Goal: Task Accomplishment & Management: Manage account settings

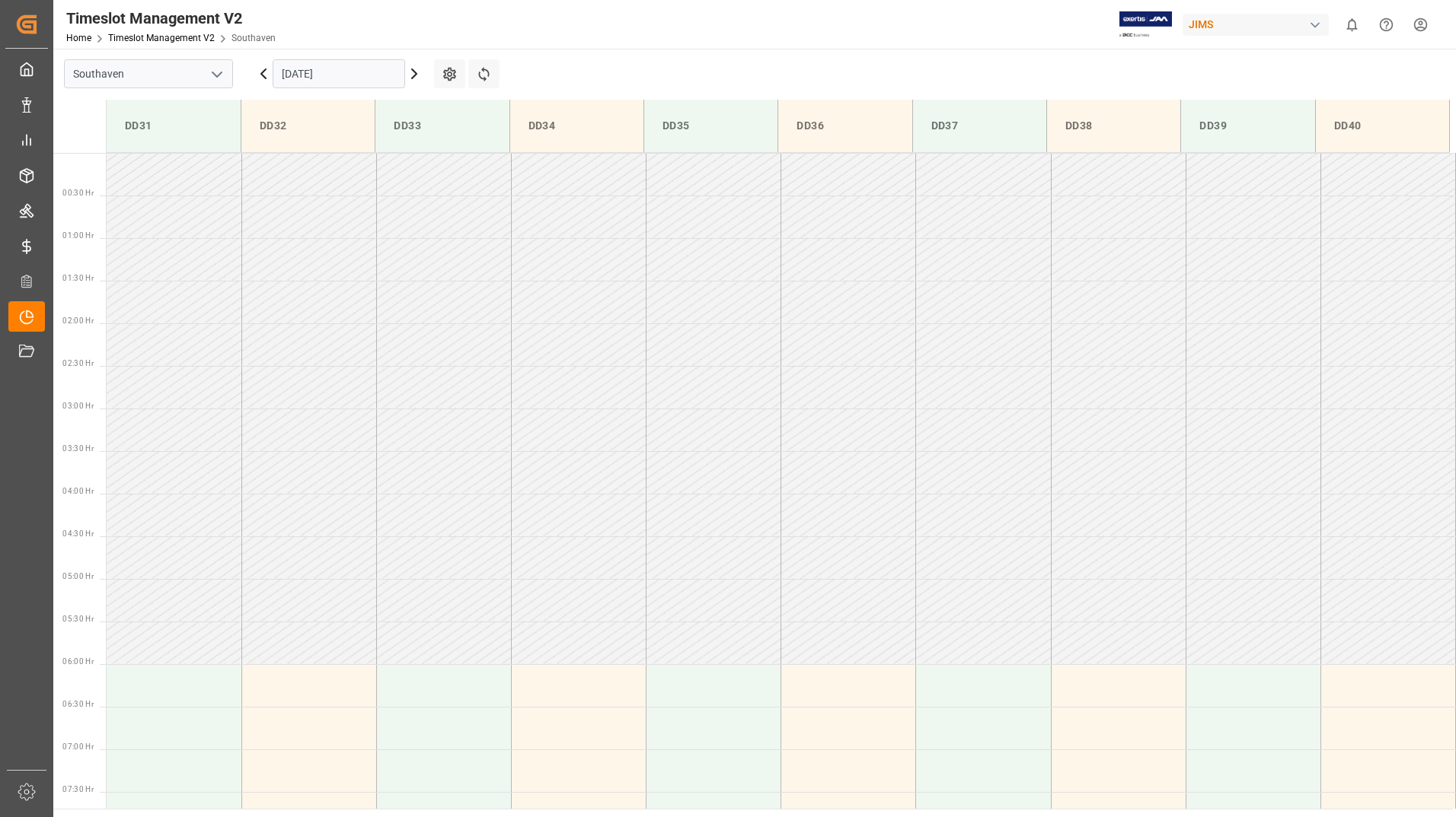
scroll to position [480, 0]
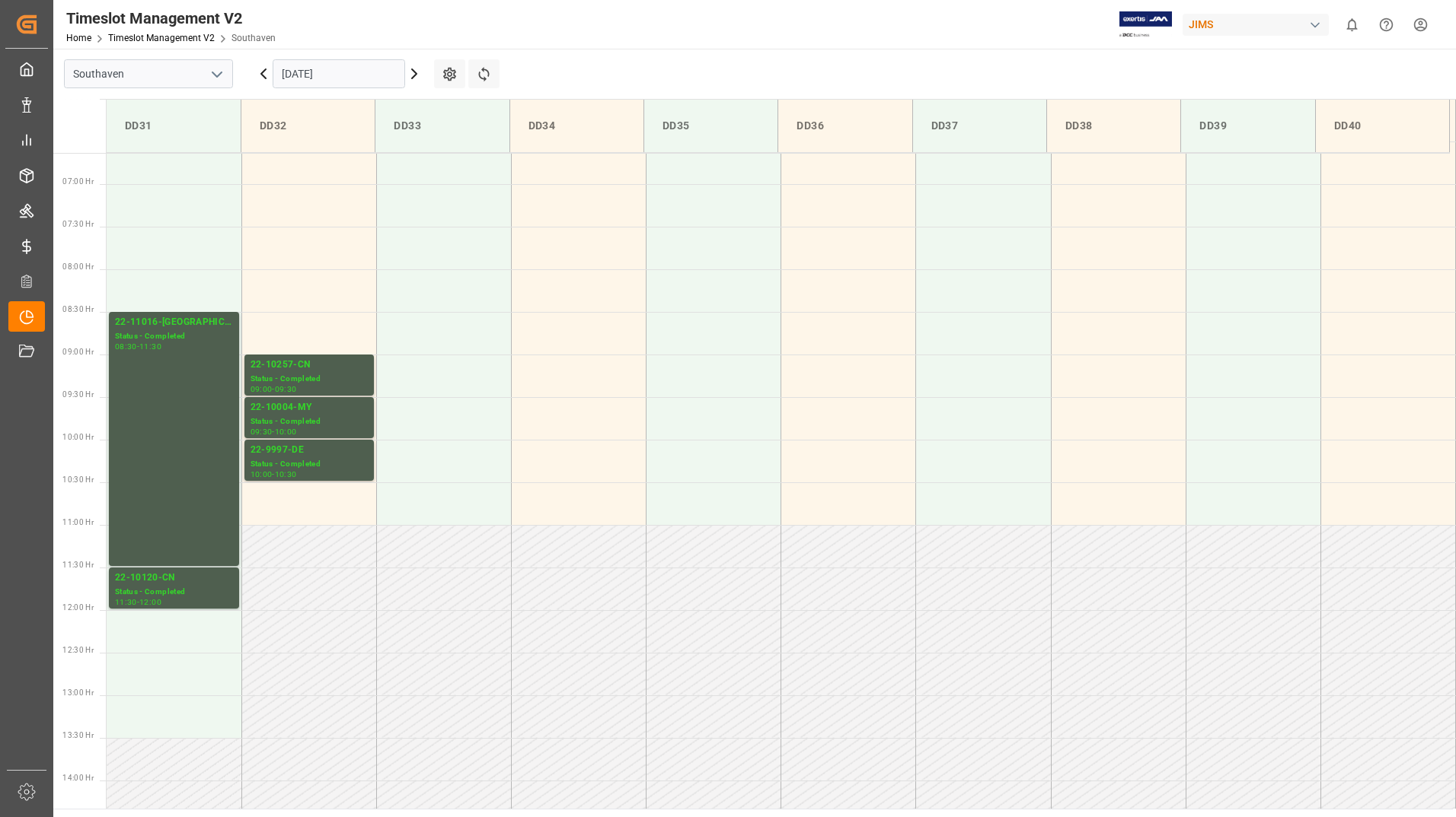
scroll to position [489, 0]
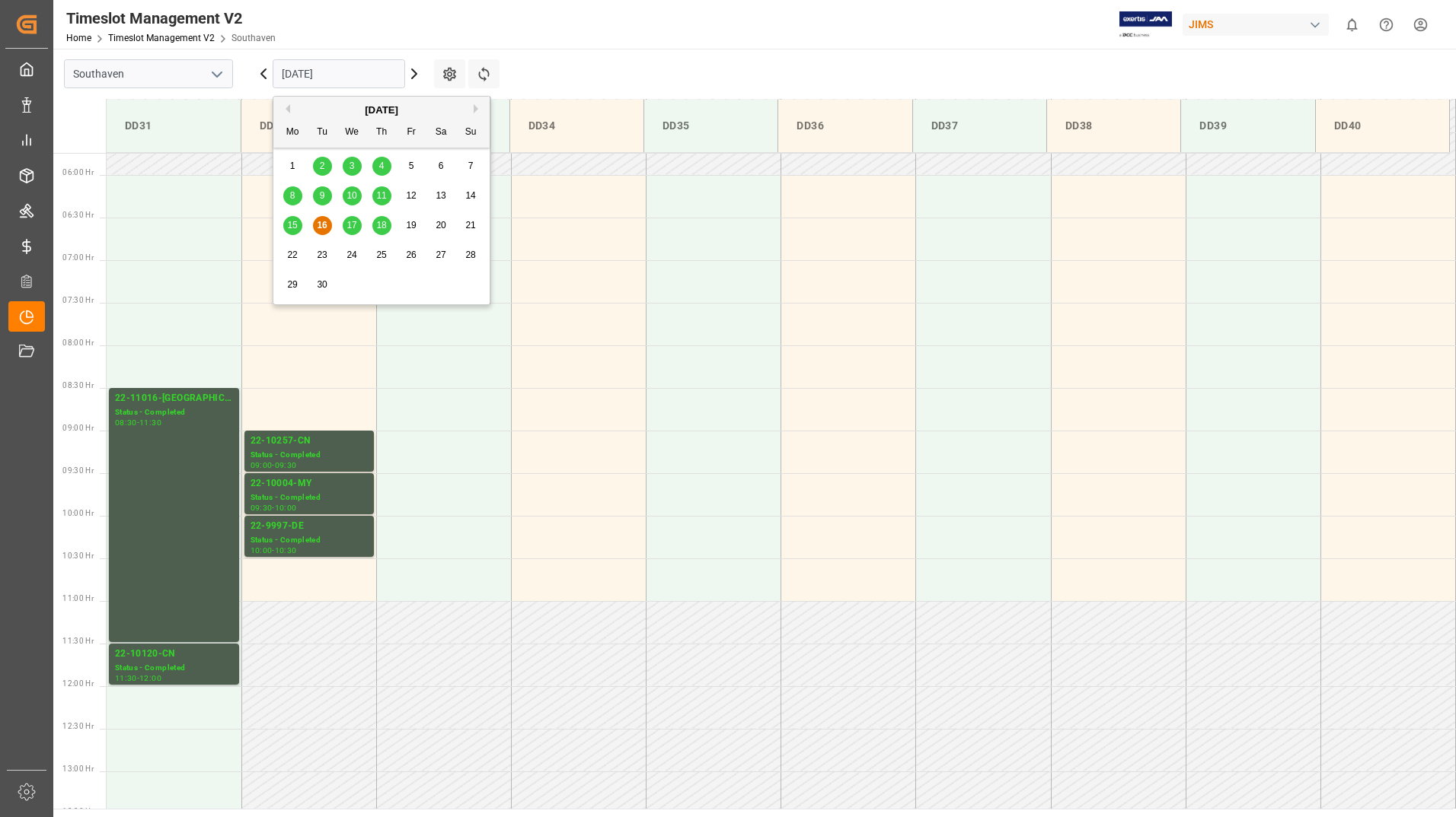
click at [348, 75] on input "[DATE]" at bounding box center [339, 74] width 132 height 29
click at [355, 224] on span "17" at bounding box center [351, 225] width 10 height 11
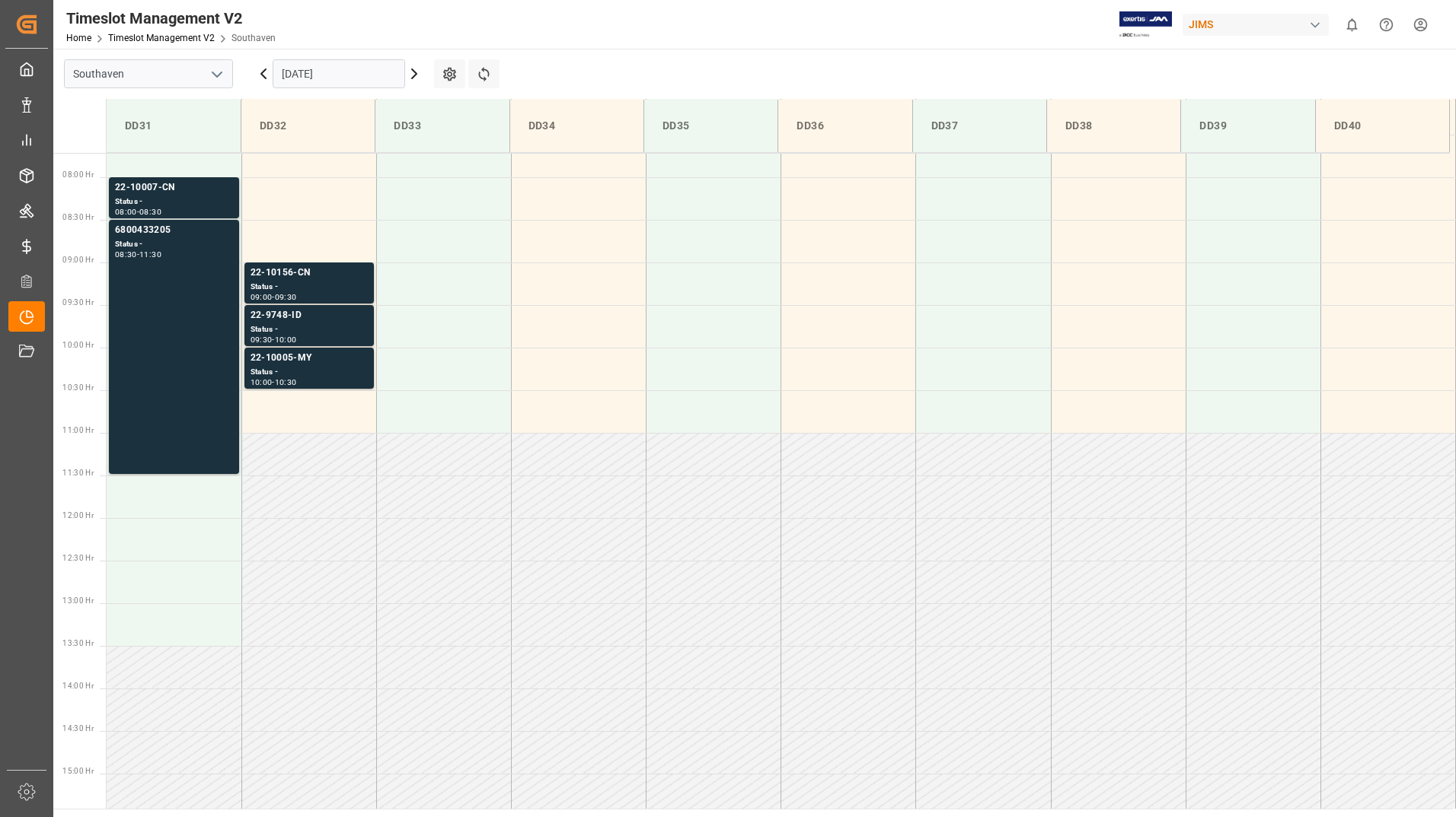
scroll to position [650, 0]
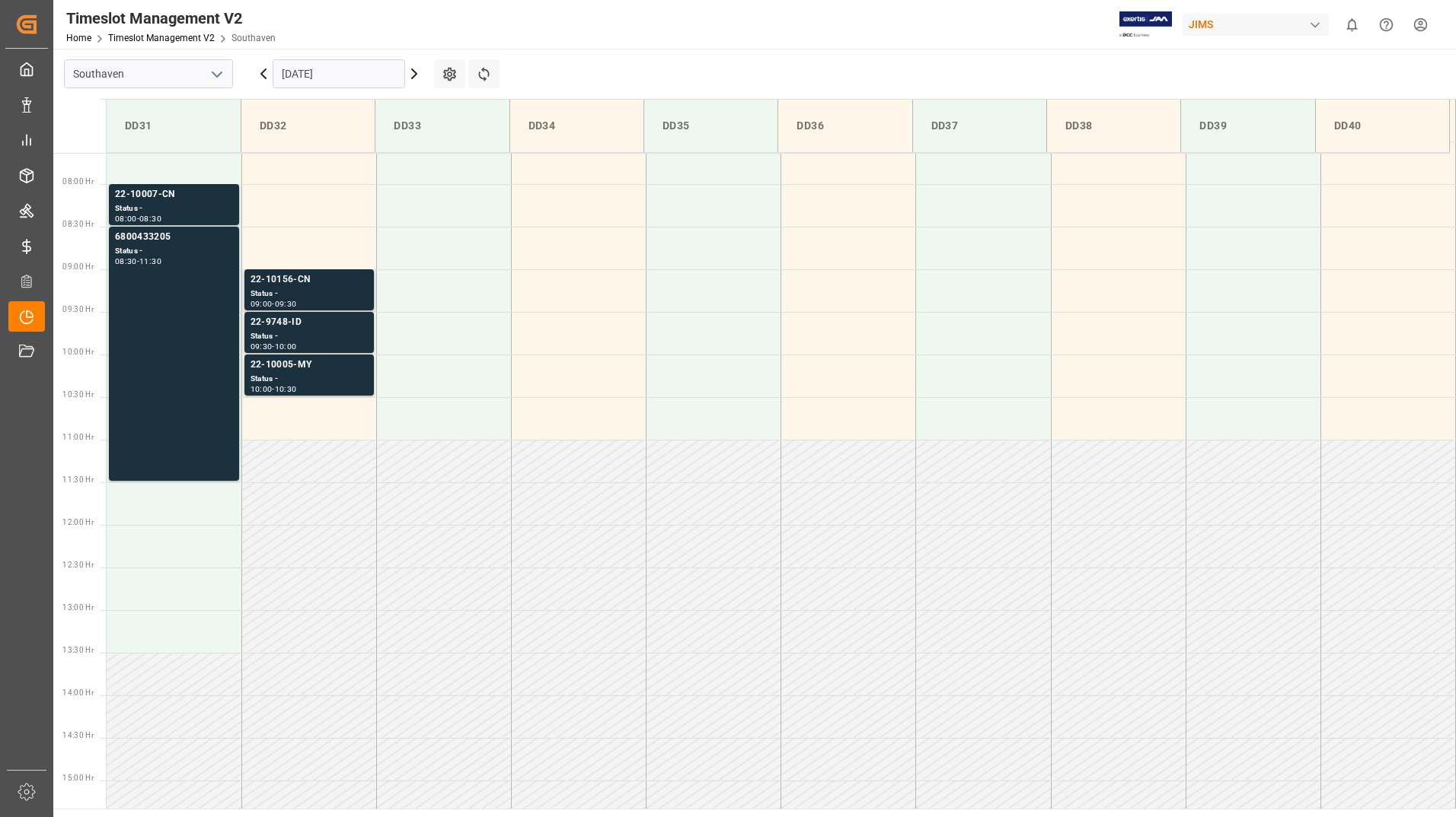
click at [328, 285] on div "22-10156-CN" at bounding box center [310, 280] width 118 height 15
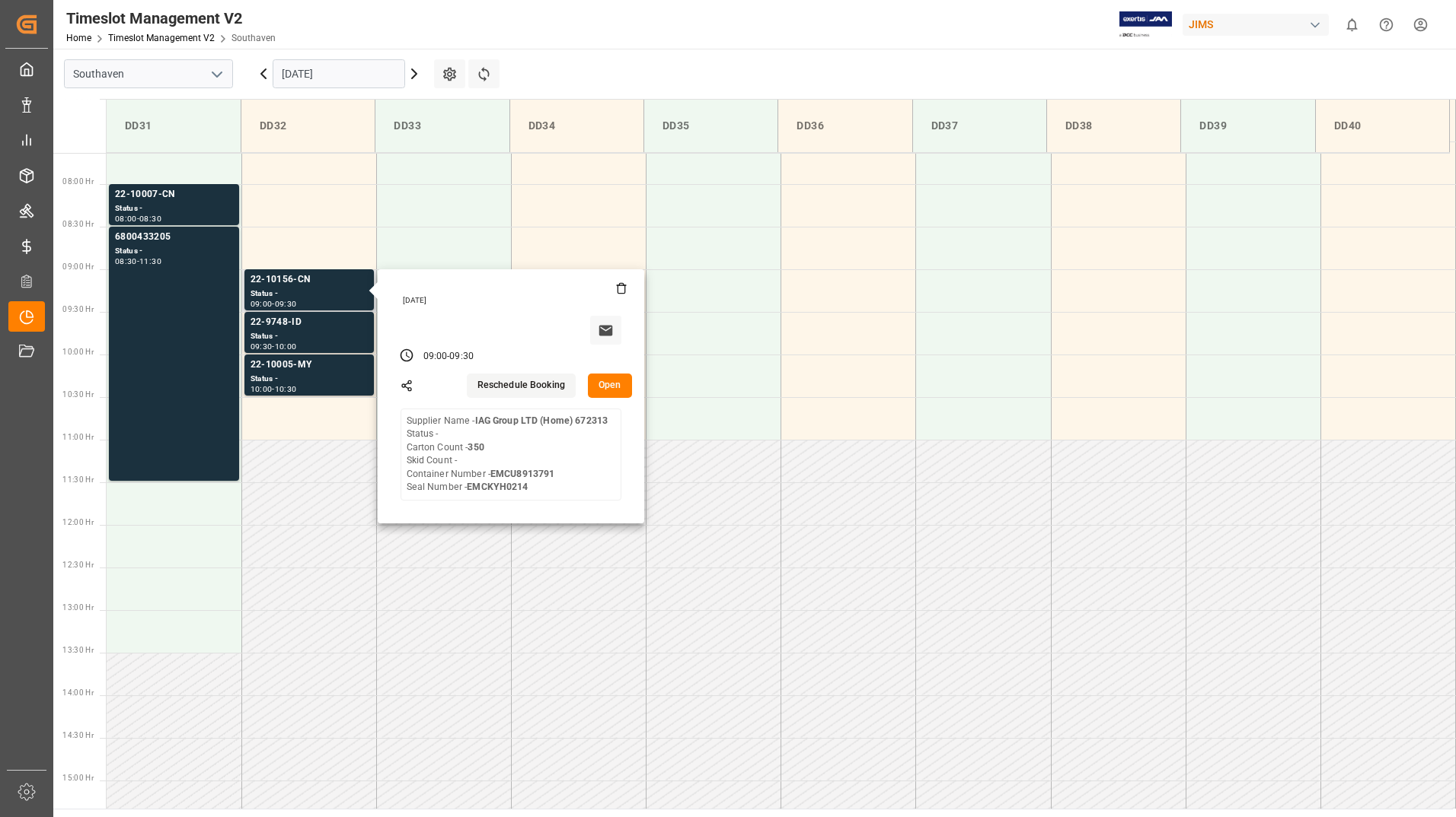
click at [599, 387] on button "Open" at bounding box center [610, 386] width 44 height 25
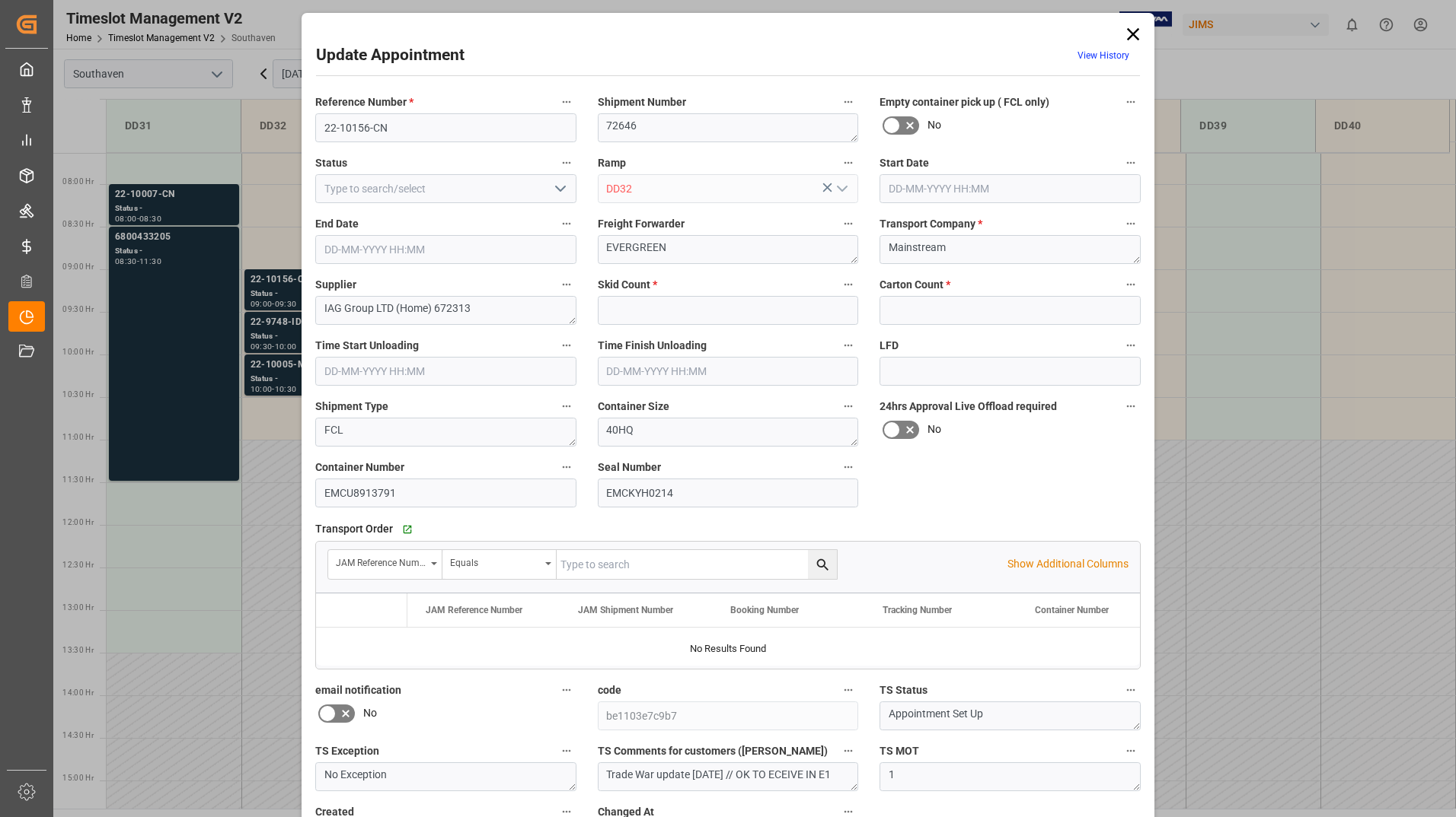
type input "0"
type input "350"
type input "[DATE] 09:00"
type input "[DATE] 09:30"
type input "[DATE] 15:02"
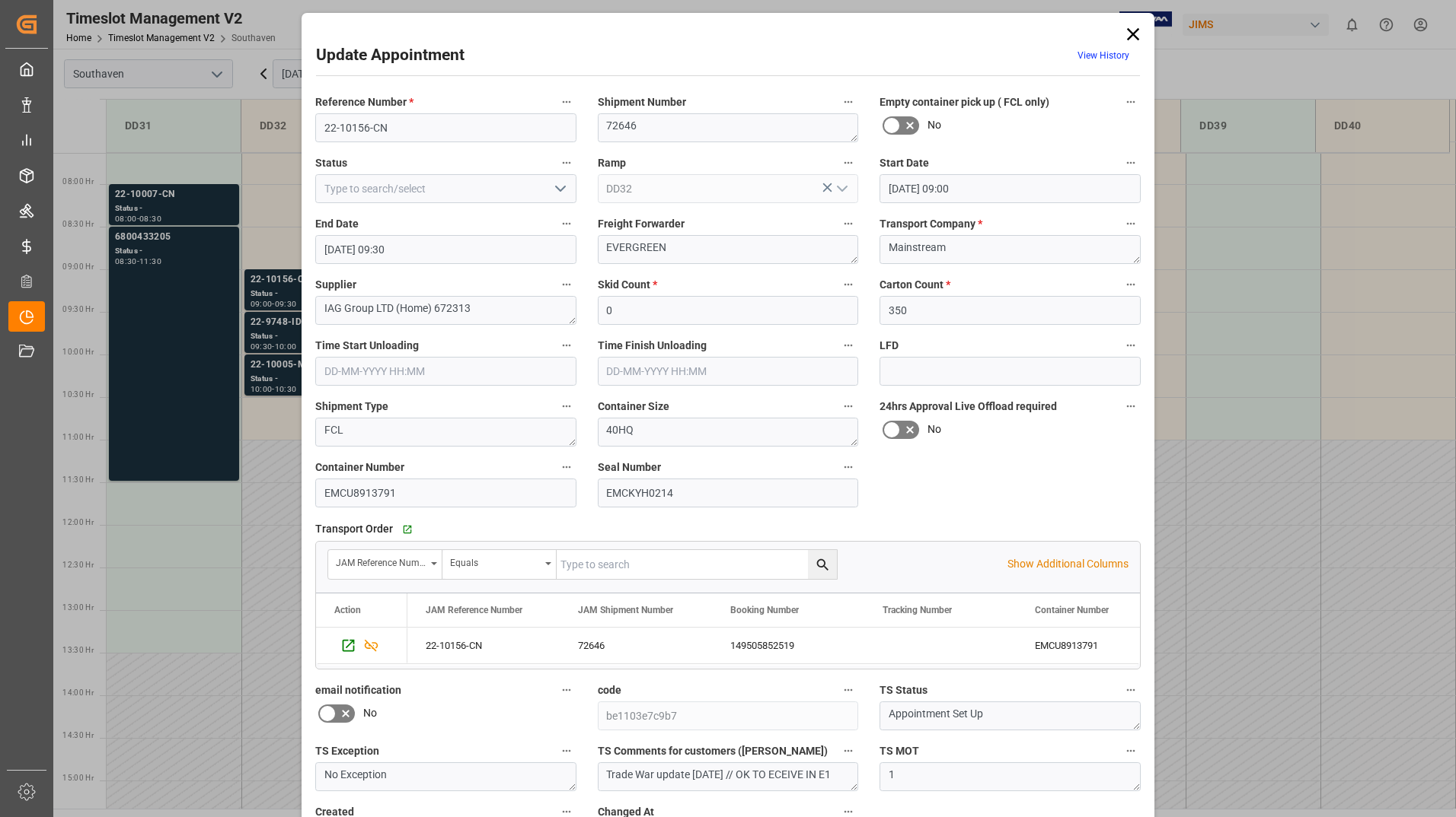
click at [1127, 32] on icon at bounding box center [1132, 34] width 21 height 21
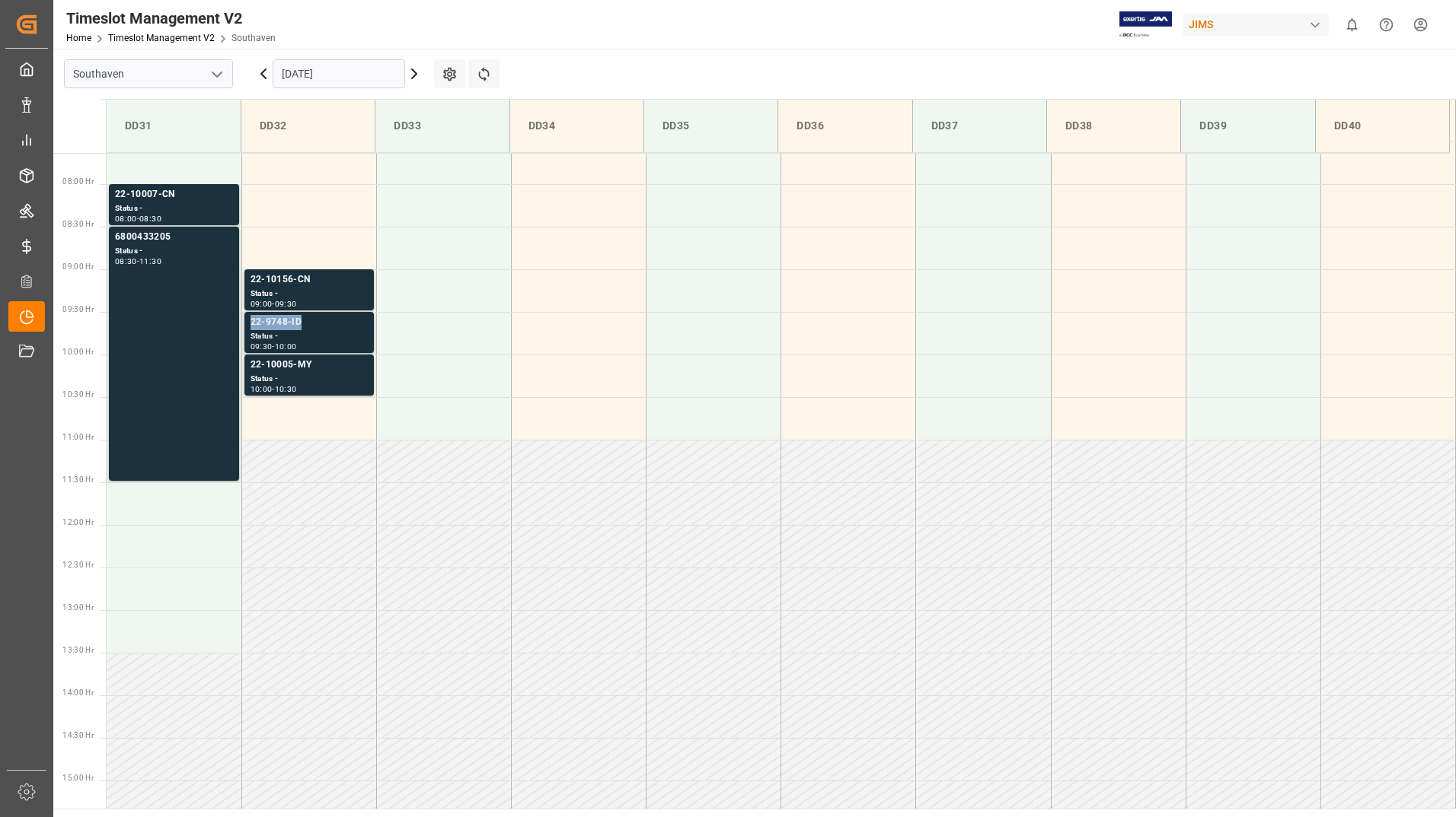
click at [344, 312] on tbody "22-10007-CN Status - 08:00 - 08:30 6800433205 Status - 08:30 - 11:30 22-10156-C…" at bounding box center [782, 524] width 1349 height 2045
drag, startPoint x: 344, startPoint y: 312, endPoint x: 344, endPoint y: 339, distance: 27.0
click at [344, 339] on div "Status -" at bounding box center [310, 337] width 118 height 13
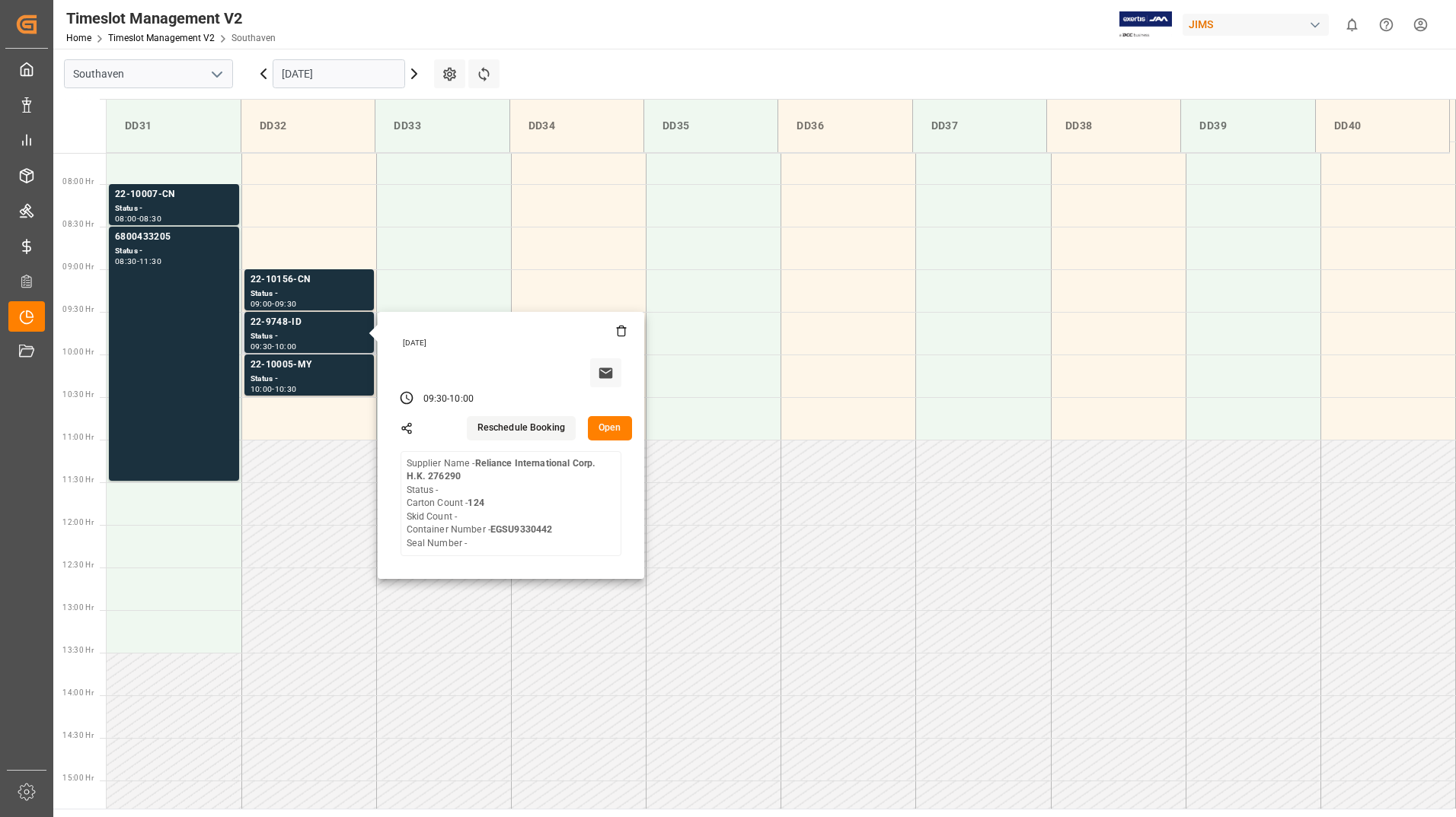
click at [603, 423] on button "Open" at bounding box center [610, 429] width 44 height 25
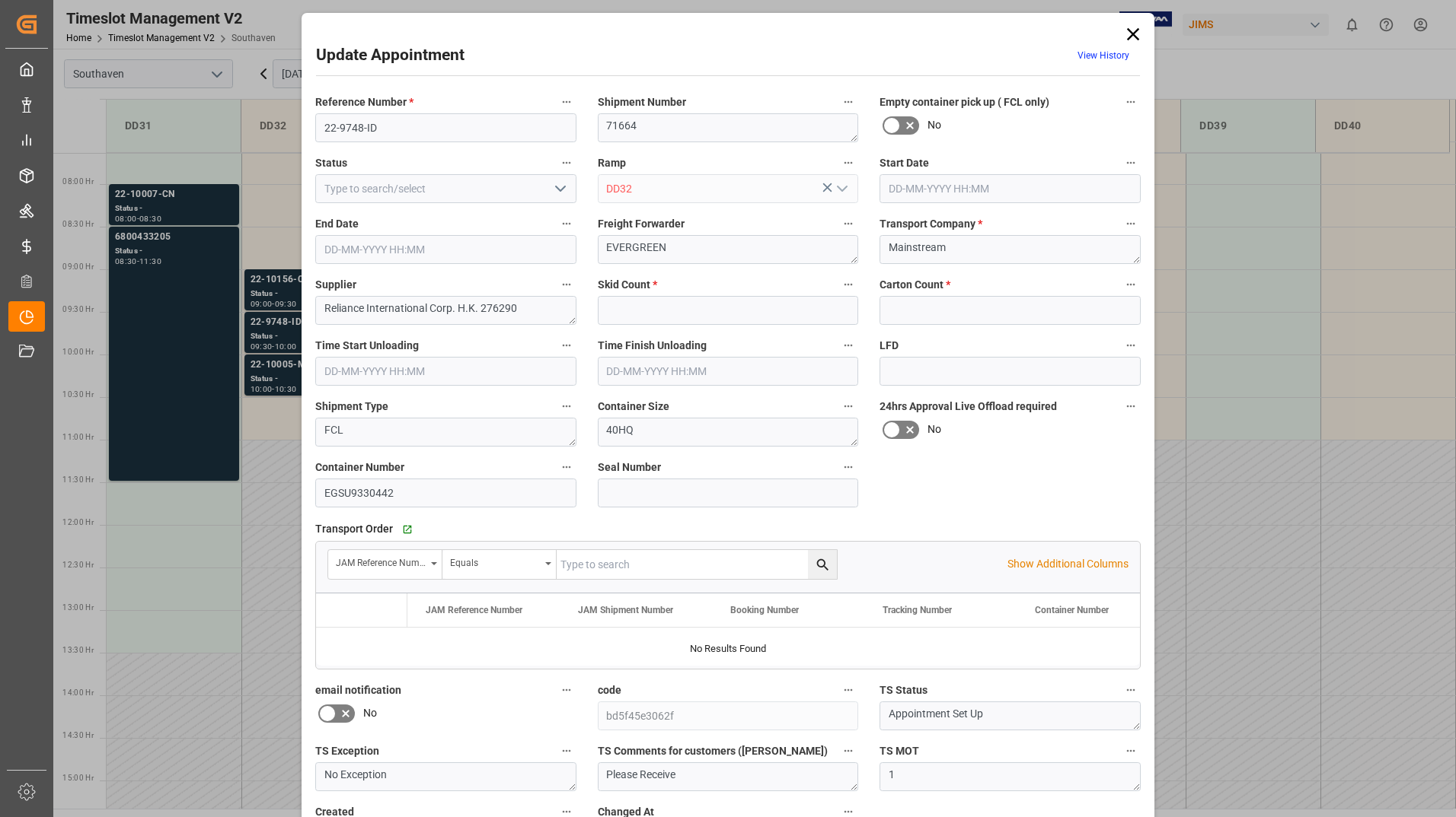
type input "0"
type input "124"
type input "[DATE] 09:30"
type input "[DATE] 10:00"
type input "[DATE] 15:00"
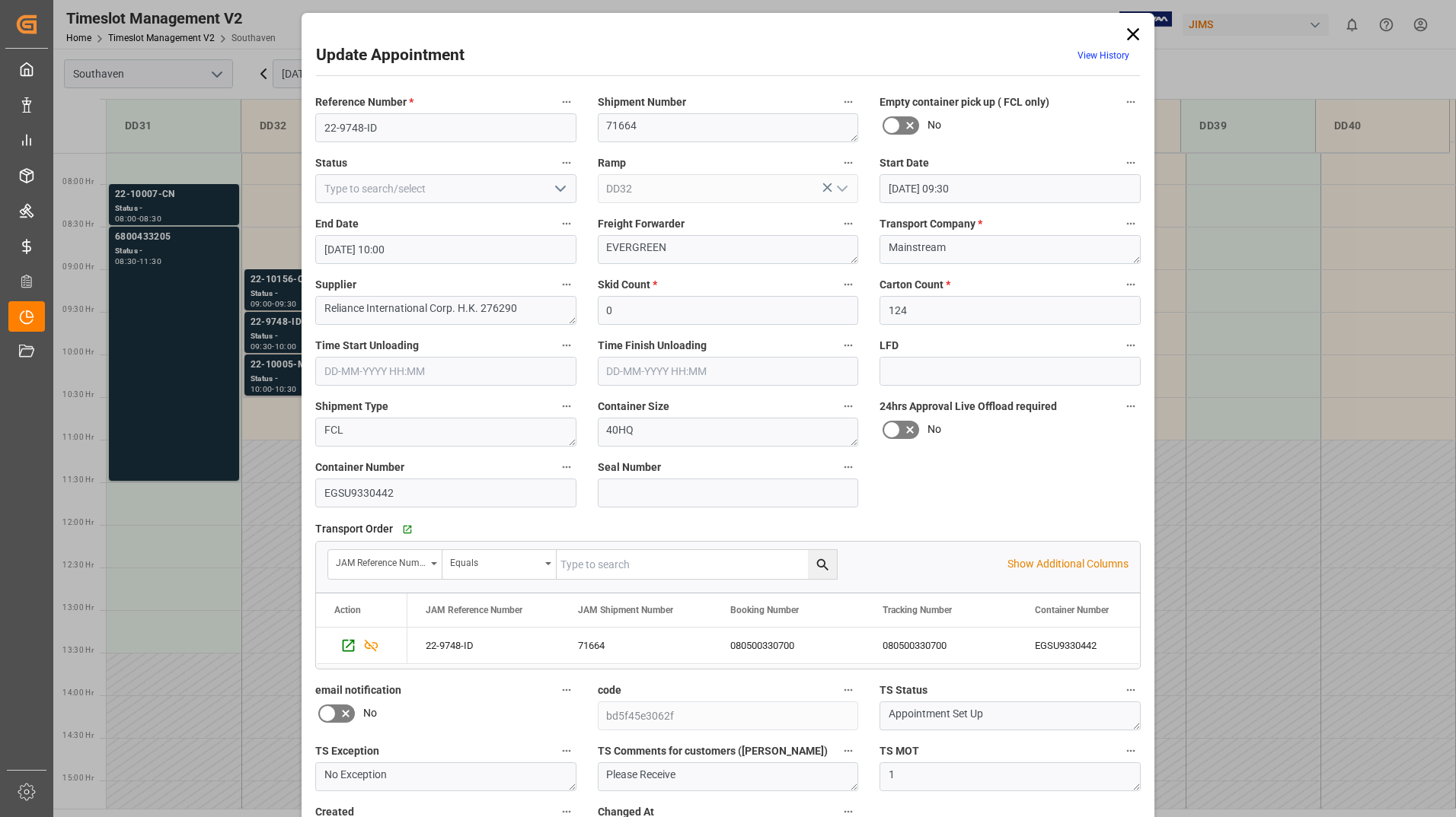
click at [1135, 32] on icon at bounding box center [1132, 34] width 21 height 21
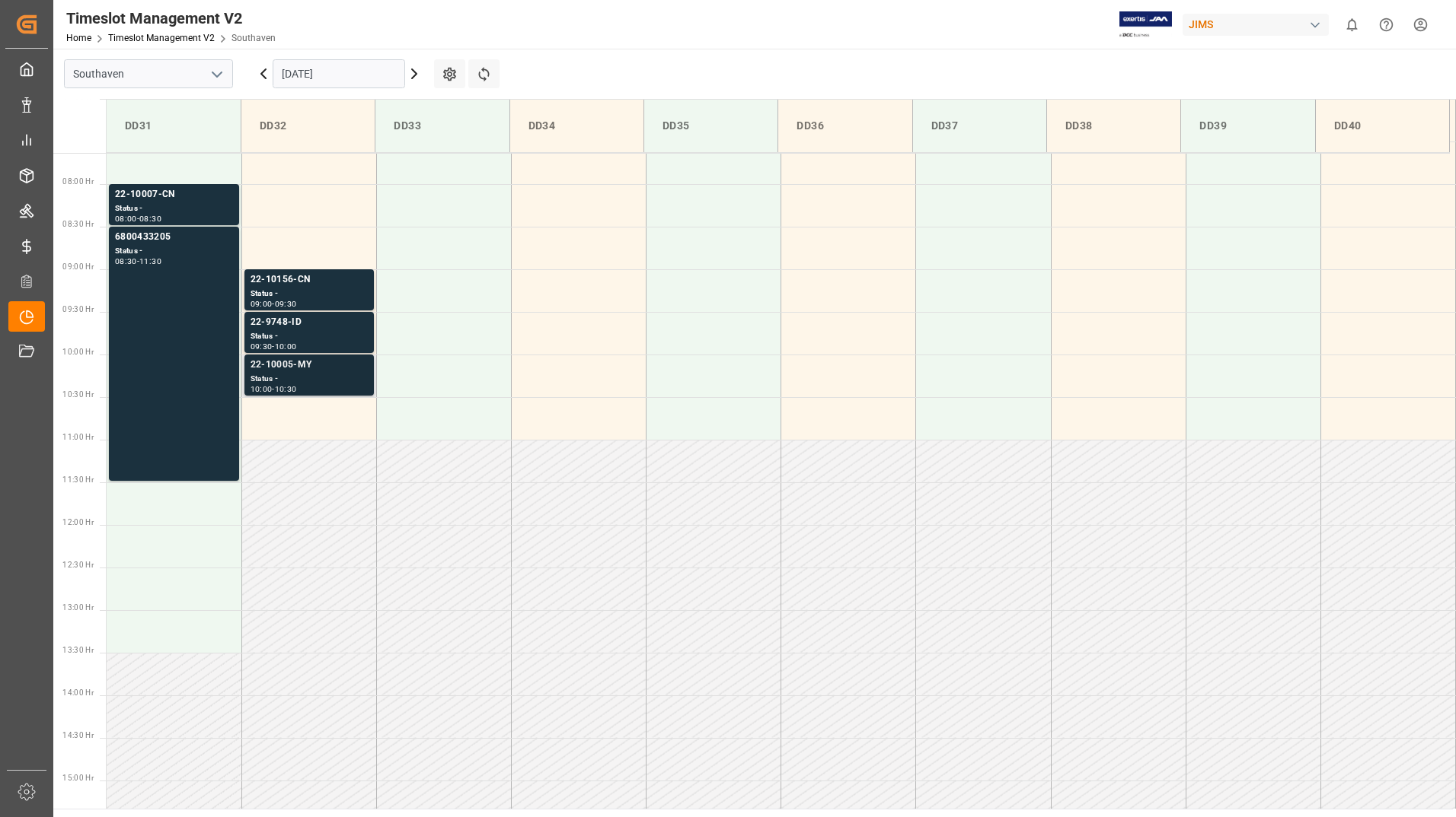
click at [288, 371] on div "22-10005-MY" at bounding box center [310, 365] width 118 height 15
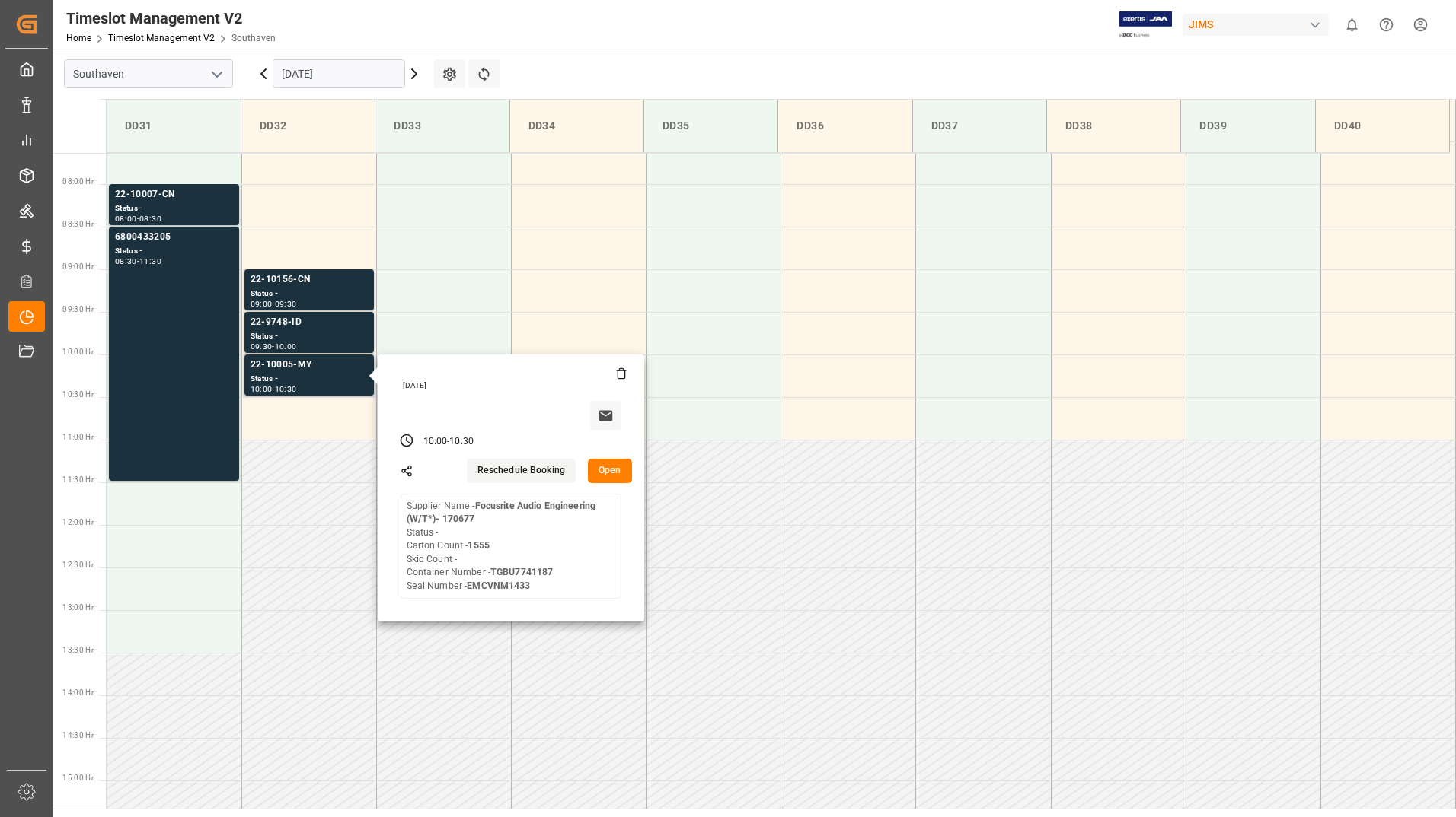
click at [609, 475] on button "Open" at bounding box center [610, 471] width 44 height 25
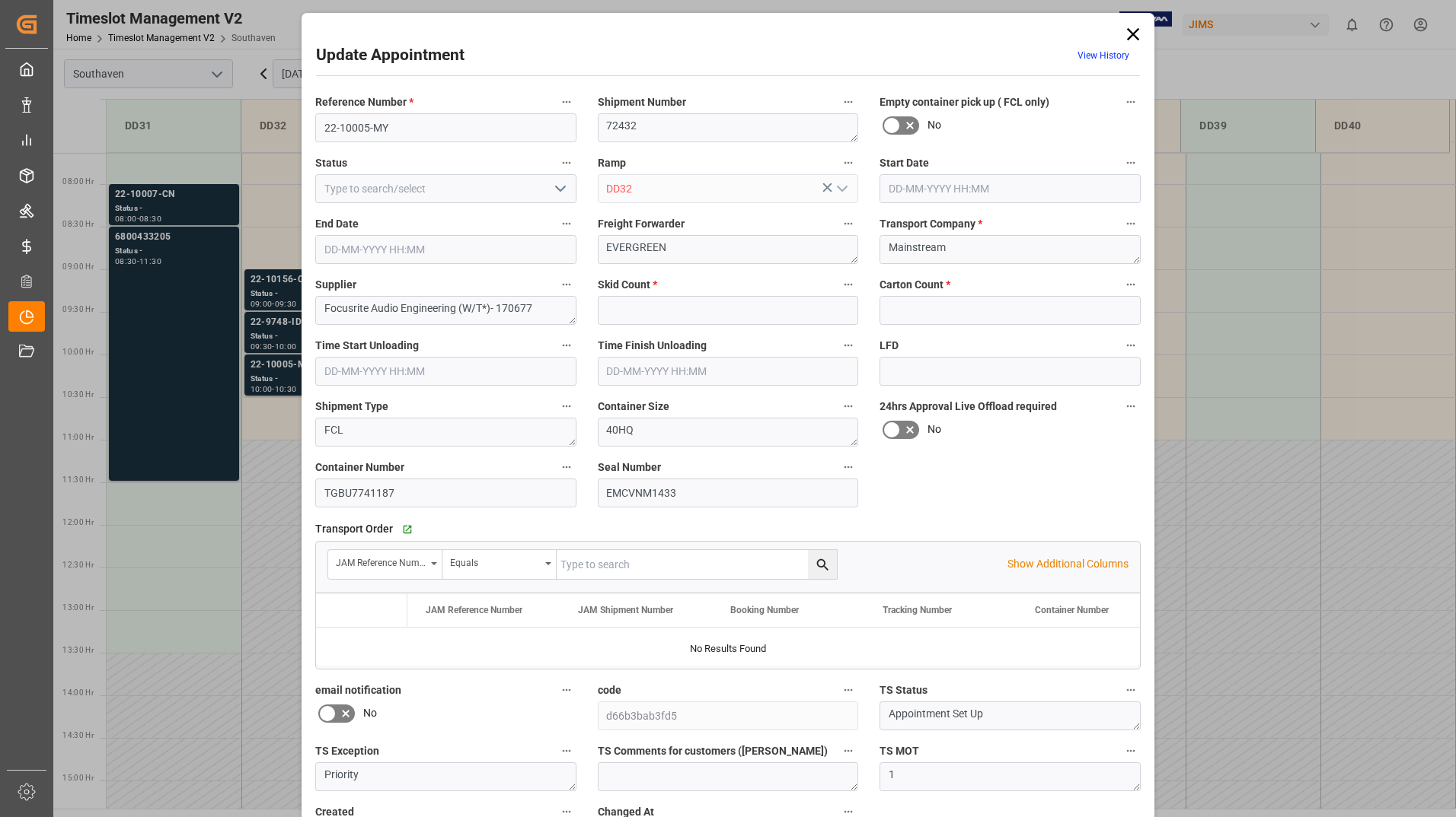
type input "0"
type input "1555"
type input "[DATE] 10:00"
type input "[DATE] 10:30"
type input "[DATE] 14:48"
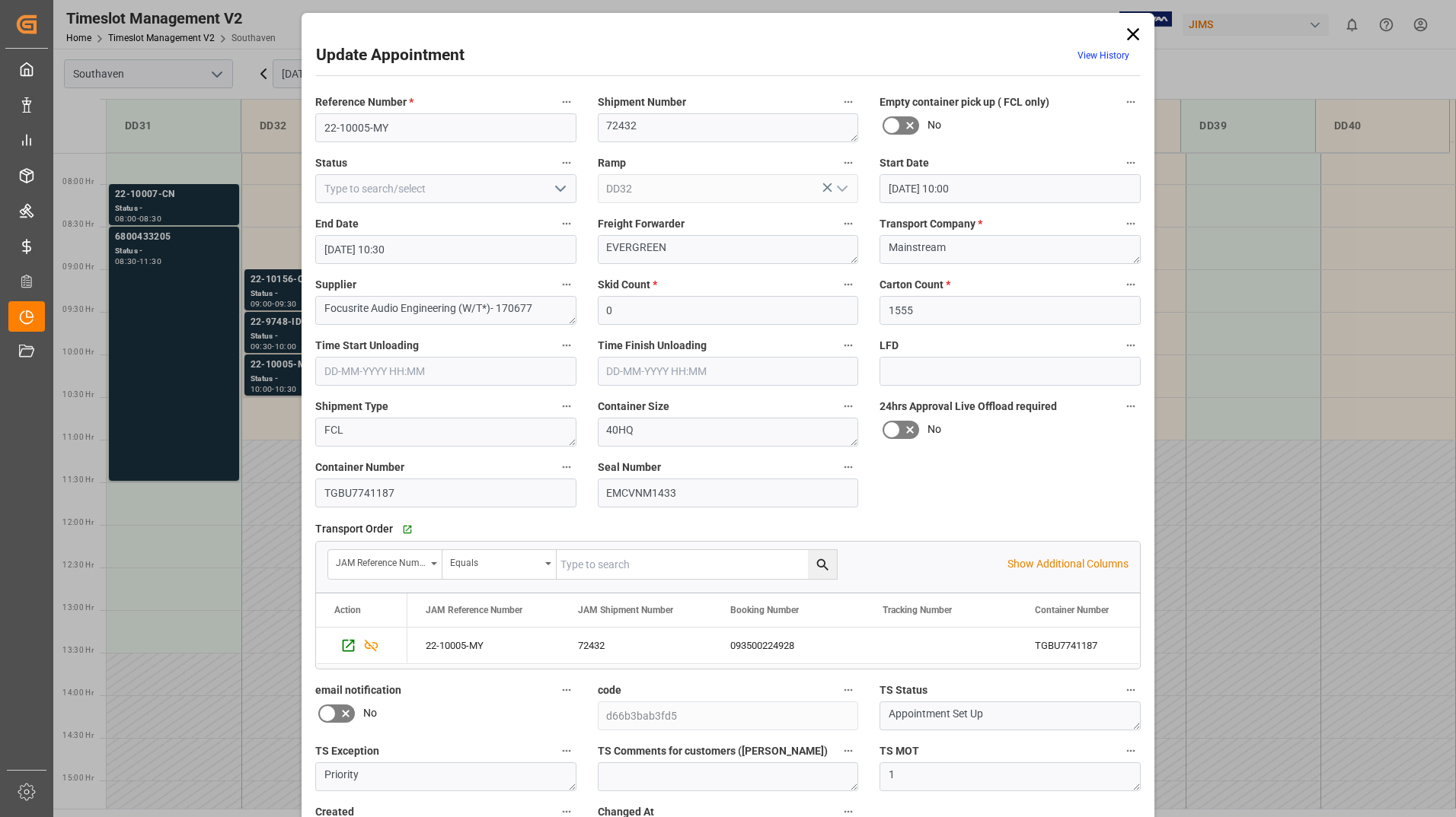
click at [1132, 32] on icon at bounding box center [1133, 34] width 12 height 12
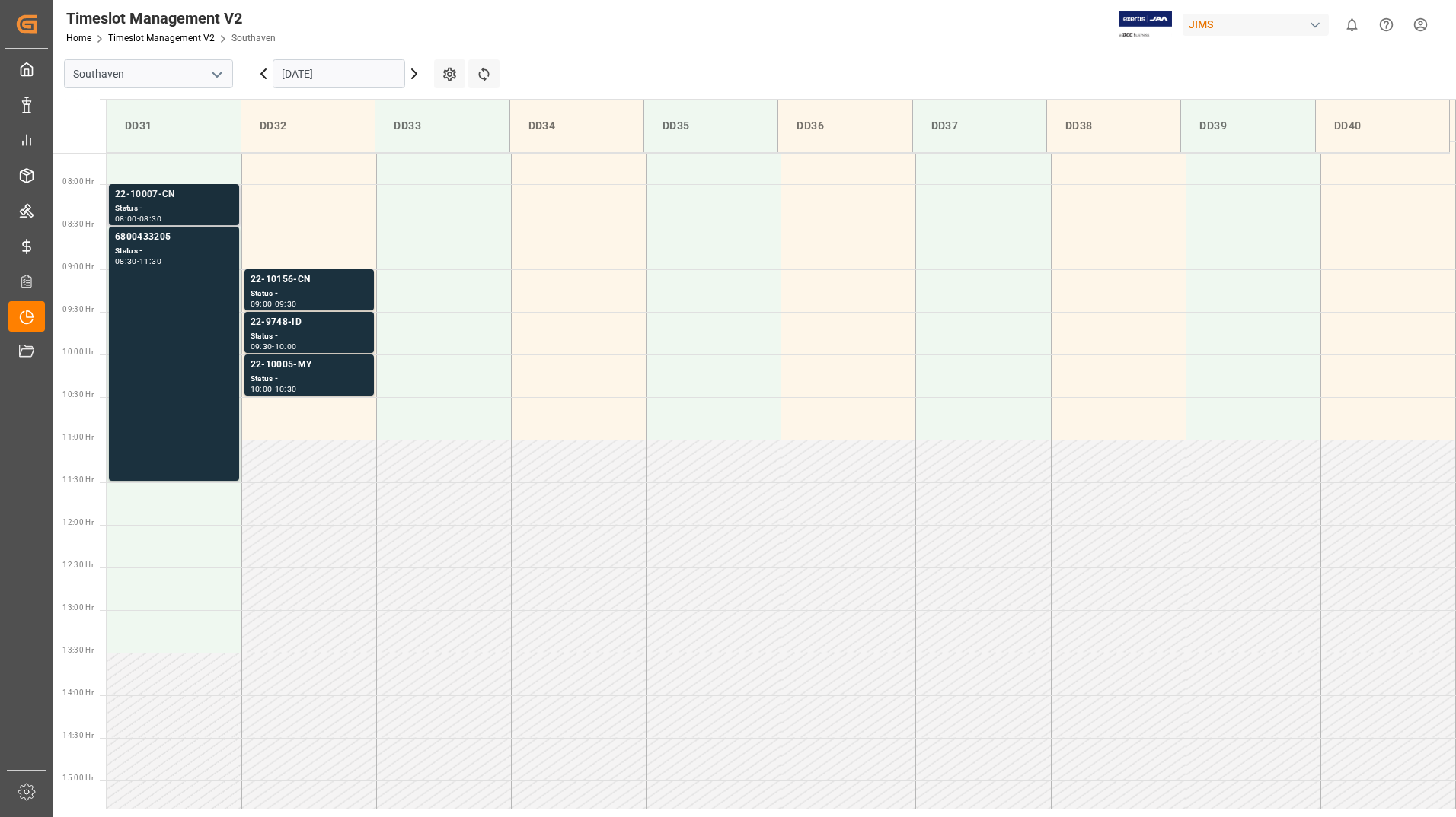
click at [212, 204] on div "Status -" at bounding box center [174, 209] width 118 height 13
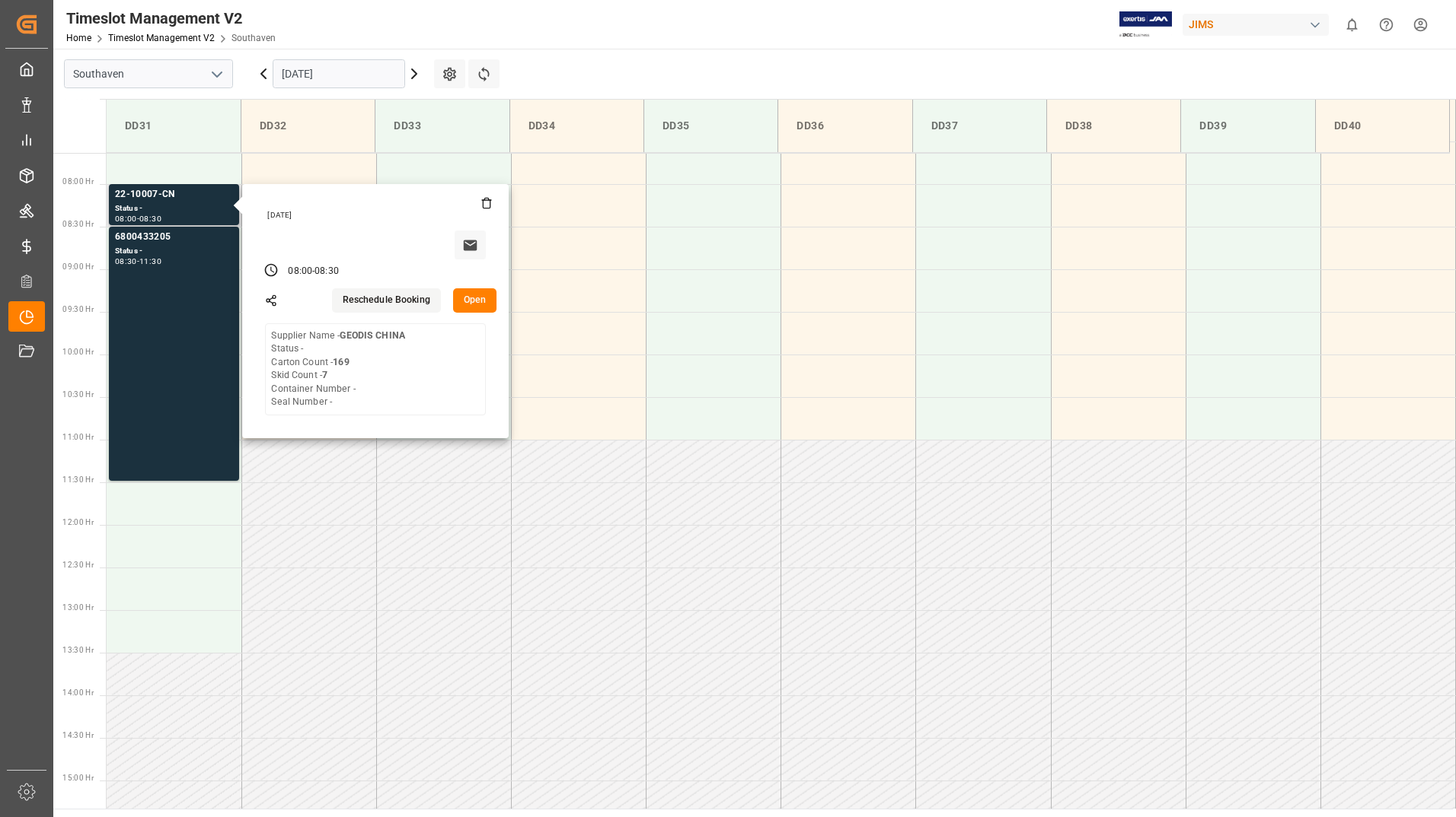
click at [465, 298] on button "Open" at bounding box center [475, 301] width 44 height 25
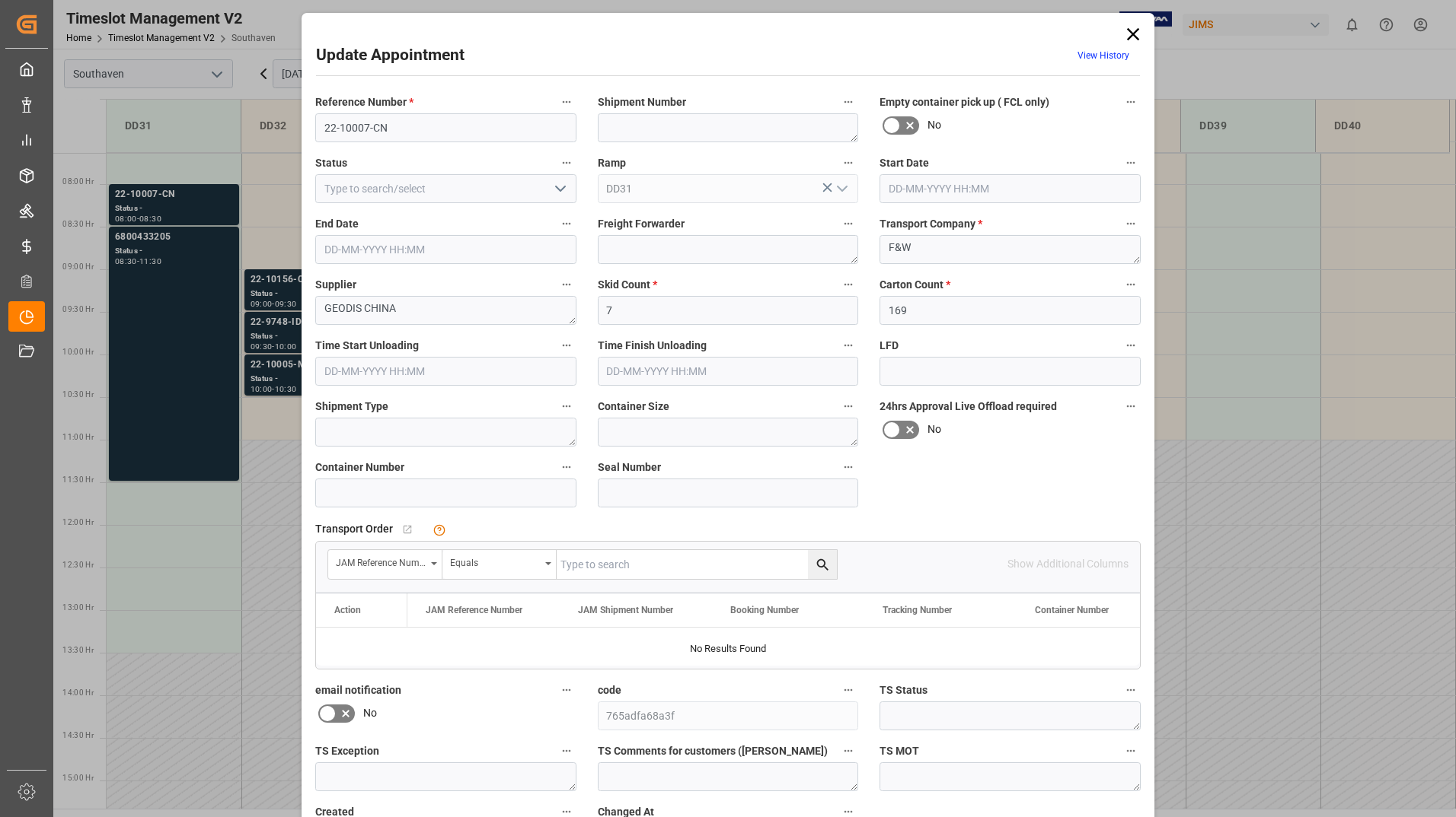
type input "[DATE] 08:00"
type input "[DATE] 08:30"
type input "[DATE] 13:55"
drag, startPoint x: 324, startPoint y: 126, endPoint x: 390, endPoint y: 118, distance: 66.5
click at [390, 118] on input "22-10007-CN" at bounding box center [446, 127] width 261 height 29
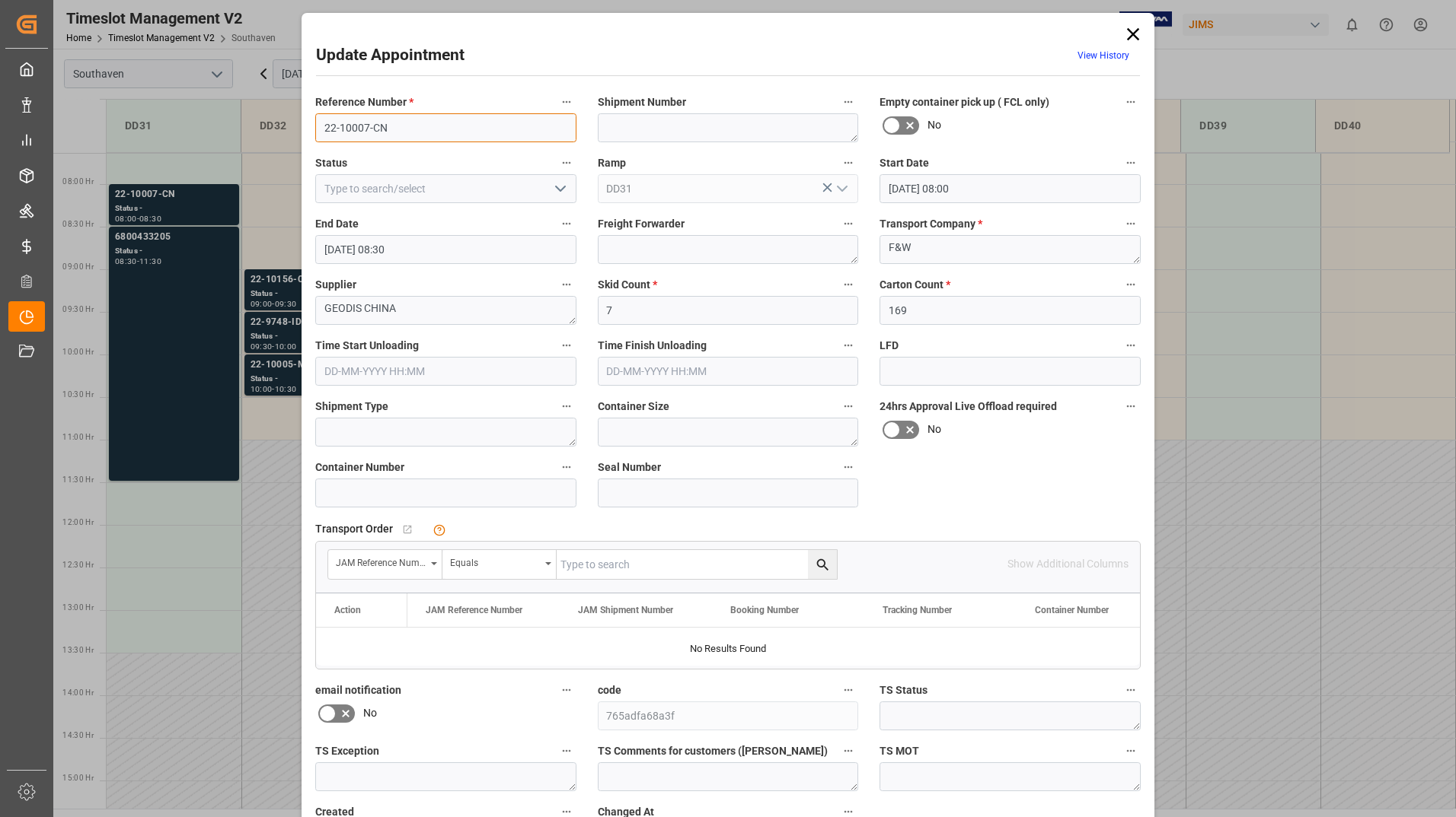
paste input "8552539822"
type input "8552539822"
click at [1130, 32] on icon at bounding box center [1133, 34] width 12 height 12
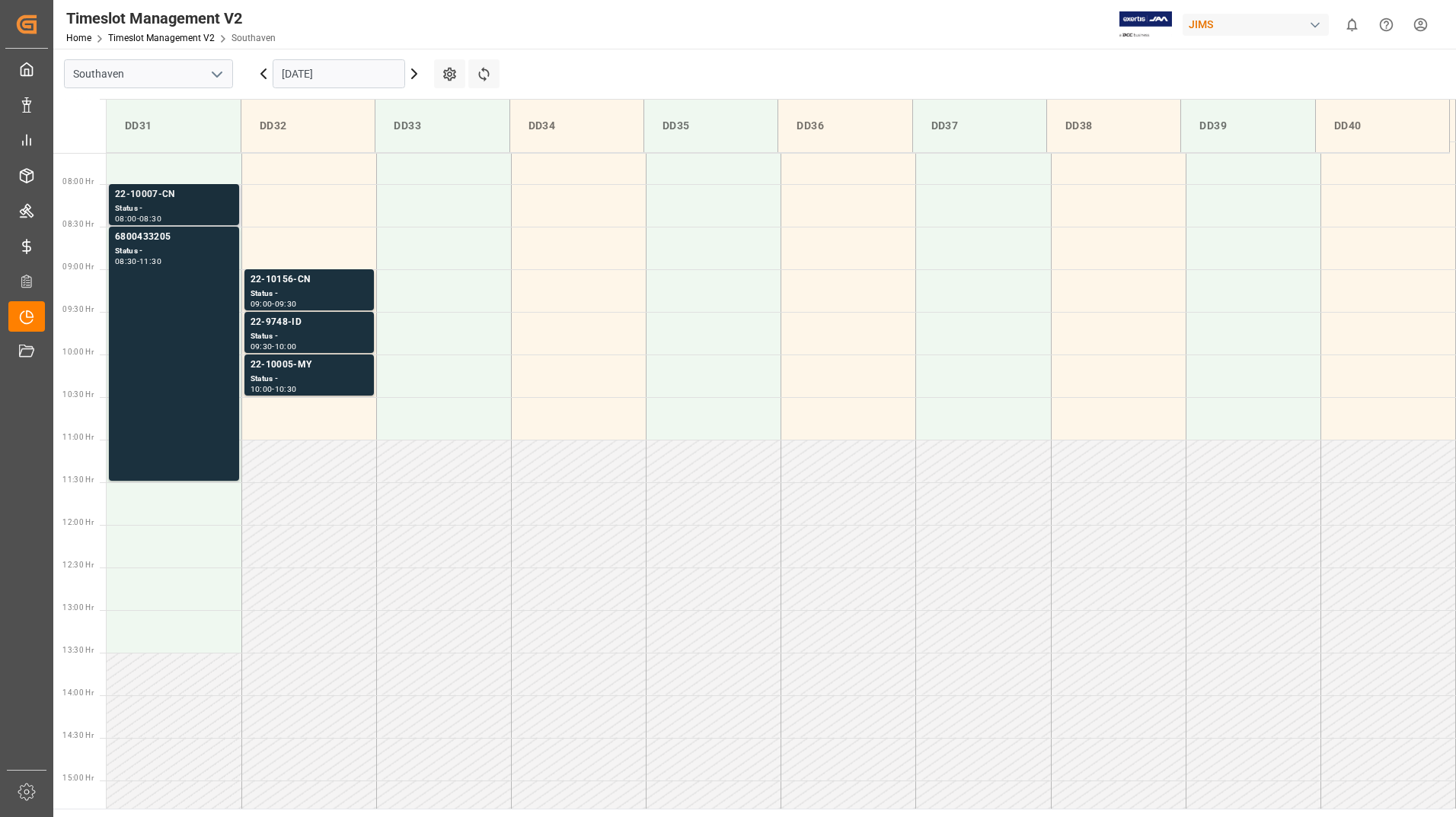
click at [211, 193] on div "22-10007-CN" at bounding box center [174, 195] width 118 height 15
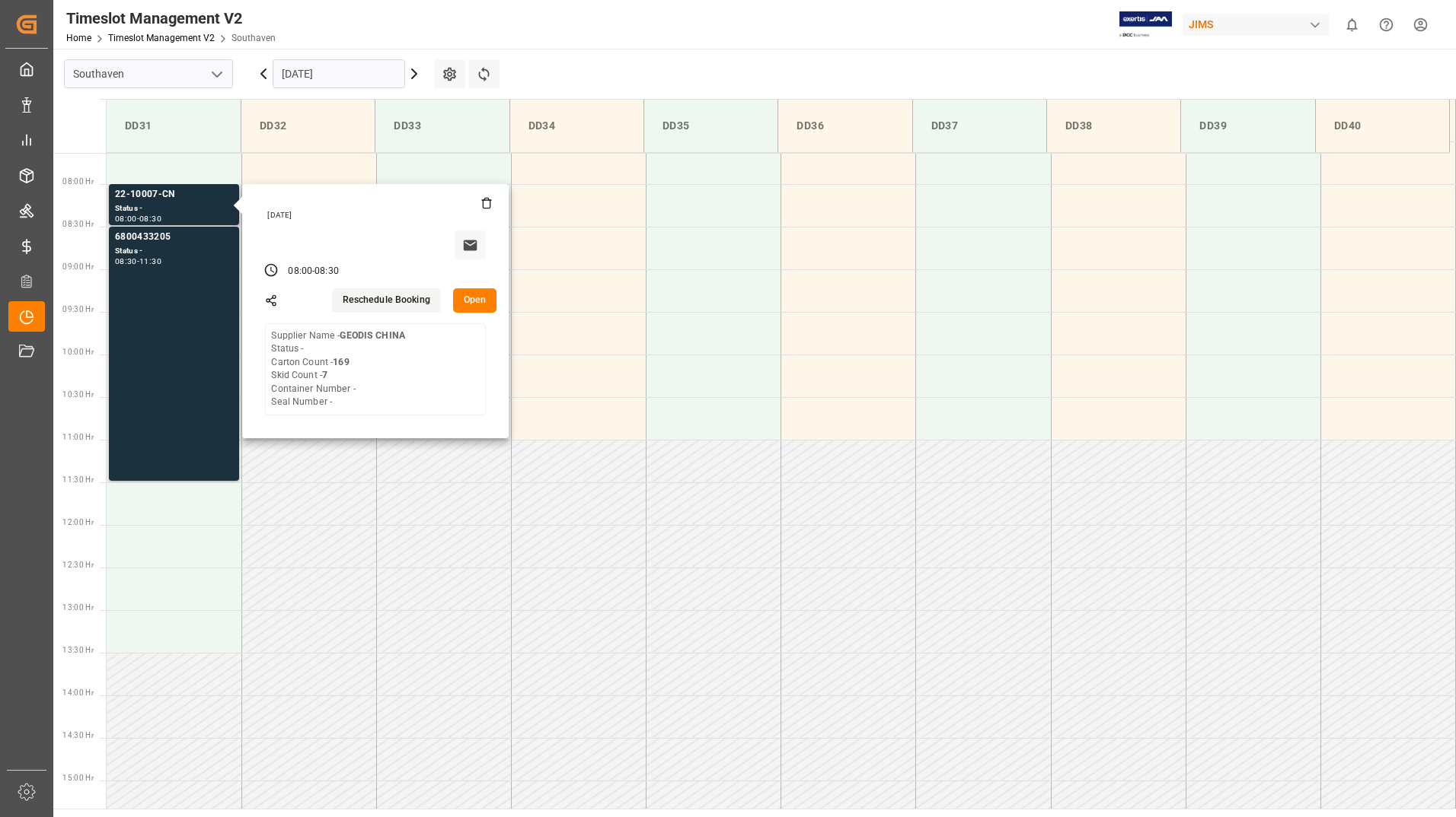
click at [470, 295] on button "Open" at bounding box center [475, 301] width 44 height 25
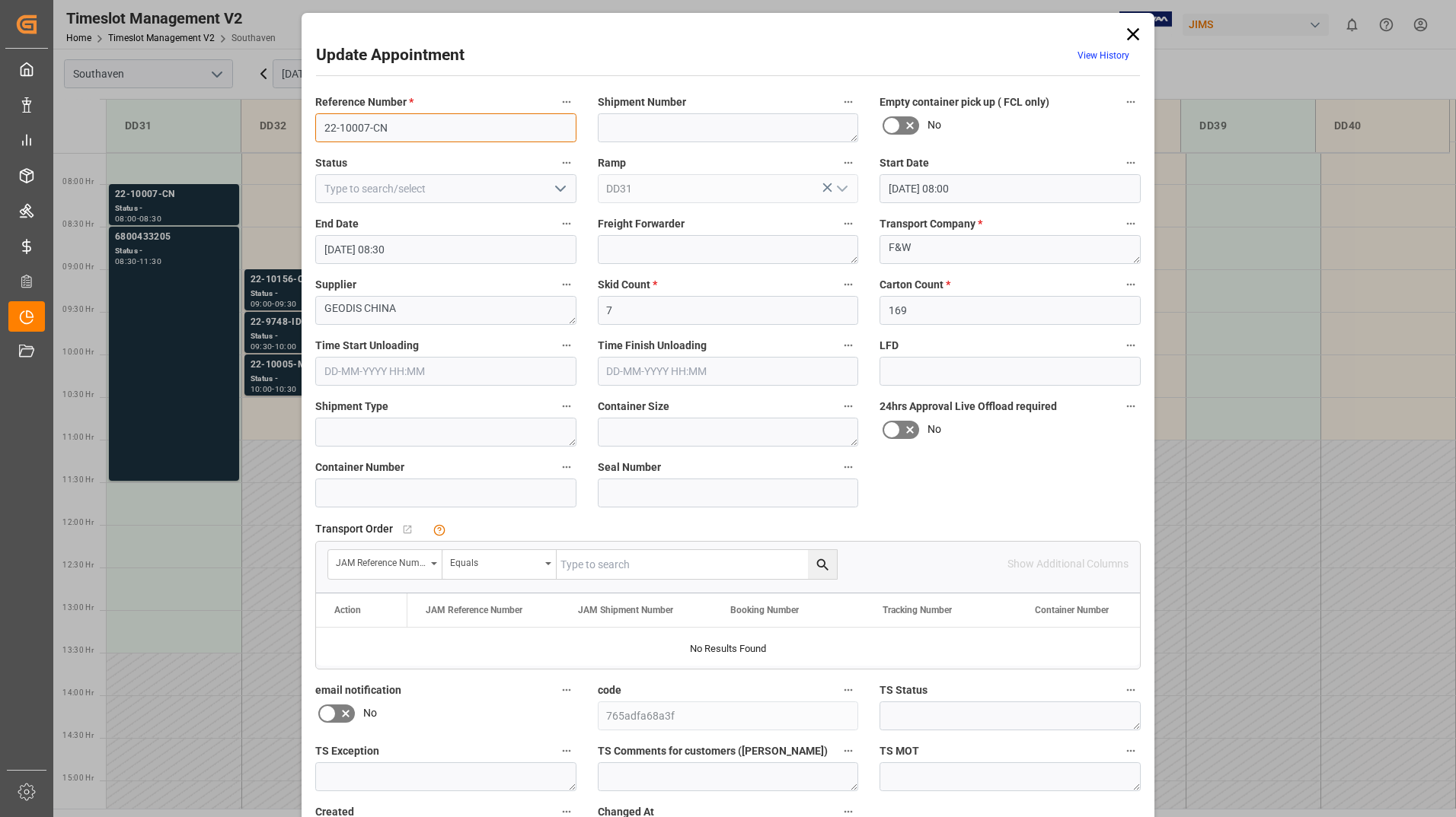
drag, startPoint x: 316, startPoint y: 128, endPoint x: 403, endPoint y: 129, distance: 87.0
click at [403, 129] on input "22-10007-CN" at bounding box center [446, 127] width 261 height 29
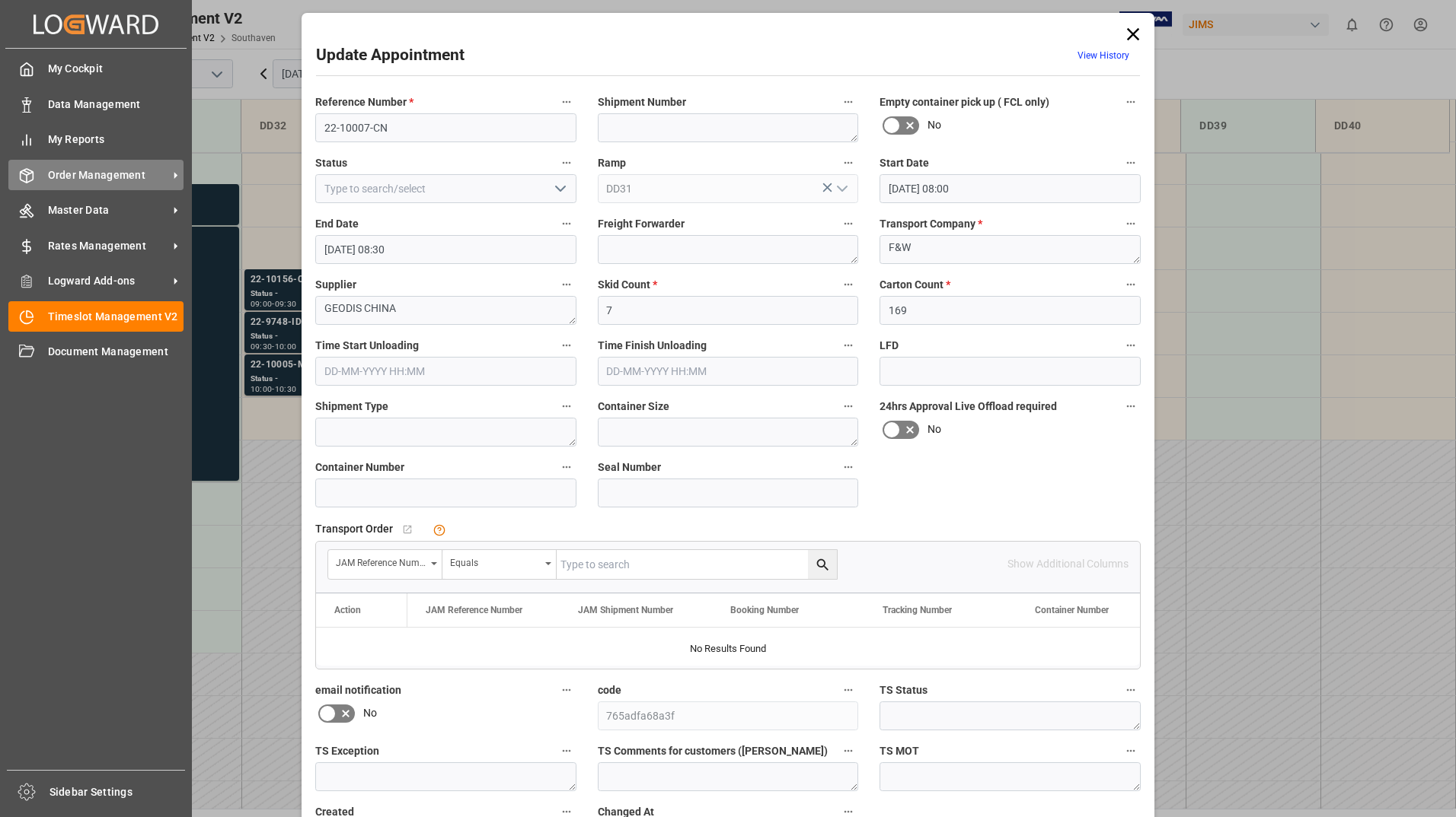
click at [54, 167] on span "Order Management" at bounding box center [108, 175] width 120 height 16
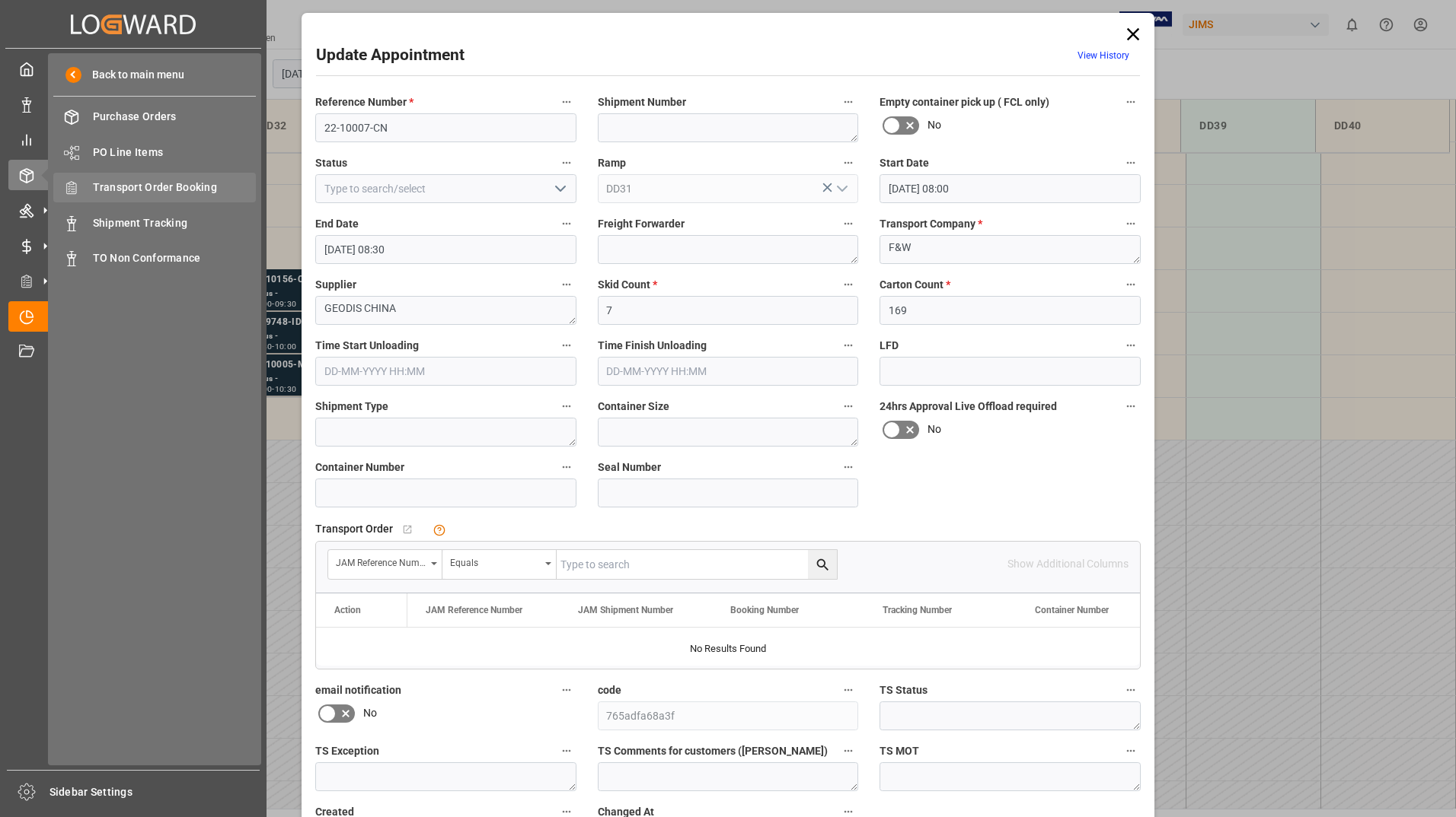
click at [183, 185] on span "Transport Order Booking" at bounding box center [175, 188] width 164 height 16
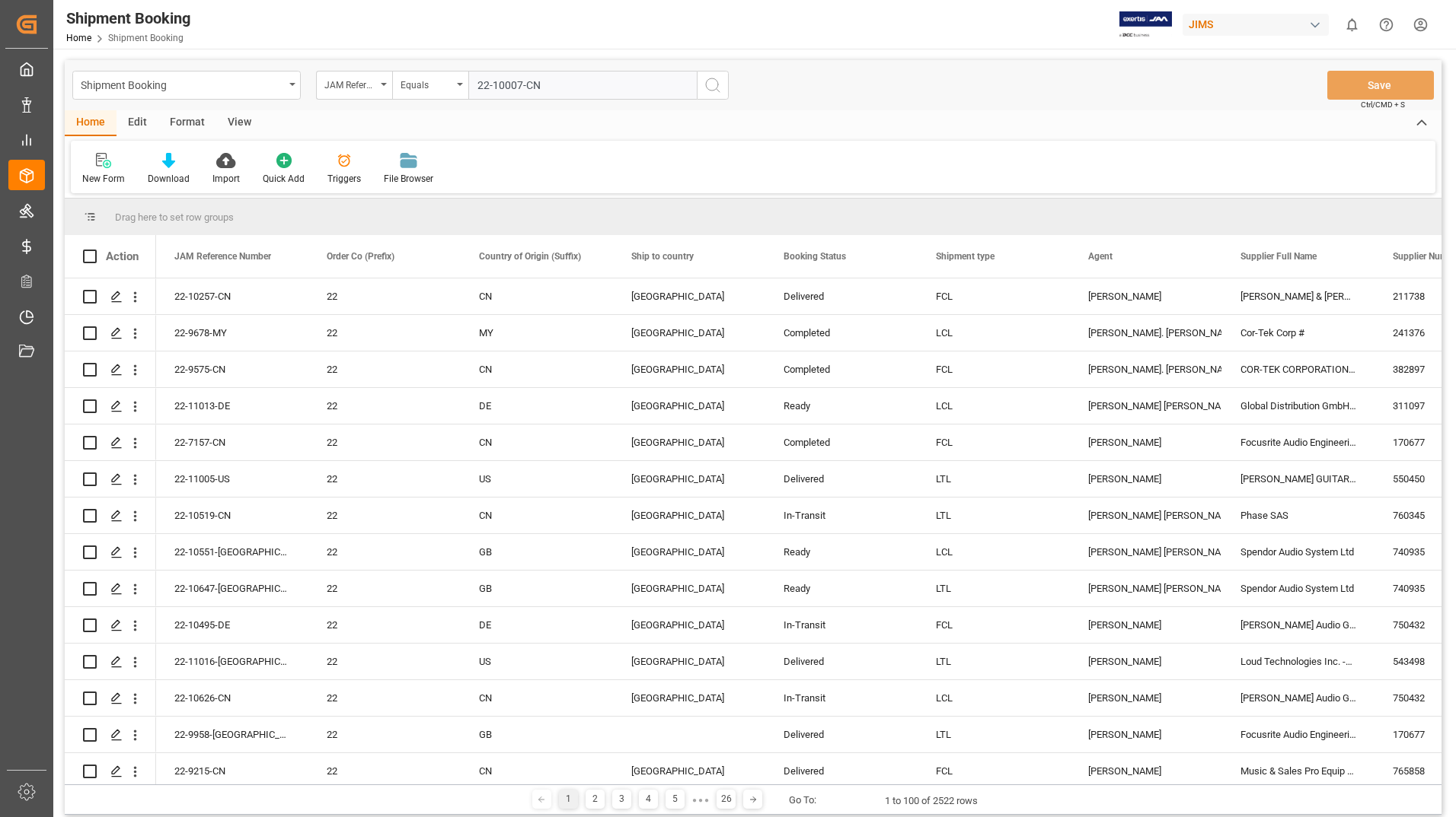
type input "22-10007-CN"
click at [712, 83] on icon "search button" at bounding box center [712, 85] width 18 height 18
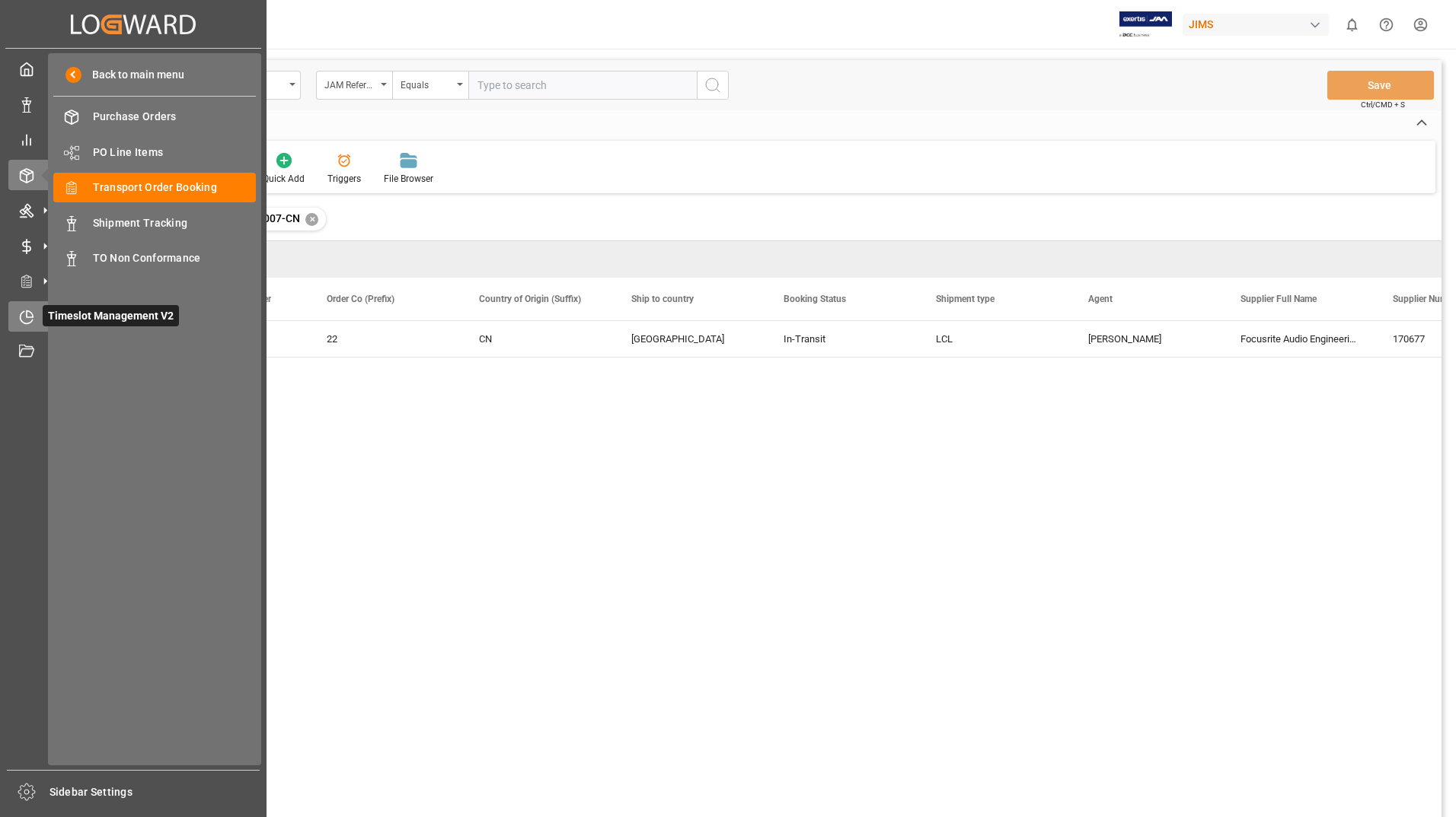
click at [32, 307] on div "Timeslot Management V2 Timeslot Management V2" at bounding box center [133, 316] width 250 height 30
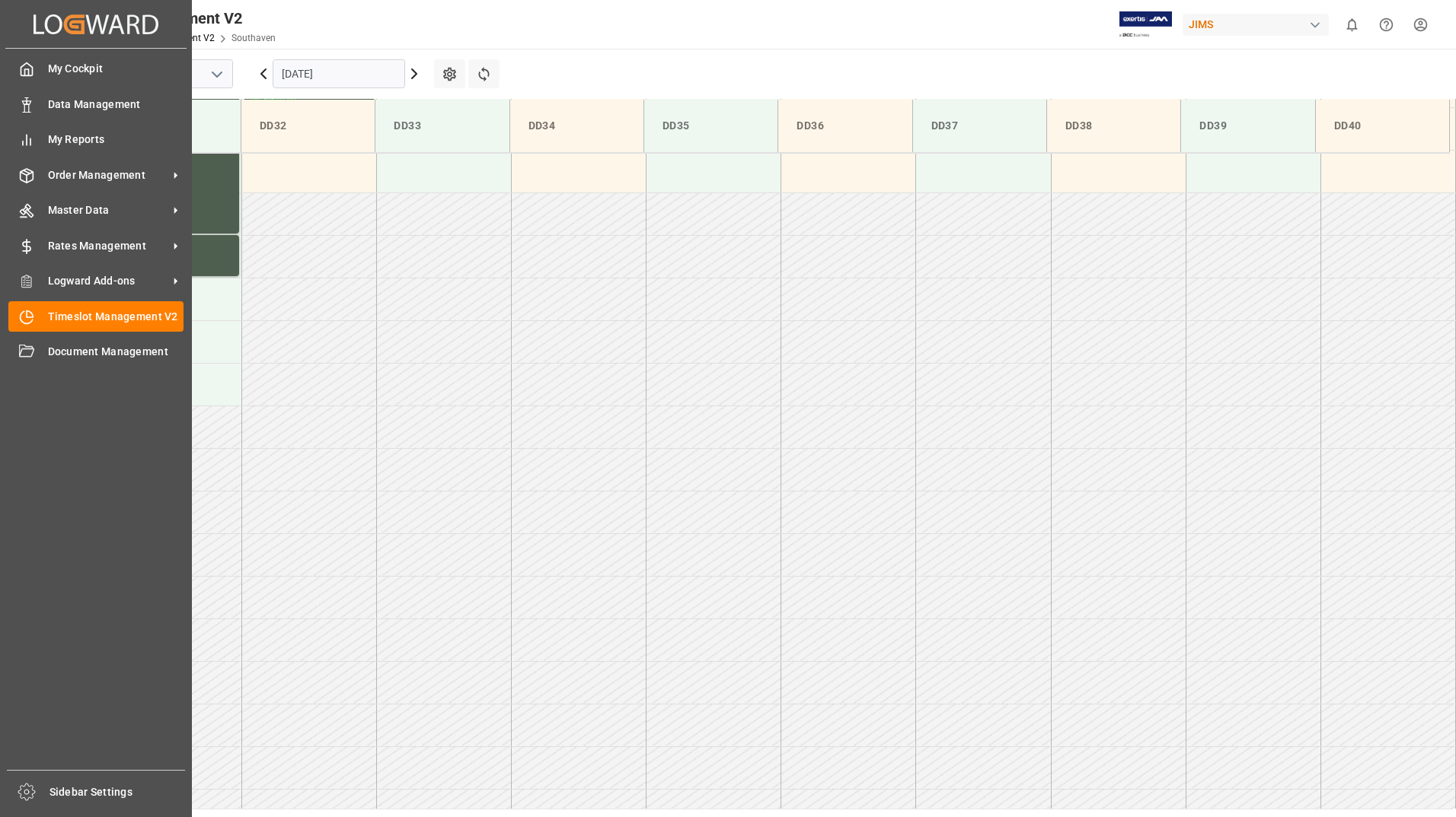
scroll to position [1183, 0]
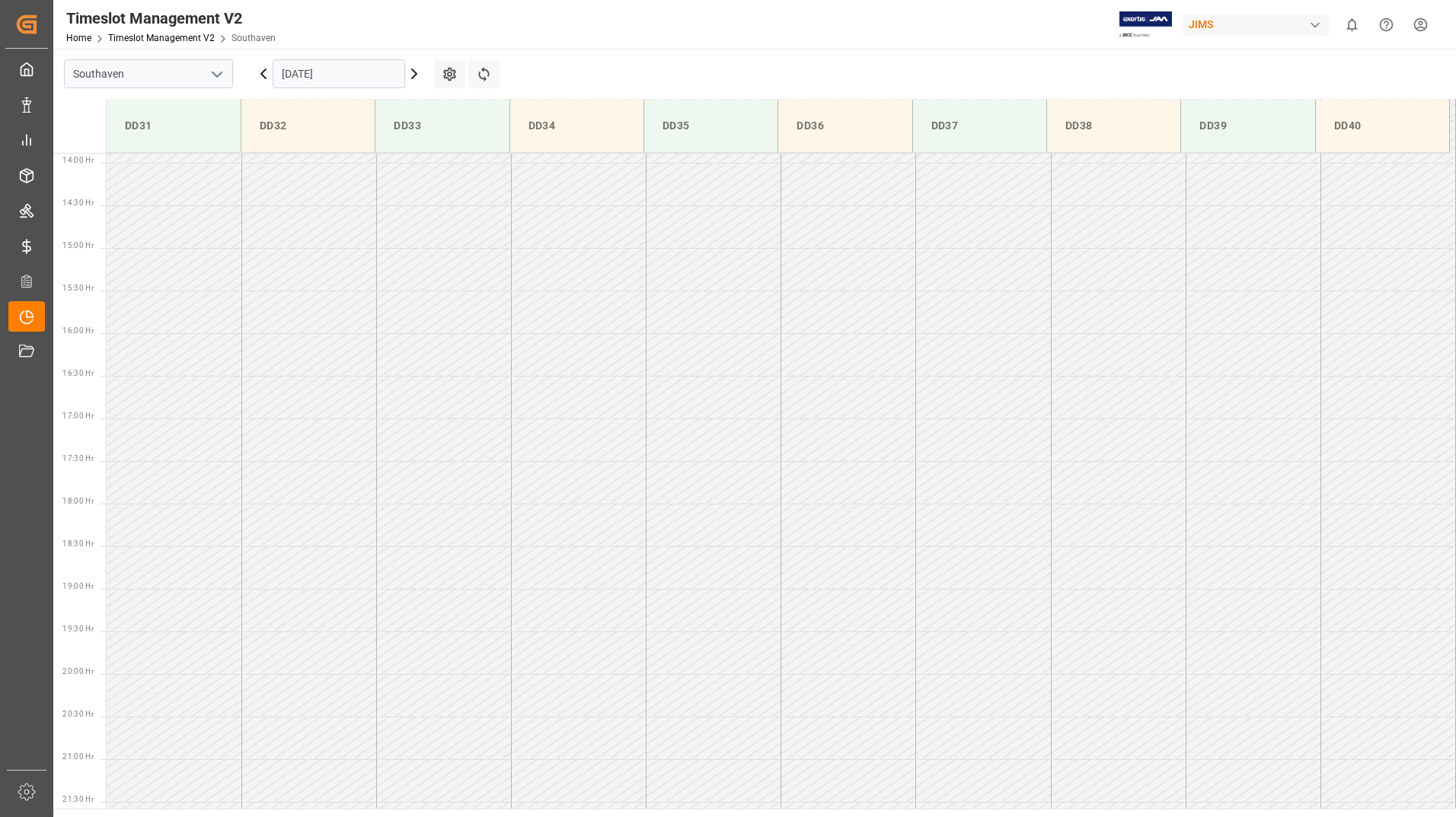
click at [516, 413] on td at bounding box center [578, 397] width 135 height 43
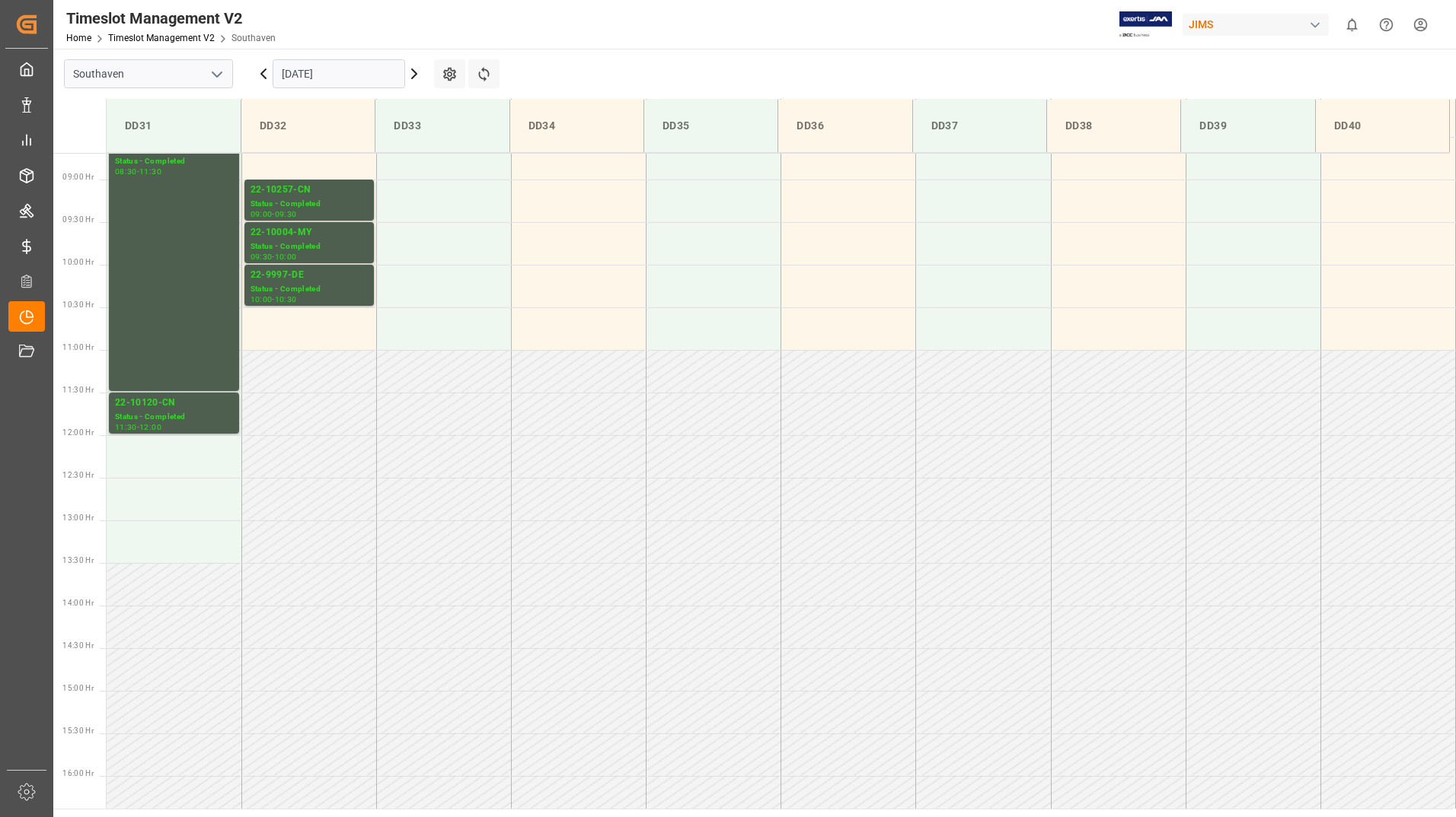
scroll to position [727, 0]
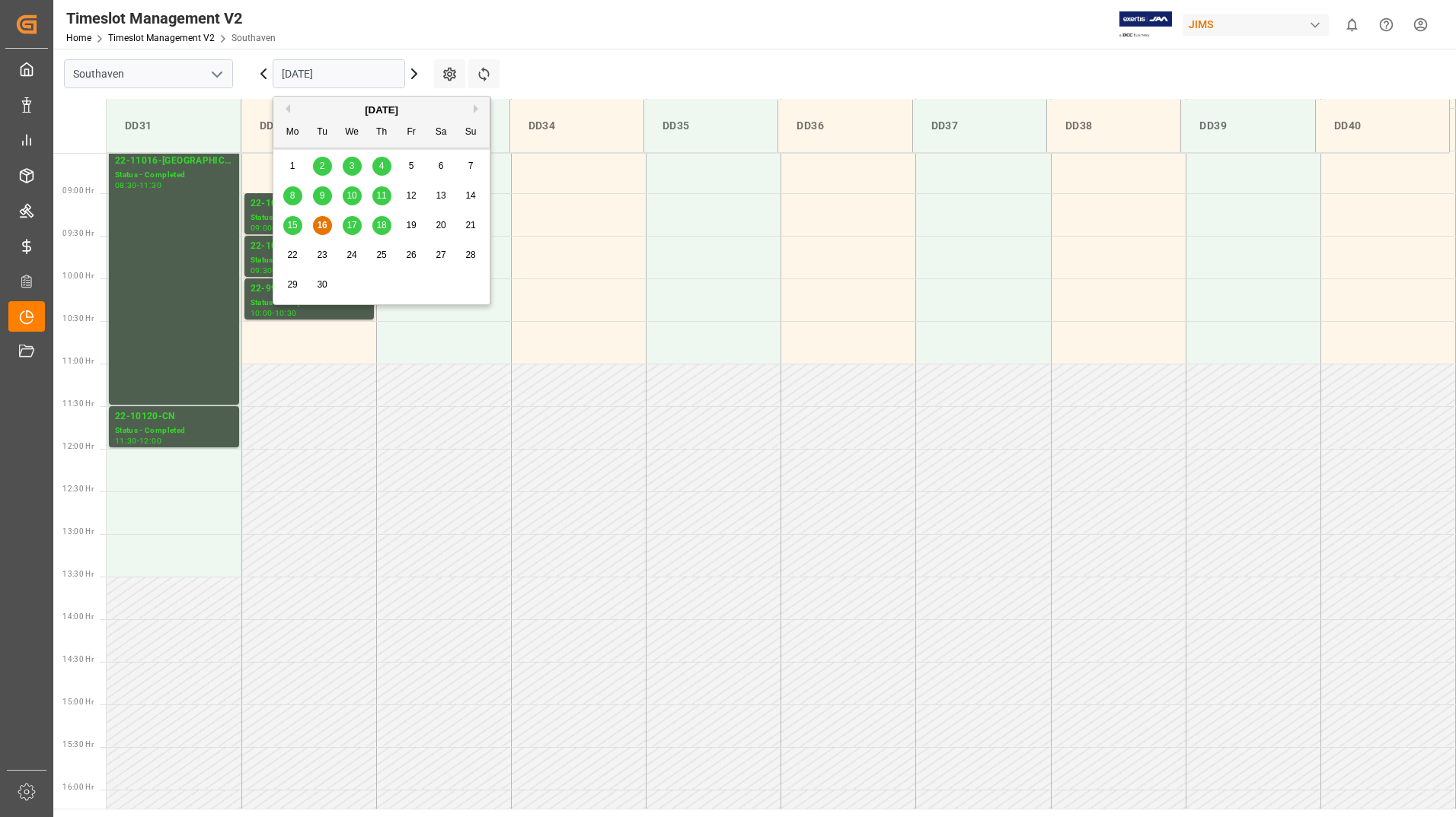
click at [363, 82] on input "[DATE]" at bounding box center [339, 74] width 132 height 29
click at [353, 225] on span "17" at bounding box center [351, 225] width 10 height 11
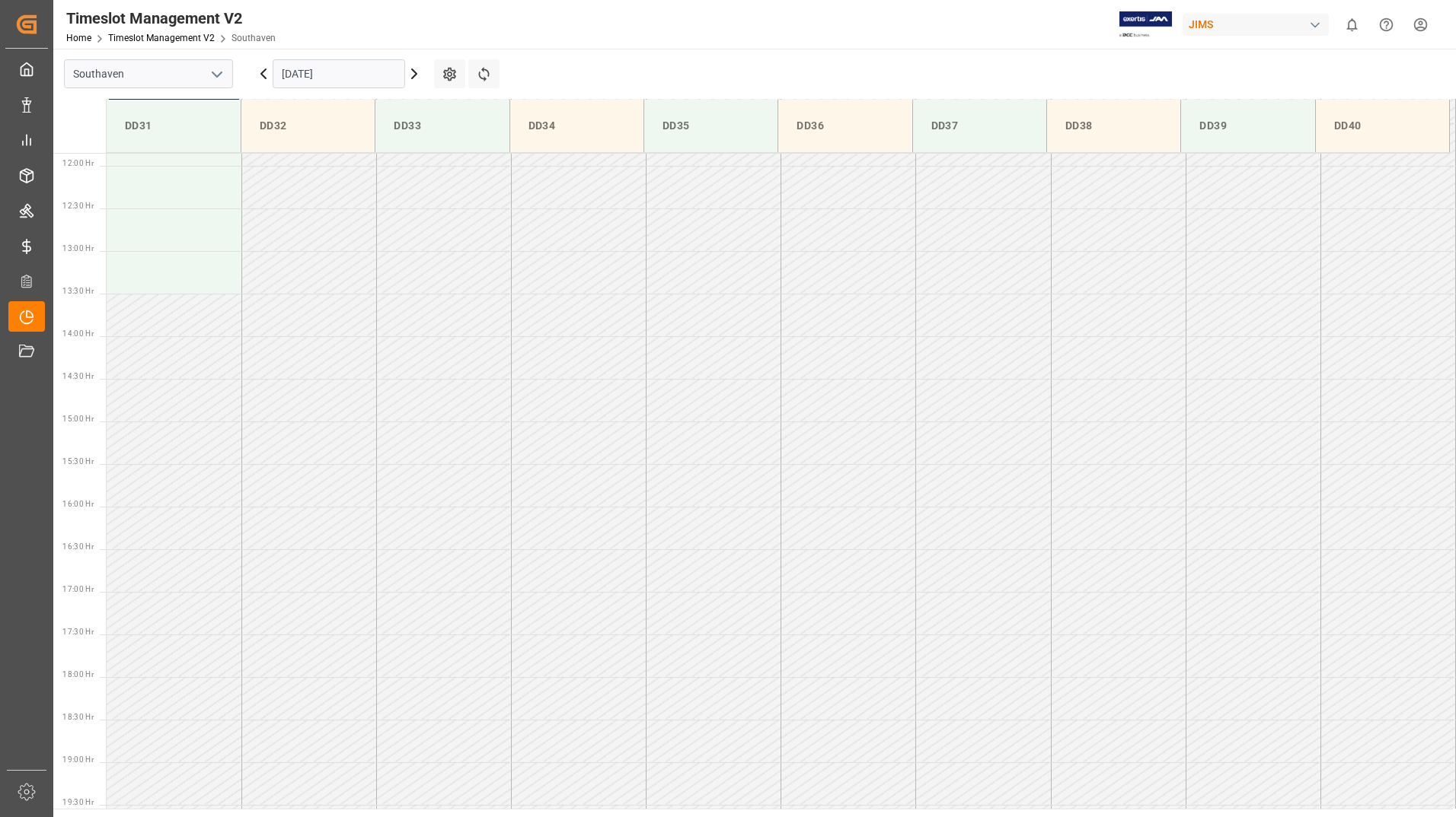
scroll to position [629, 0]
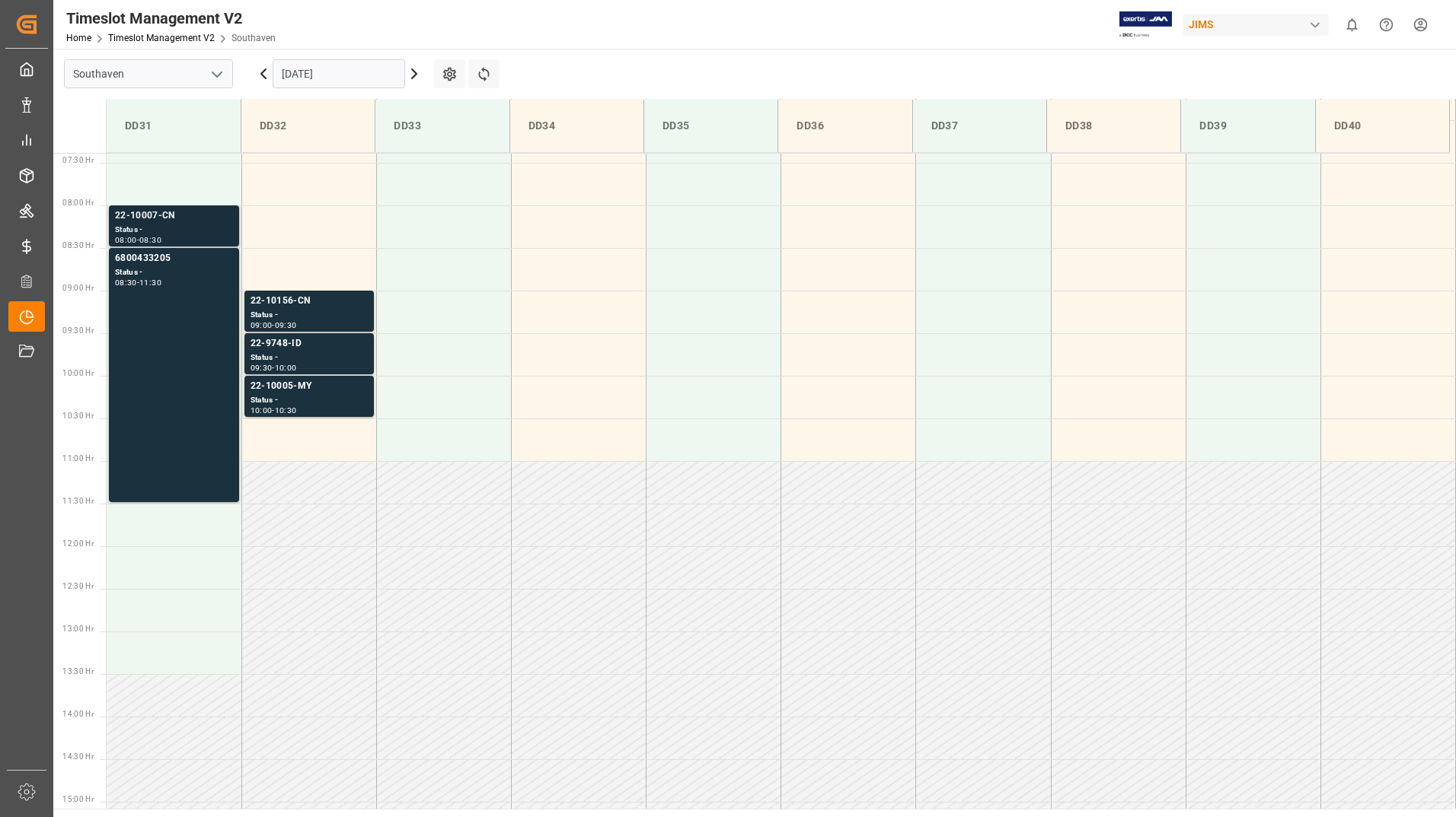
click at [204, 239] on div "08:00 - 08:30" at bounding box center [174, 241] width 118 height 9
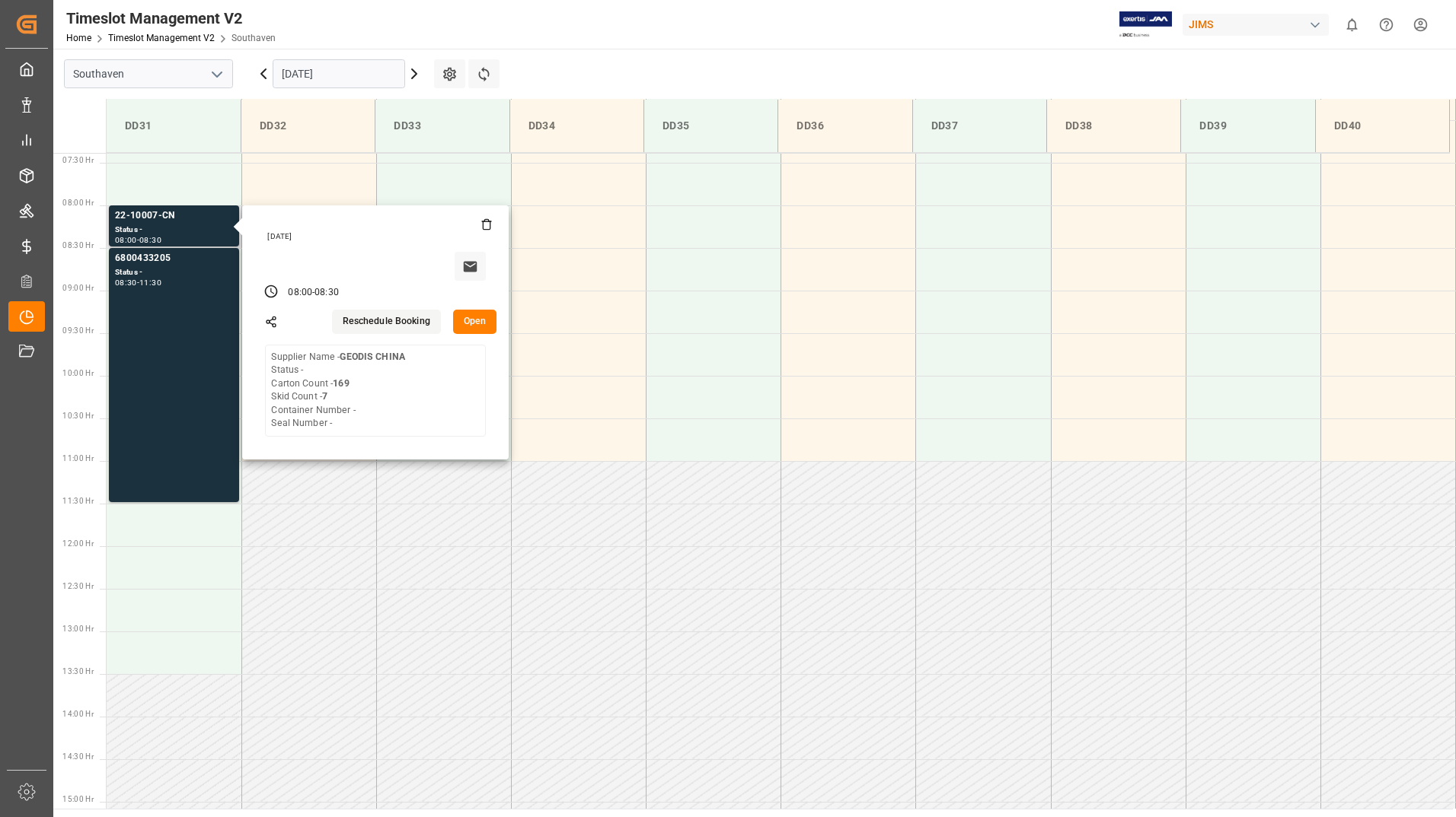
click at [473, 322] on button "Open" at bounding box center [475, 322] width 44 height 25
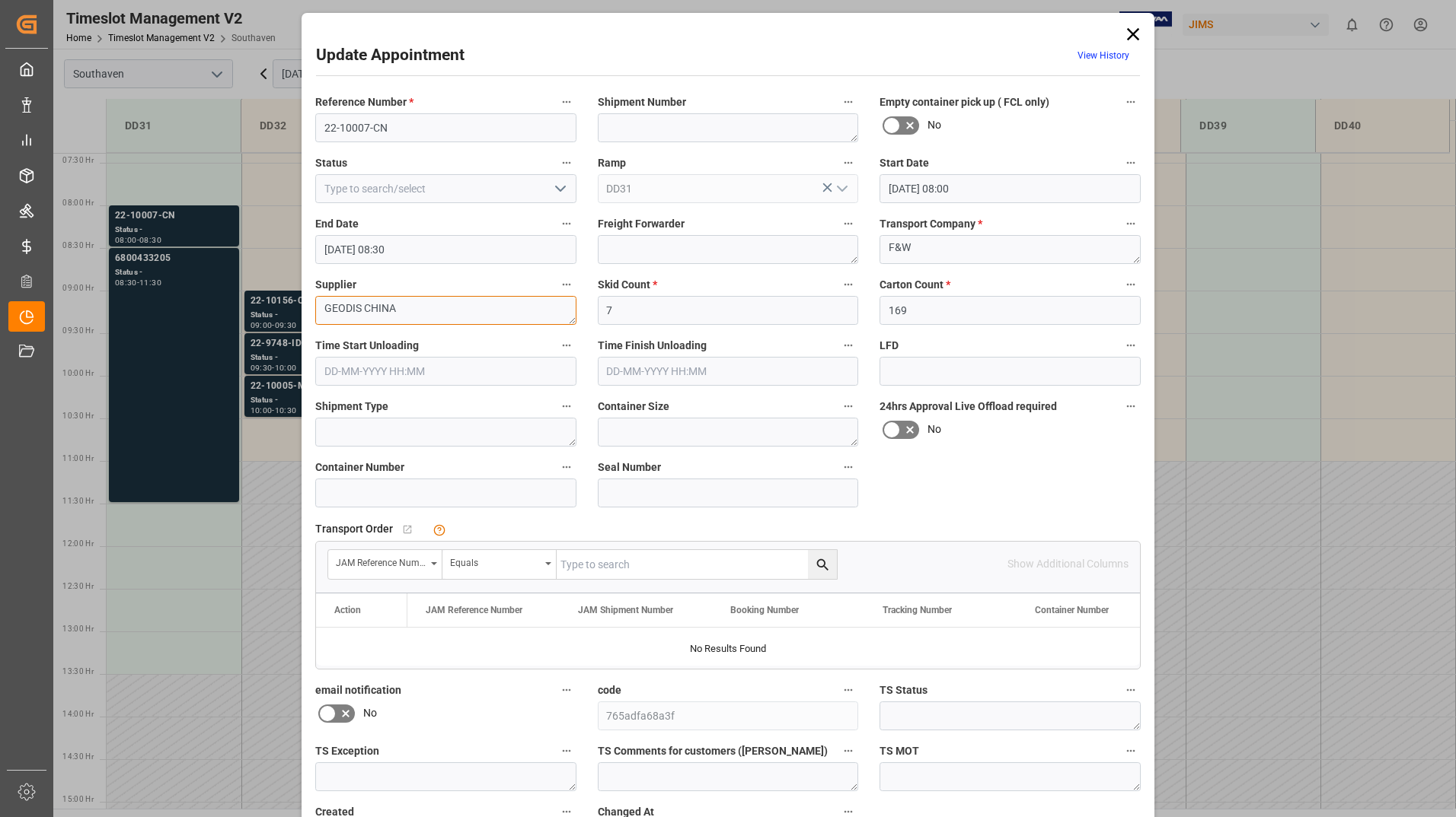
click at [402, 312] on textarea "GEODIS CHINA" at bounding box center [446, 310] width 261 height 29
type textarea "G"
type textarea "Focusrite Audio"
click at [717, 558] on input "text" at bounding box center [696, 565] width 280 height 29
type input "22-10007-CN"
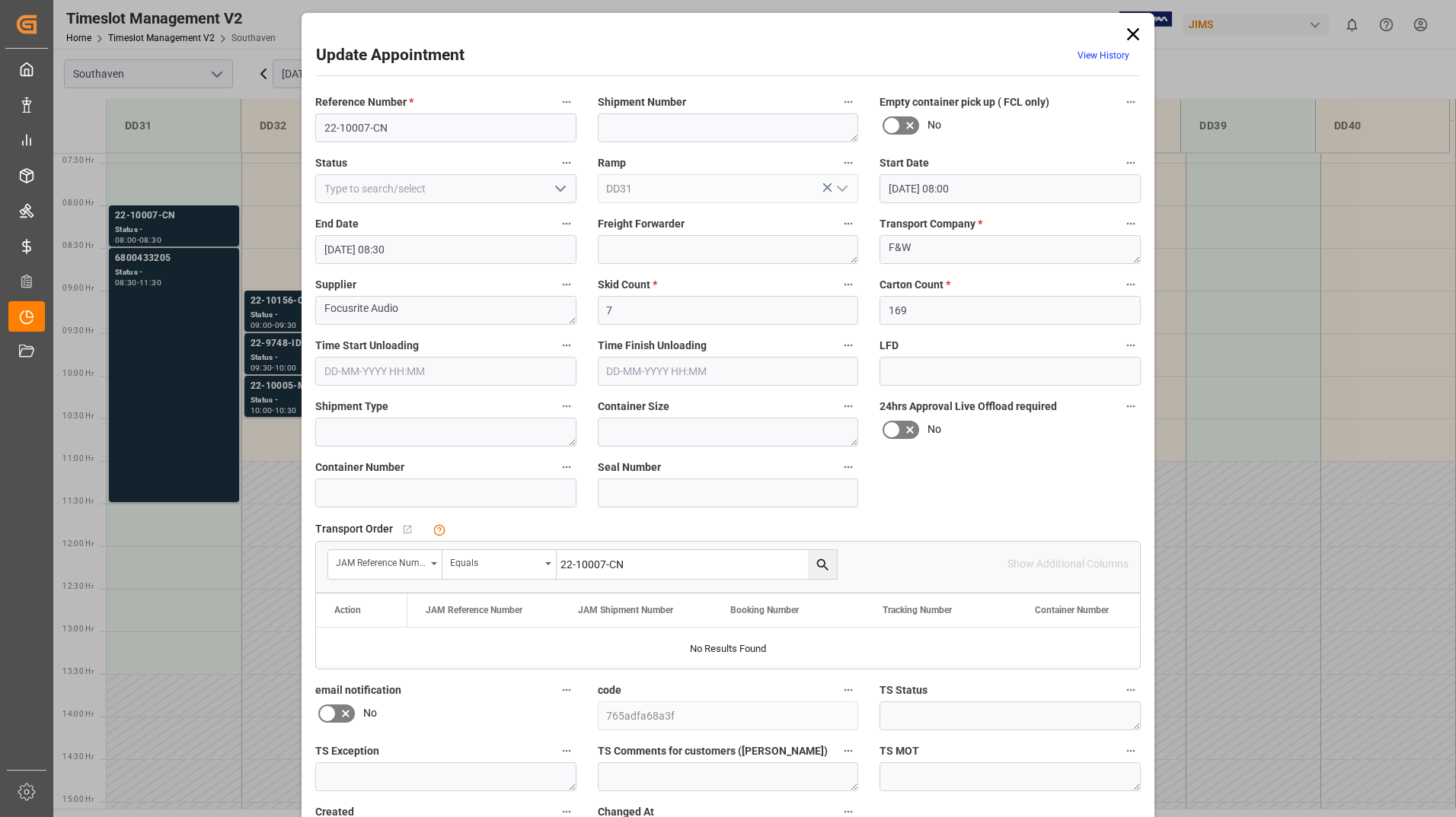
click at [825, 562] on icon "search button" at bounding box center [823, 565] width 16 height 16
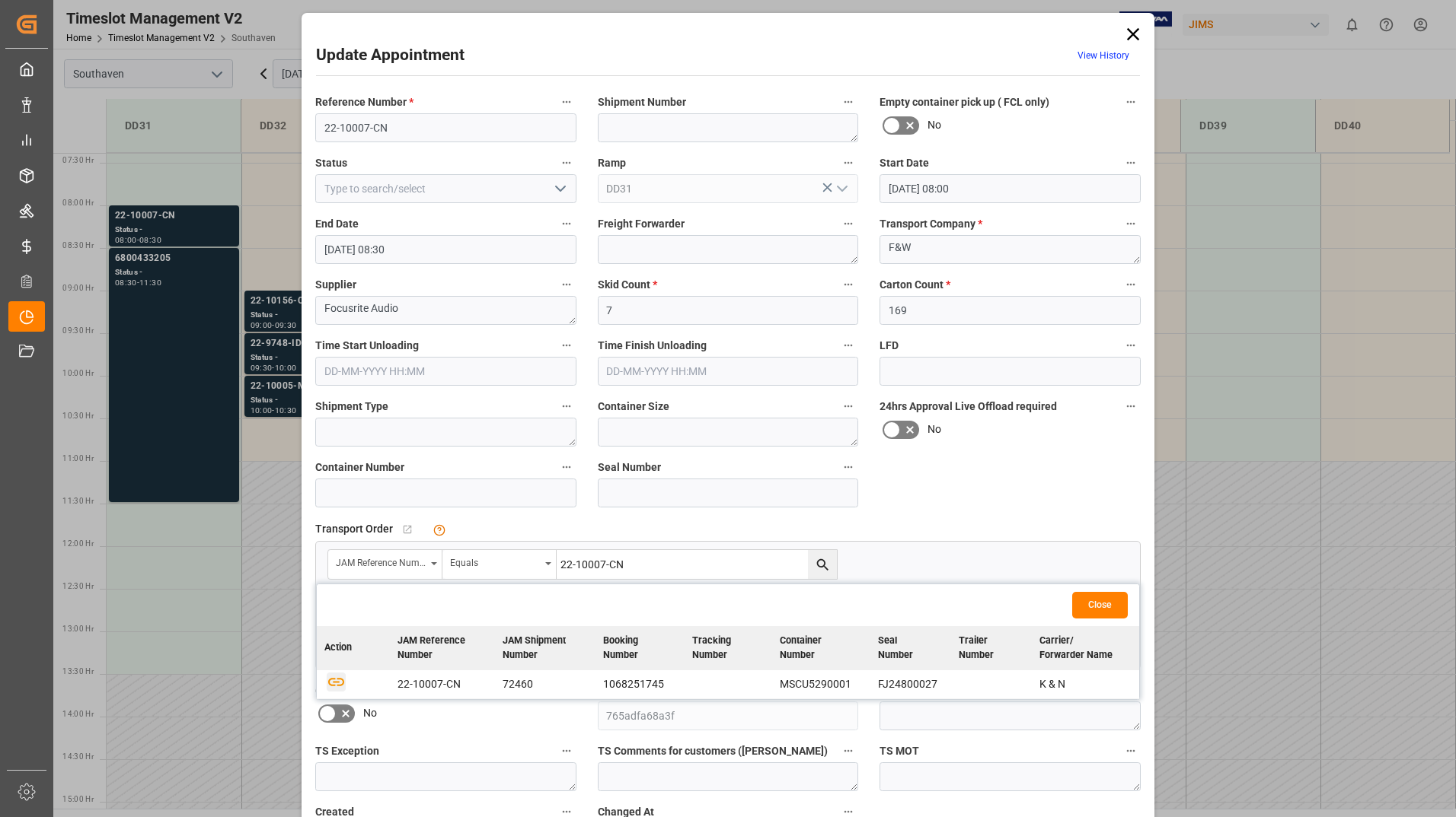
click at [332, 681] on icon "button" at bounding box center [336, 681] width 19 height 19
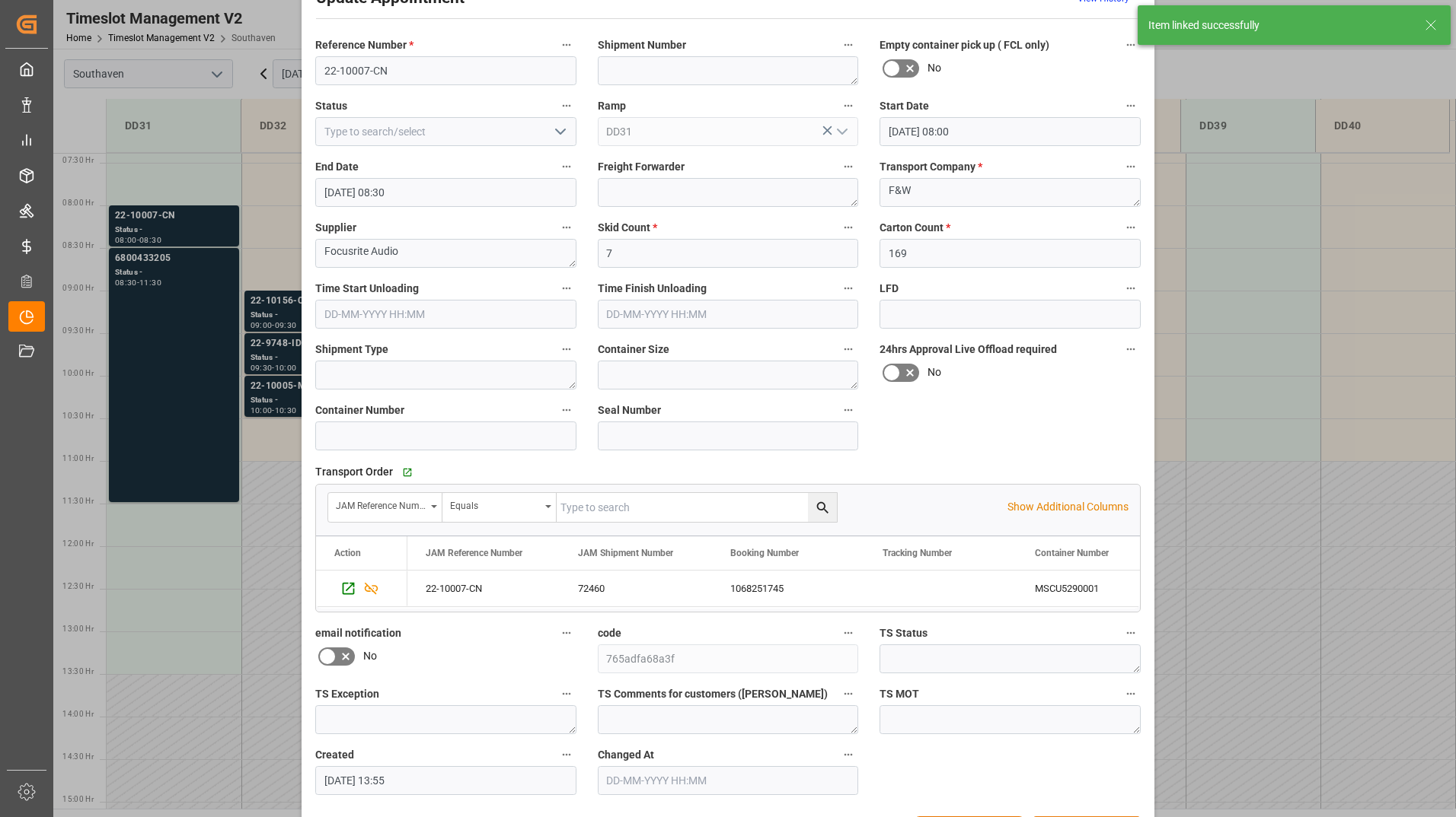
scroll to position [112, 0]
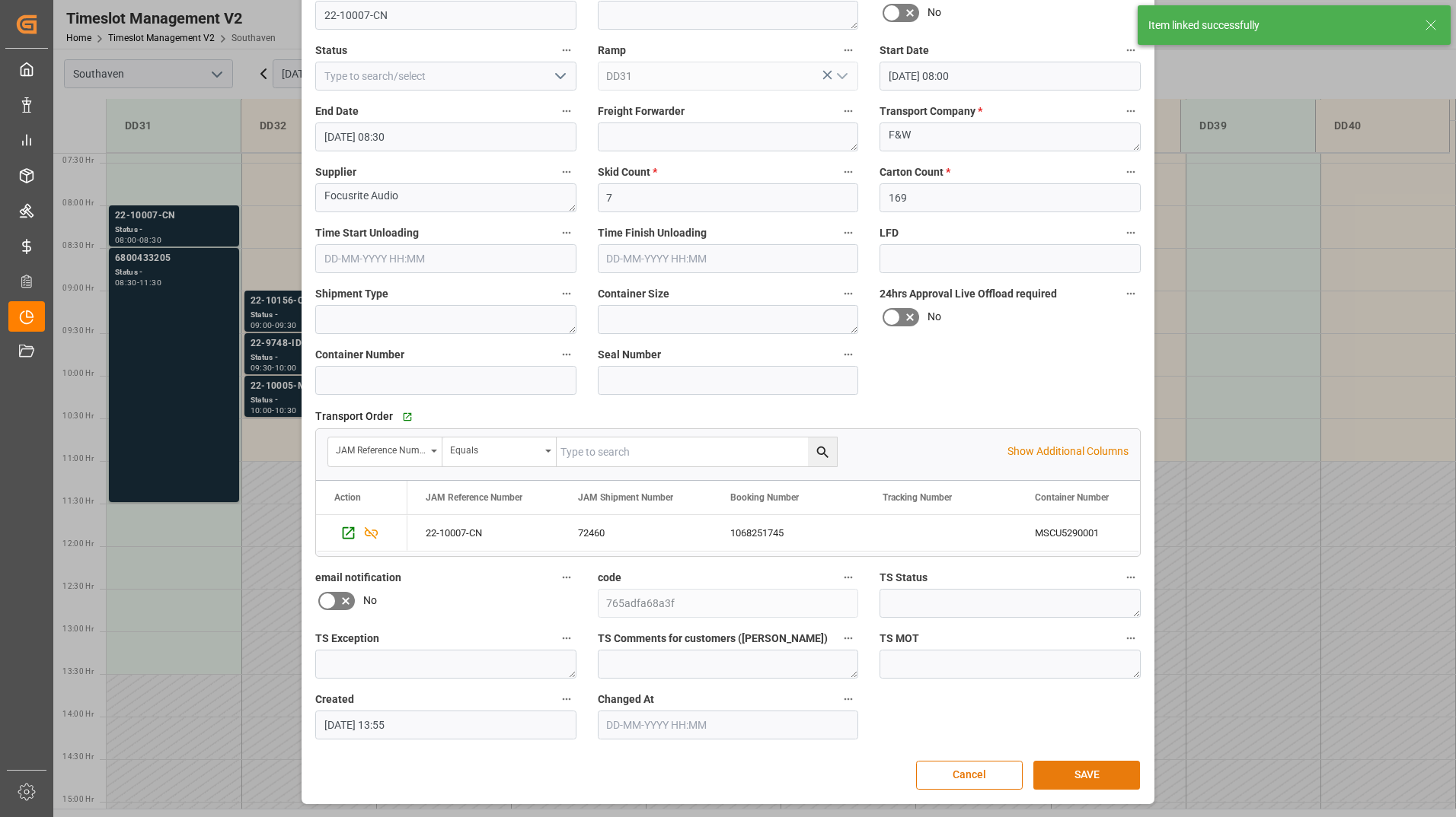
click at [1111, 780] on button "SAVE" at bounding box center [1087, 775] width 107 height 29
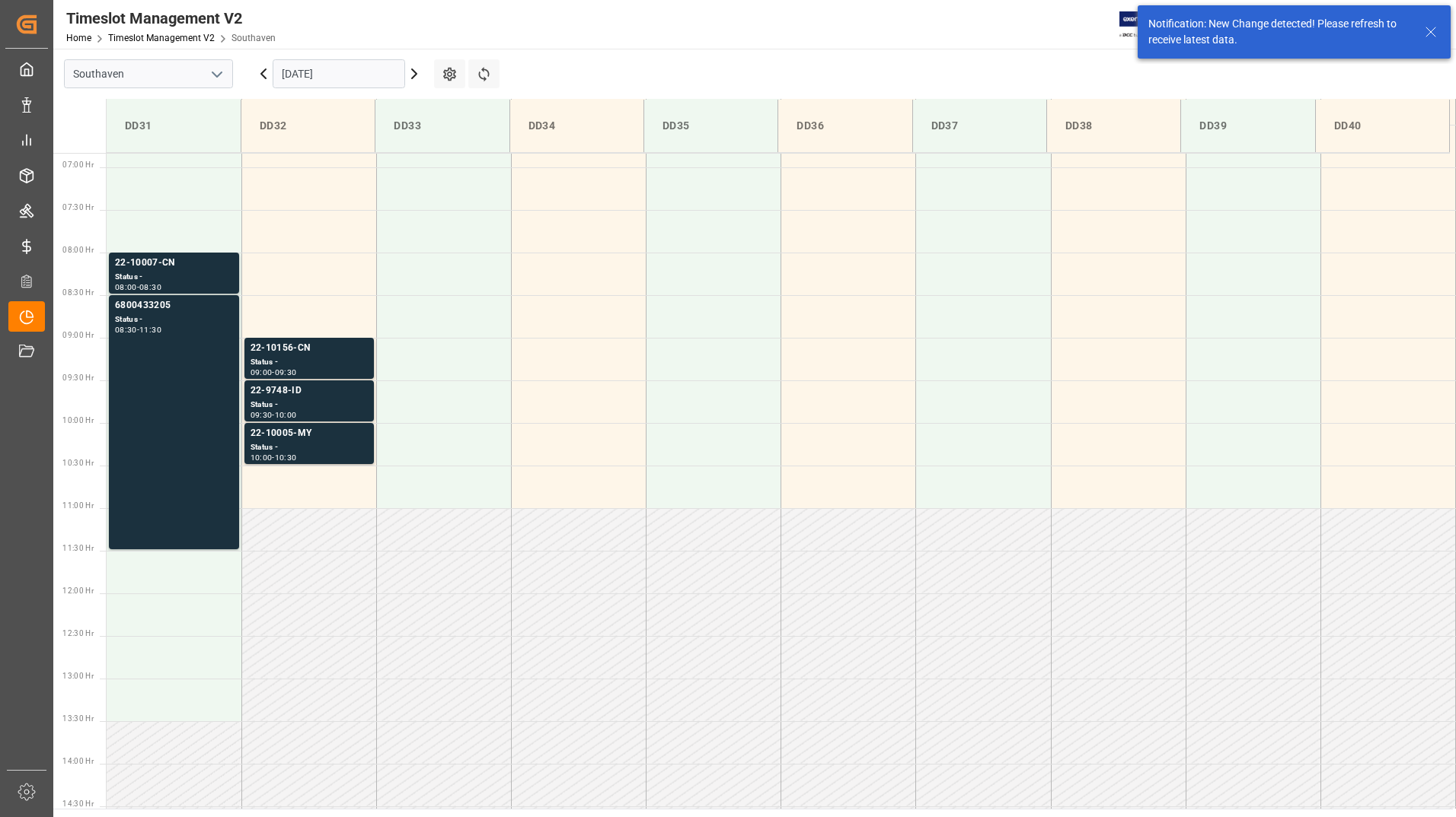
scroll to position [586, 0]
click at [196, 267] on div "Status -" at bounding box center [174, 273] width 118 height 13
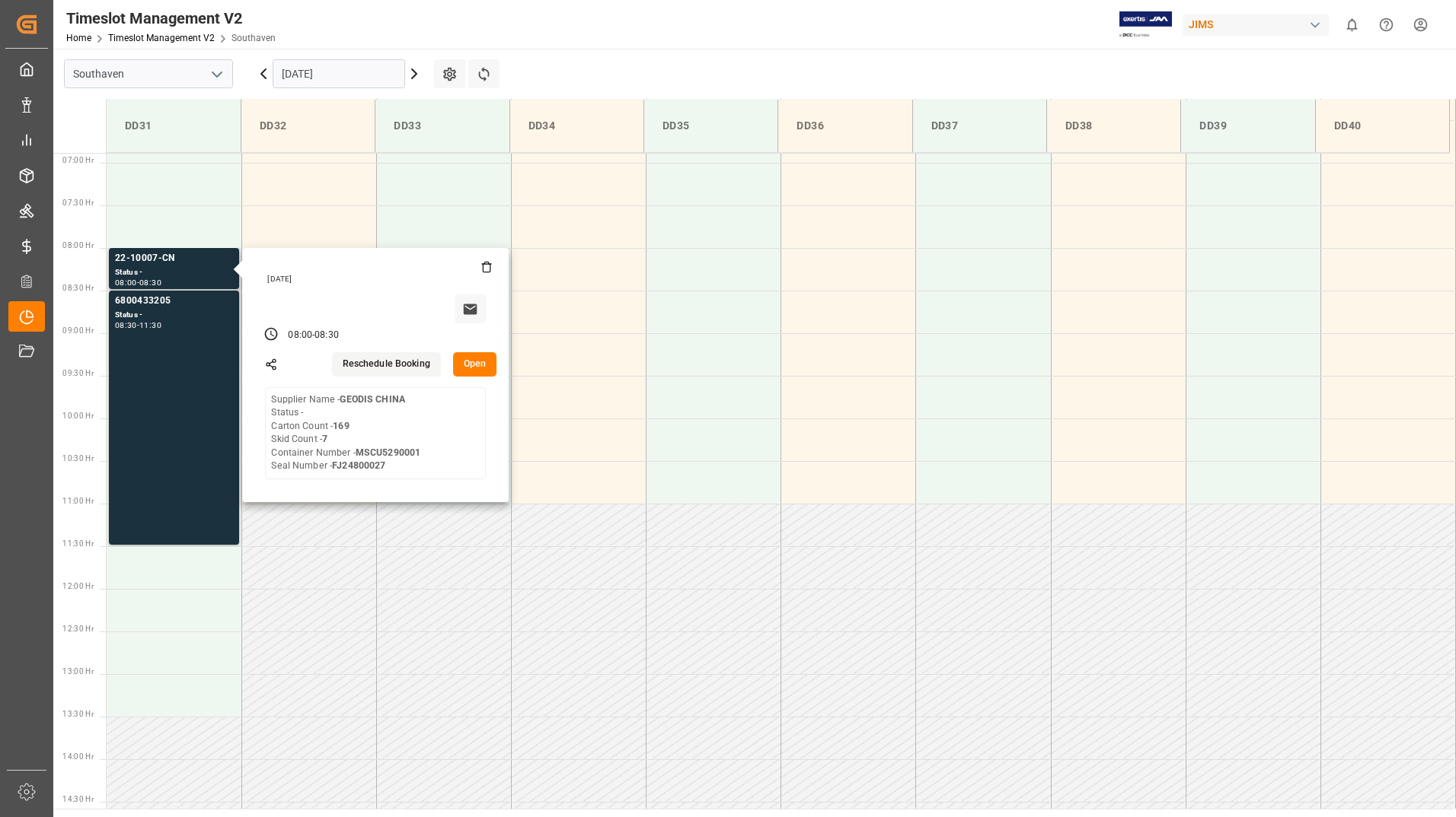
click at [464, 366] on button "Open" at bounding box center [475, 365] width 44 height 25
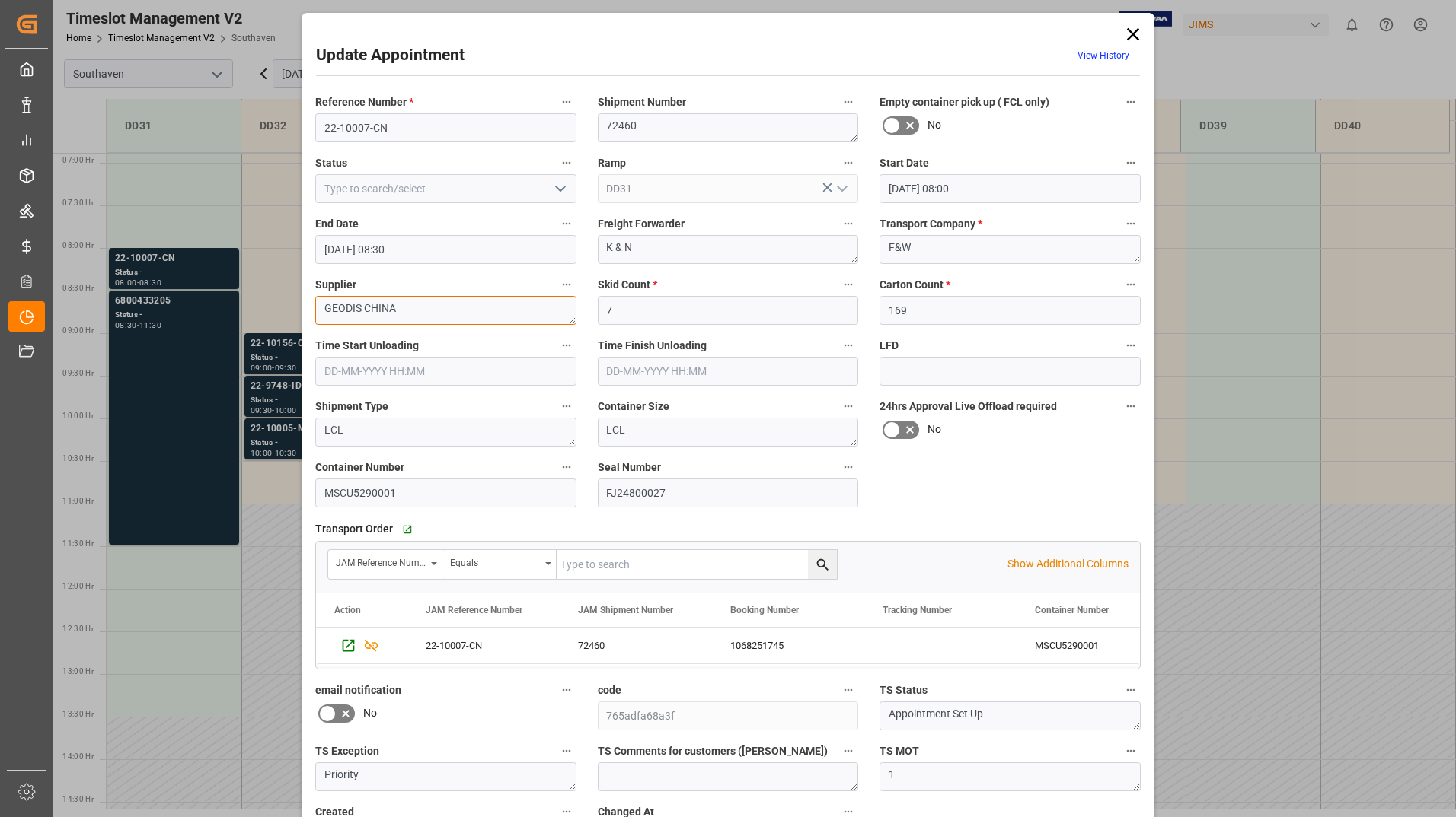
click at [412, 314] on textarea "GEODIS CHINA" at bounding box center [446, 310] width 261 height 29
type textarea "G"
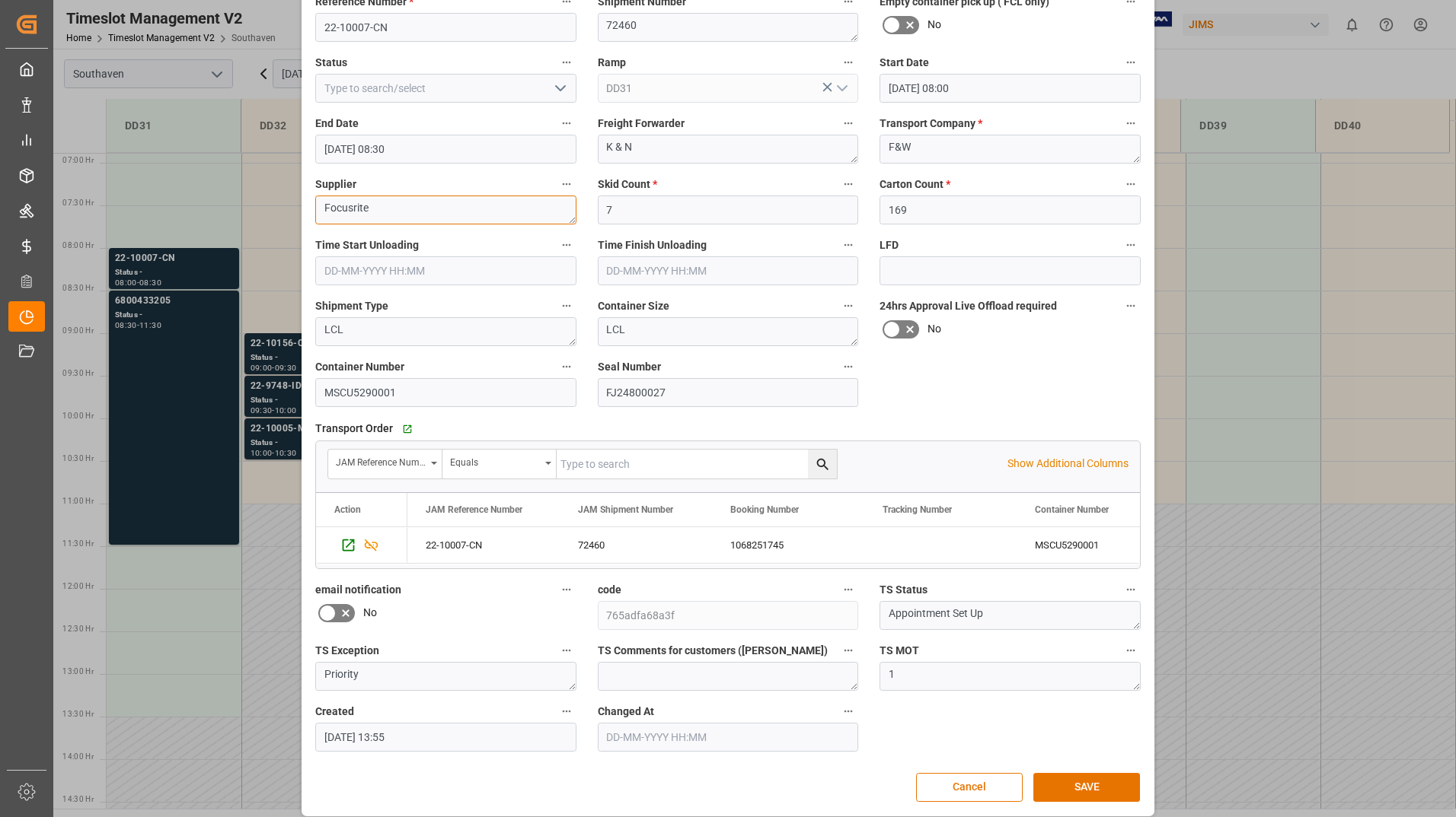
scroll to position [112, 0]
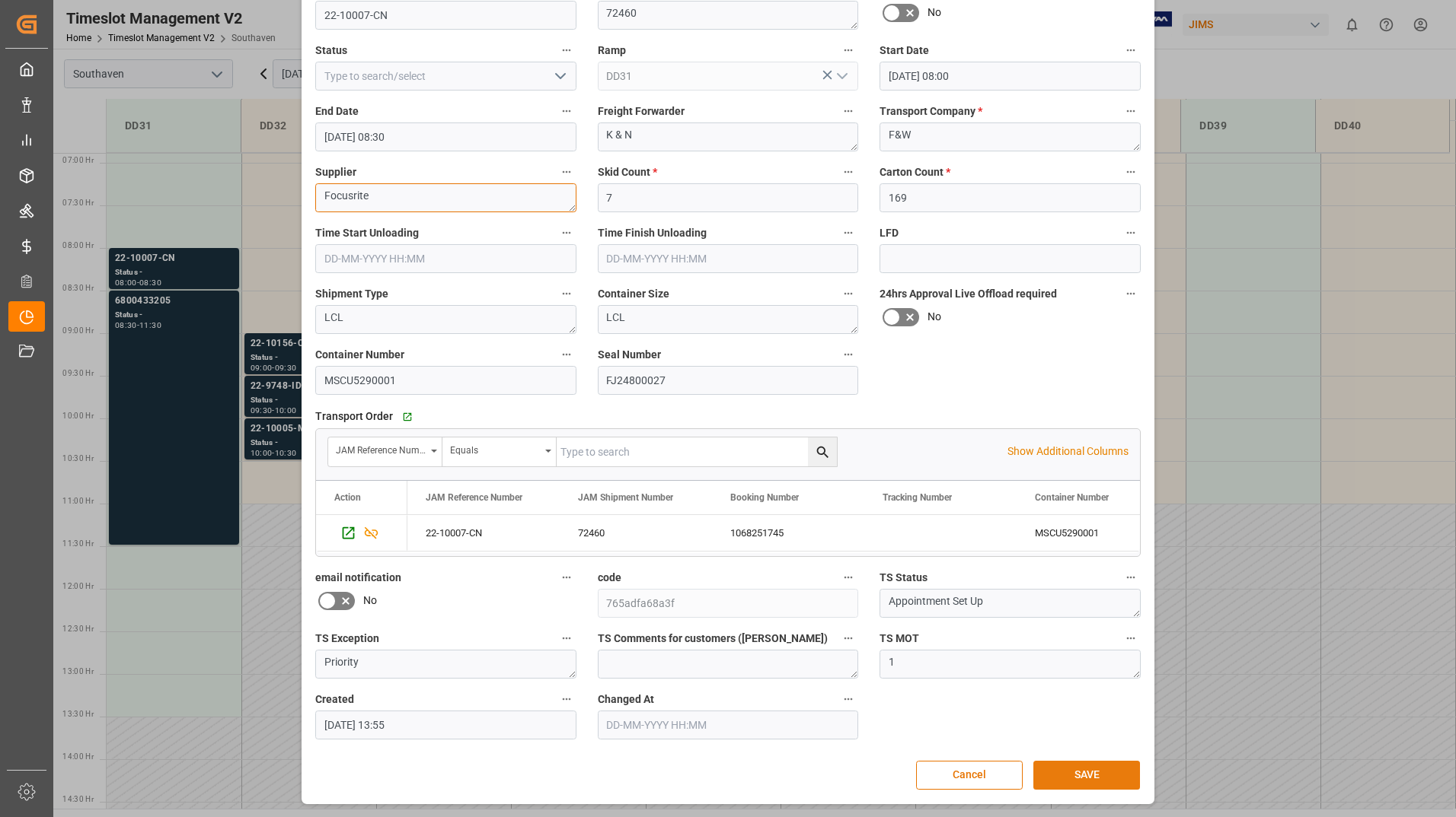
type textarea "Focusrite"
click at [1073, 770] on button "SAVE" at bounding box center [1087, 775] width 107 height 29
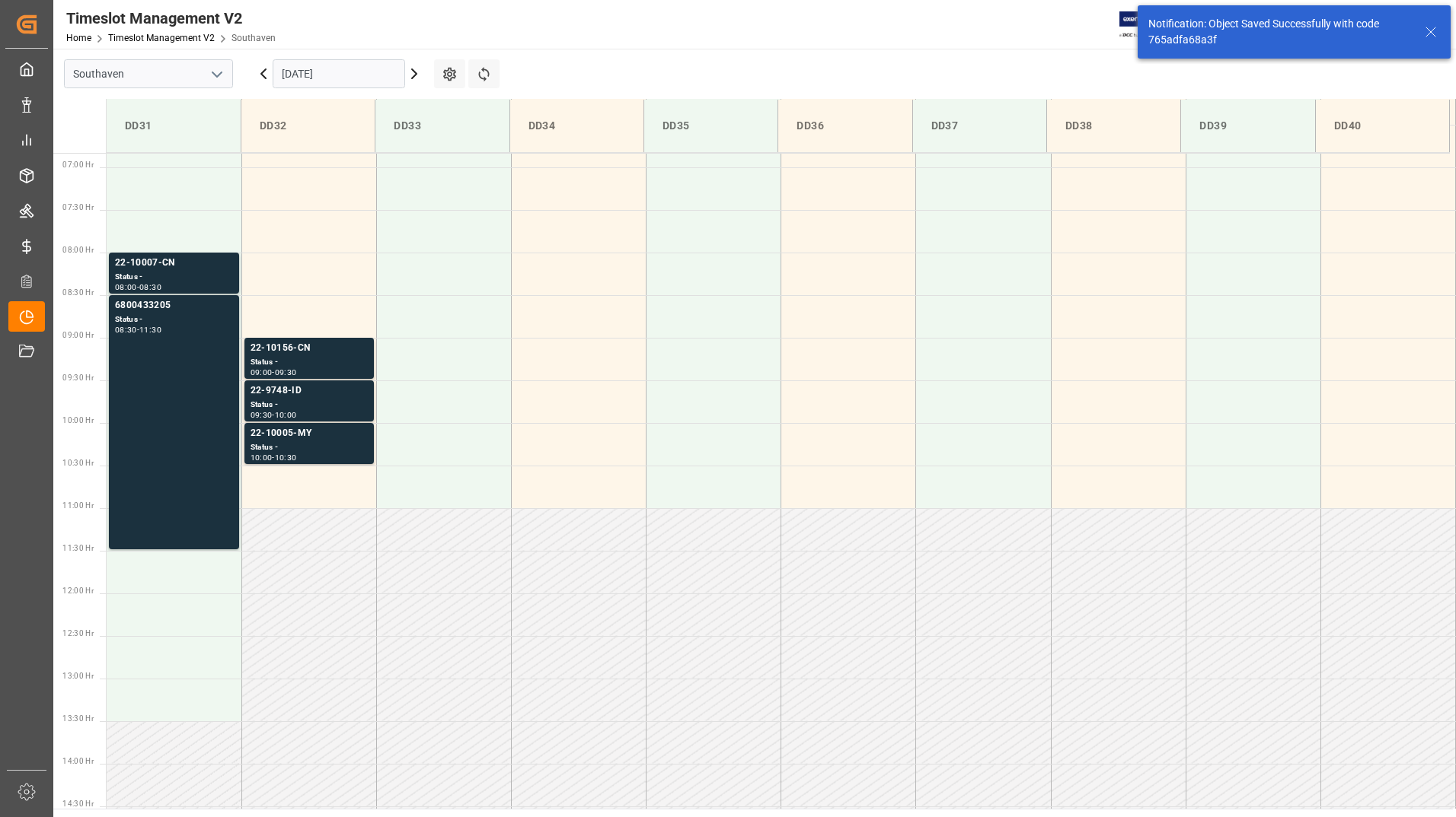
scroll to position [586, 0]
click at [182, 266] on div "22-10007-CN" at bounding box center [174, 258] width 118 height 15
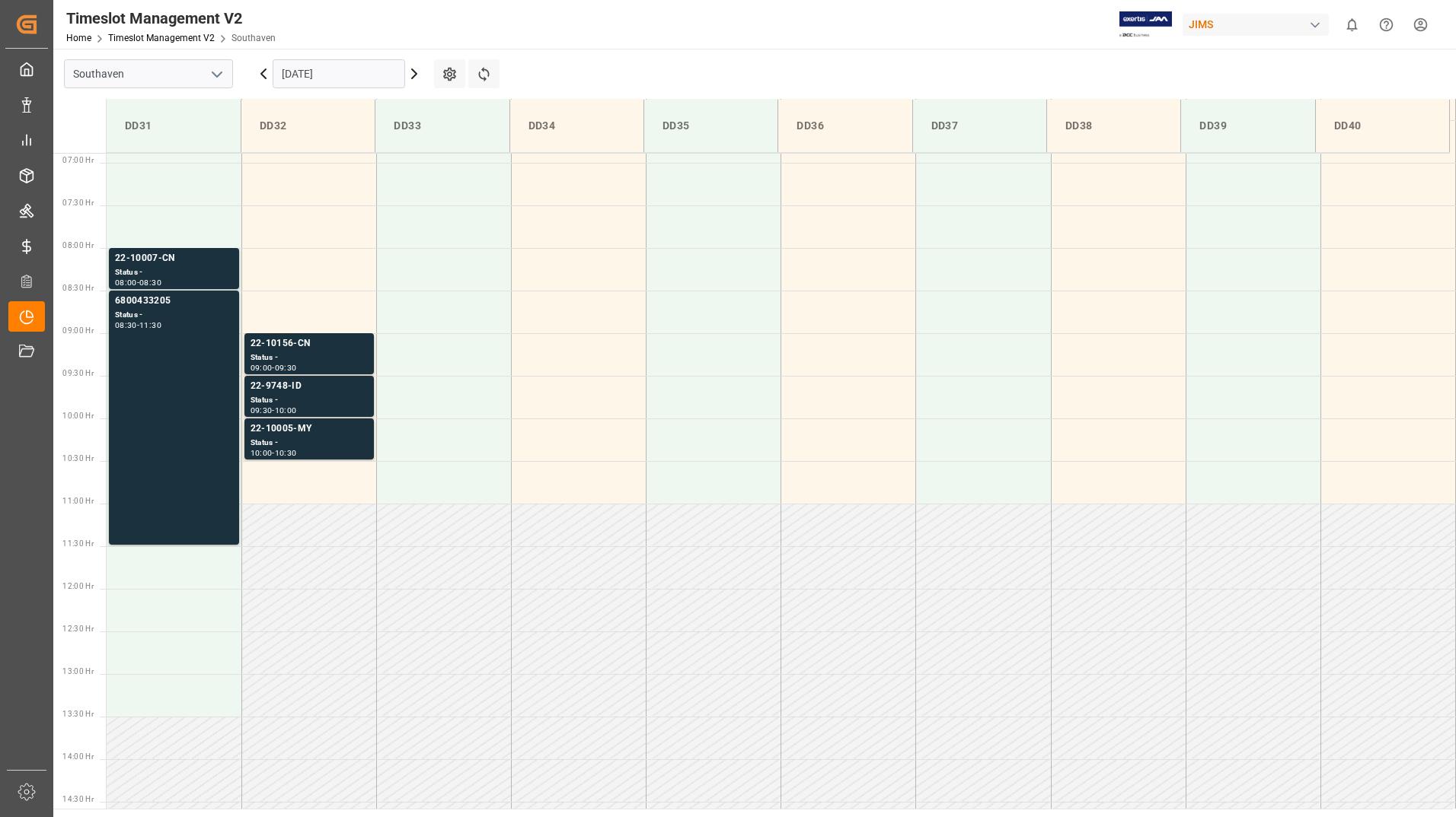
click at [186, 337] on div "6800433205 Status - 08:30 - 11:30" at bounding box center [174, 417] width 118 height 248
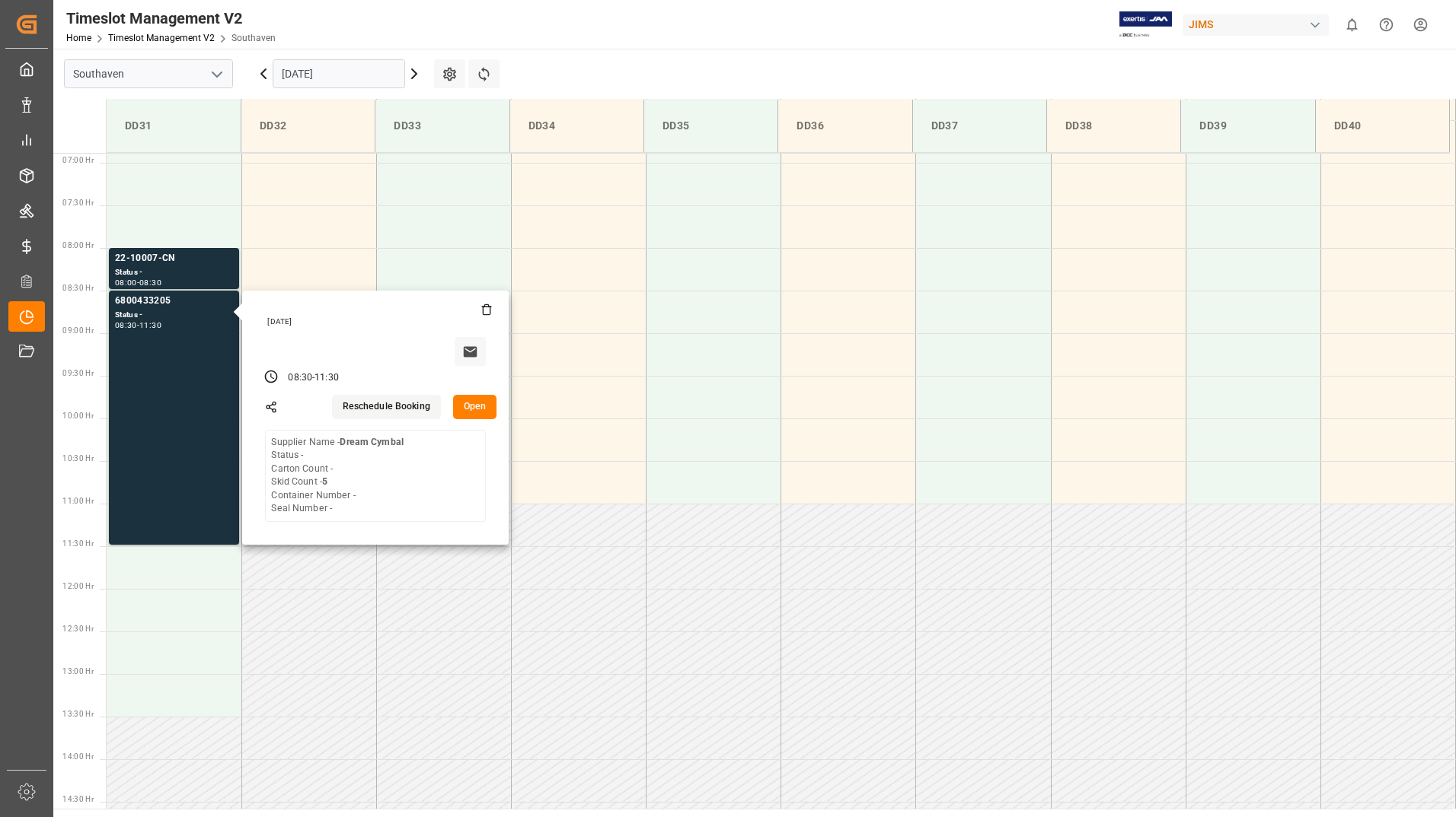
click at [325, 68] on input "[DATE]" at bounding box center [339, 74] width 132 height 29
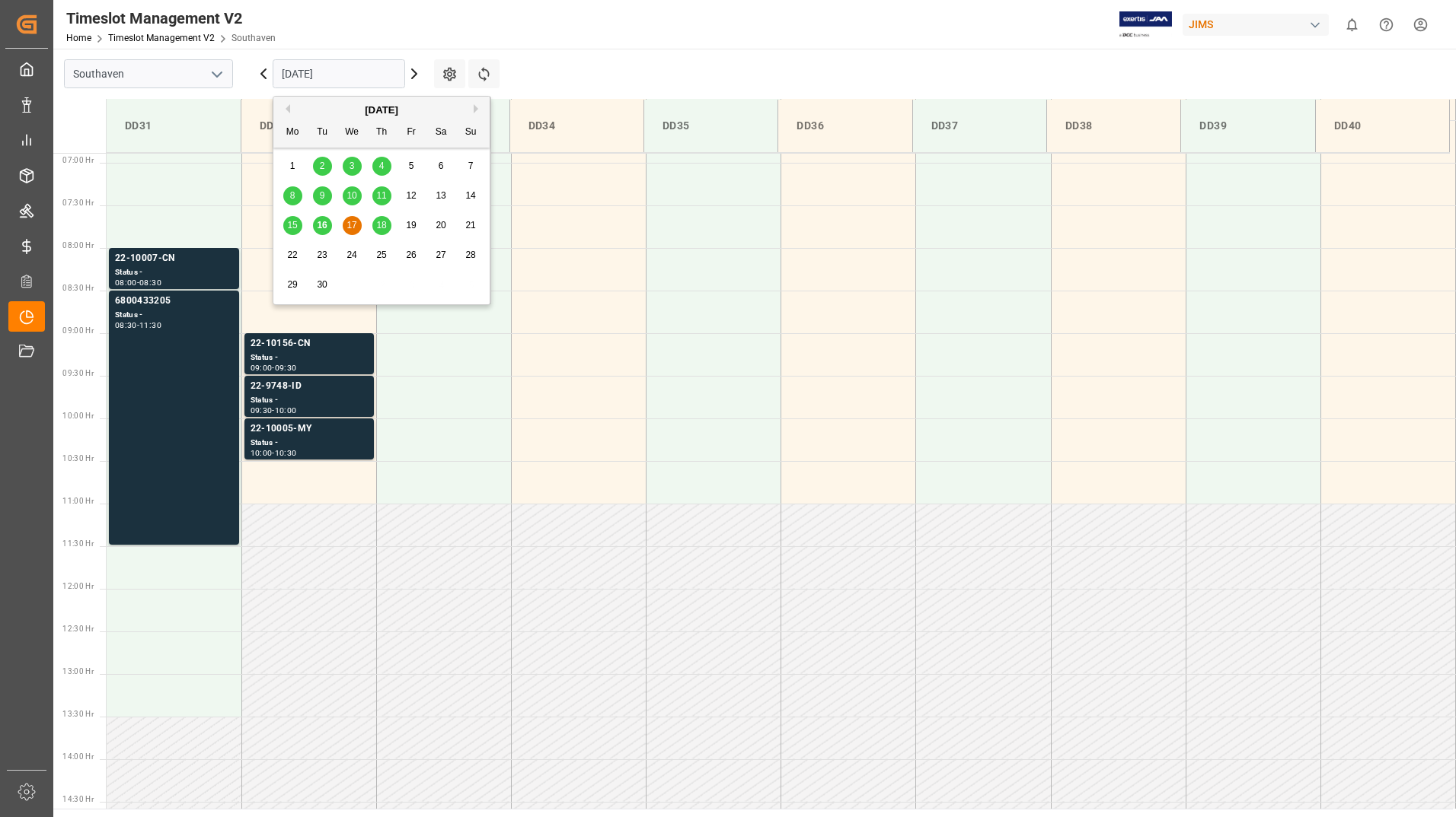
click at [379, 227] on span "18" at bounding box center [381, 225] width 10 height 11
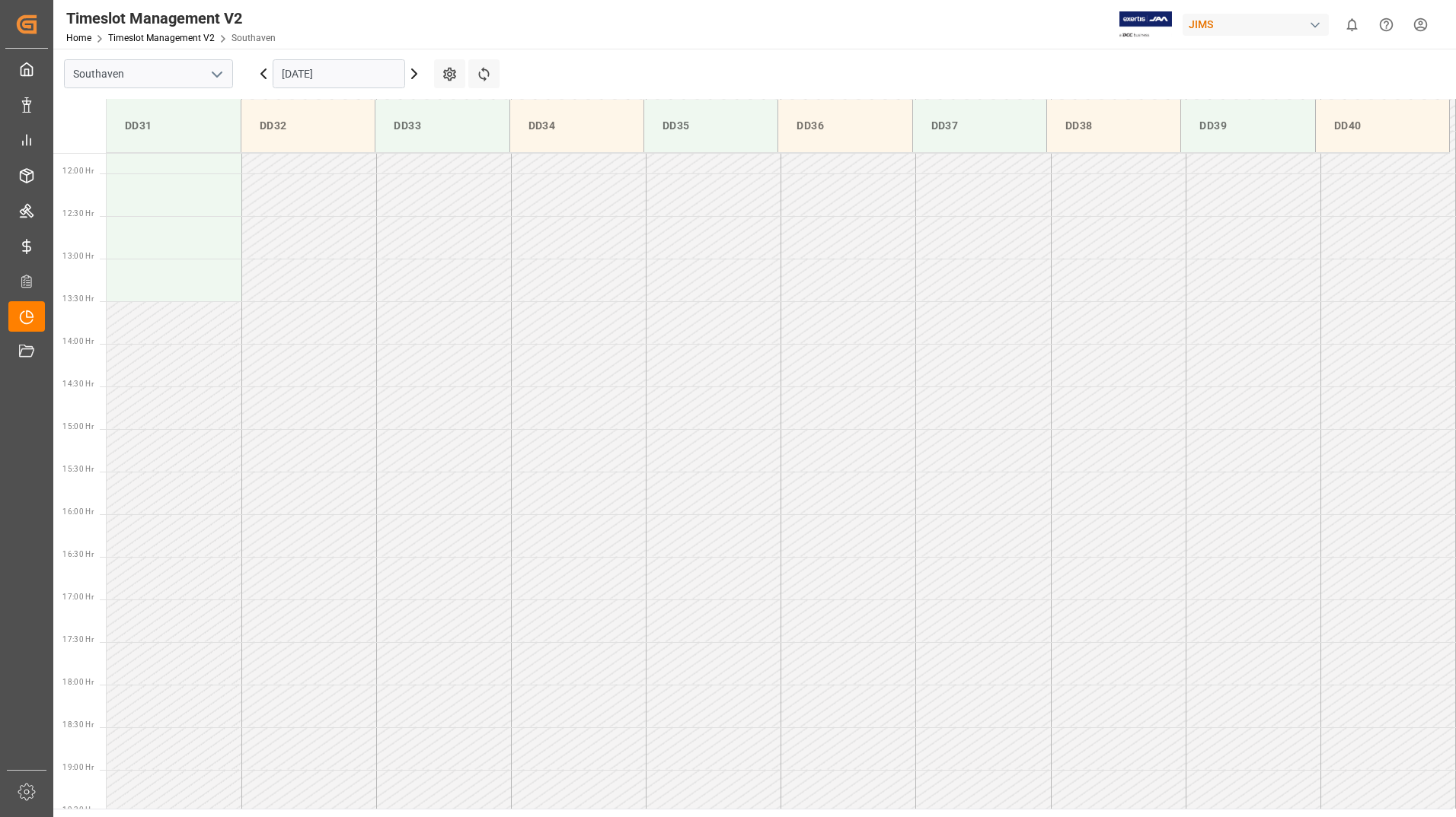
scroll to position [650, 0]
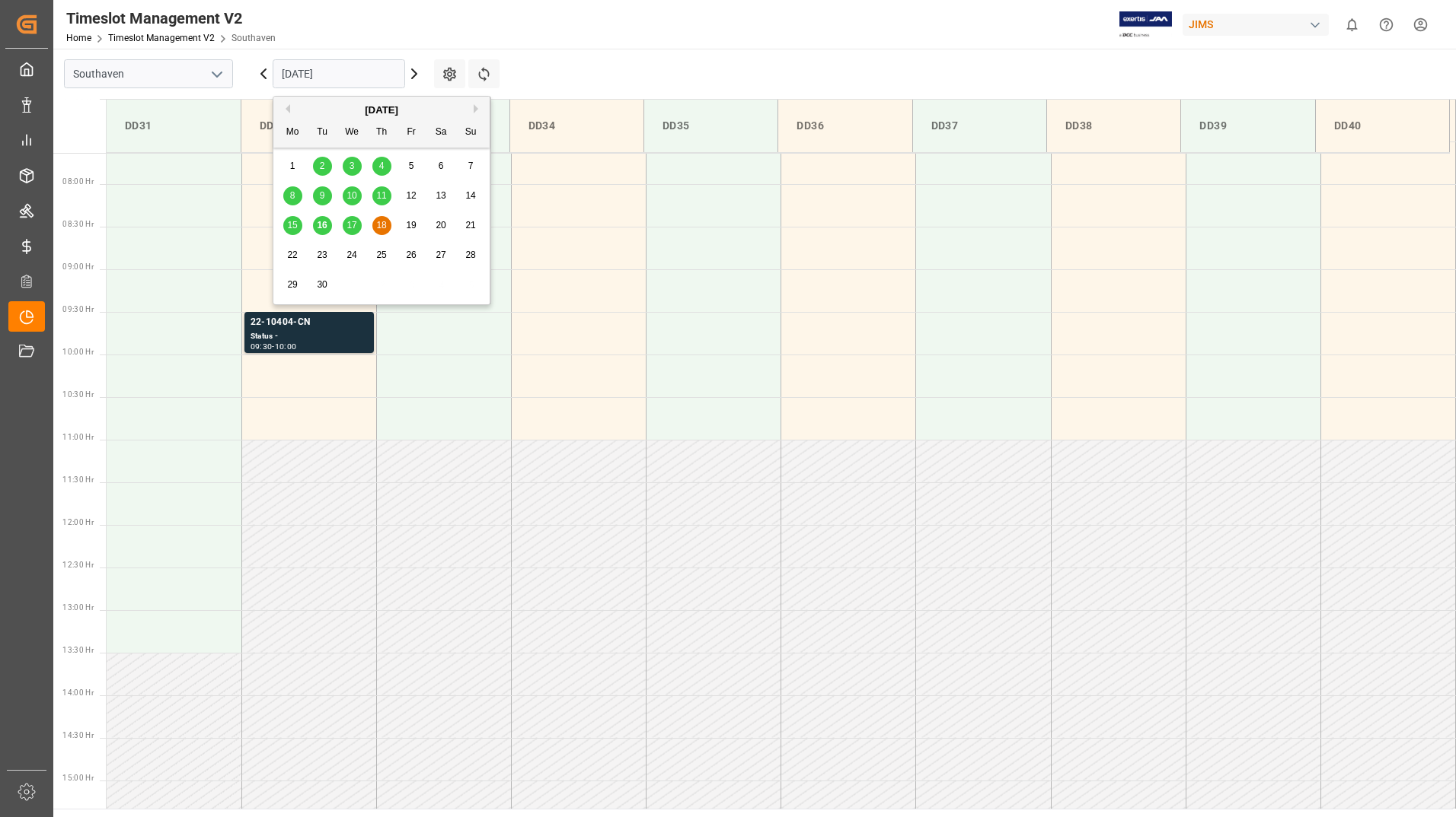
click at [376, 69] on input "[DATE]" at bounding box center [339, 74] width 132 height 29
click at [412, 223] on span "19" at bounding box center [410, 225] width 10 height 11
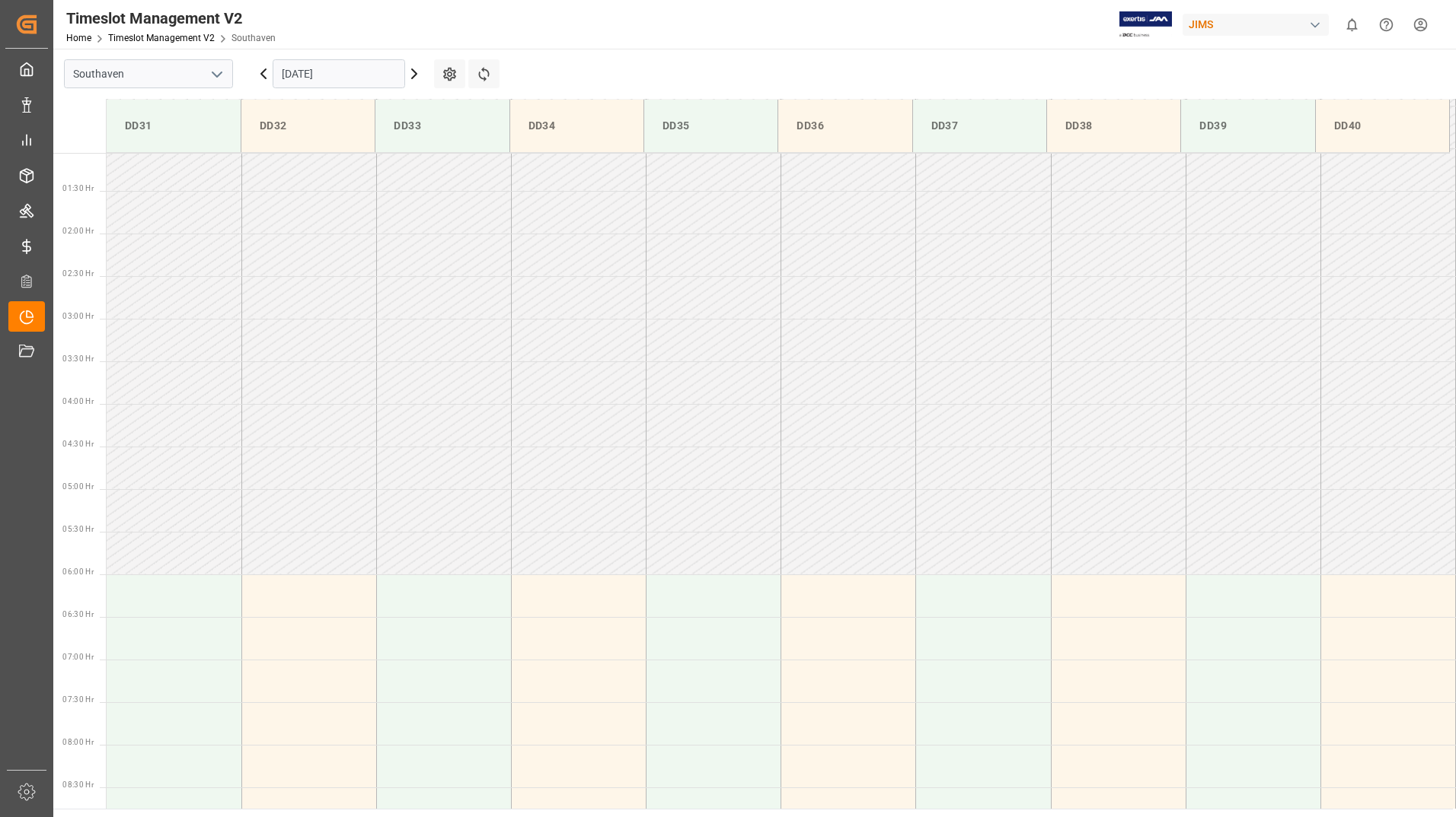
scroll to position [0, 0]
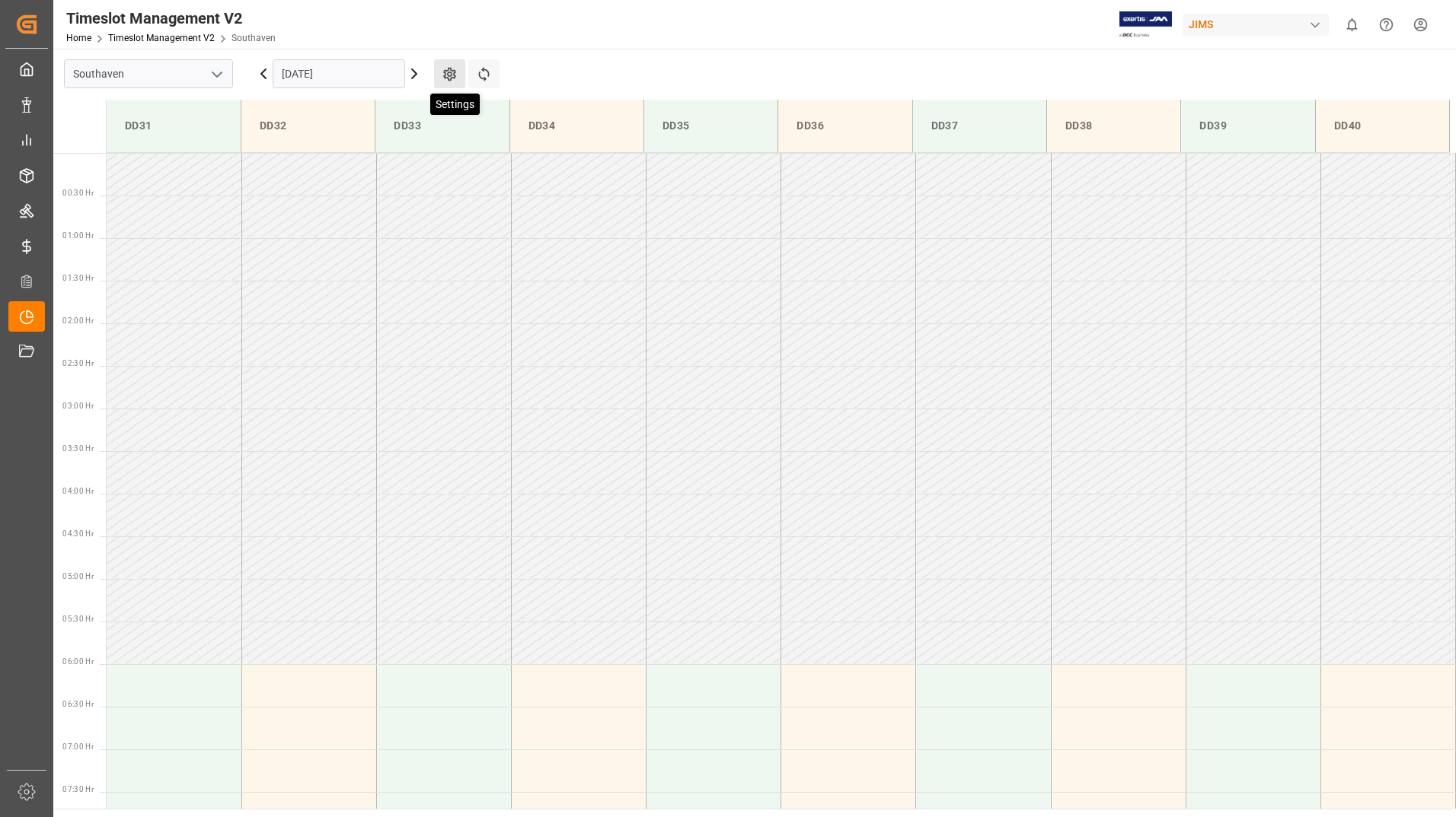
click at [444, 72] on icon at bounding box center [449, 75] width 13 height 14
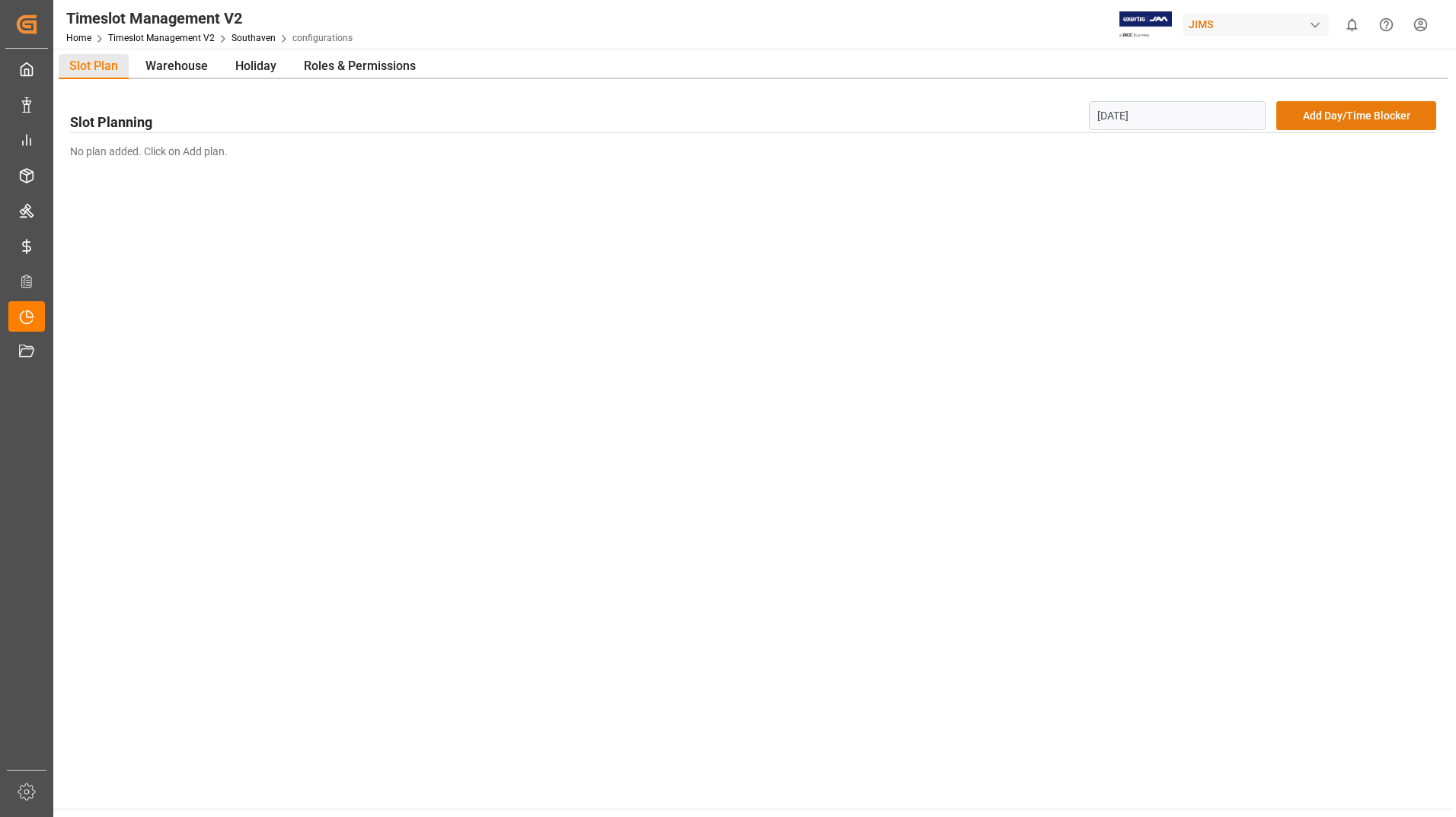
click at [1298, 112] on button "Add Day/Time Blocker" at bounding box center [1356, 115] width 160 height 29
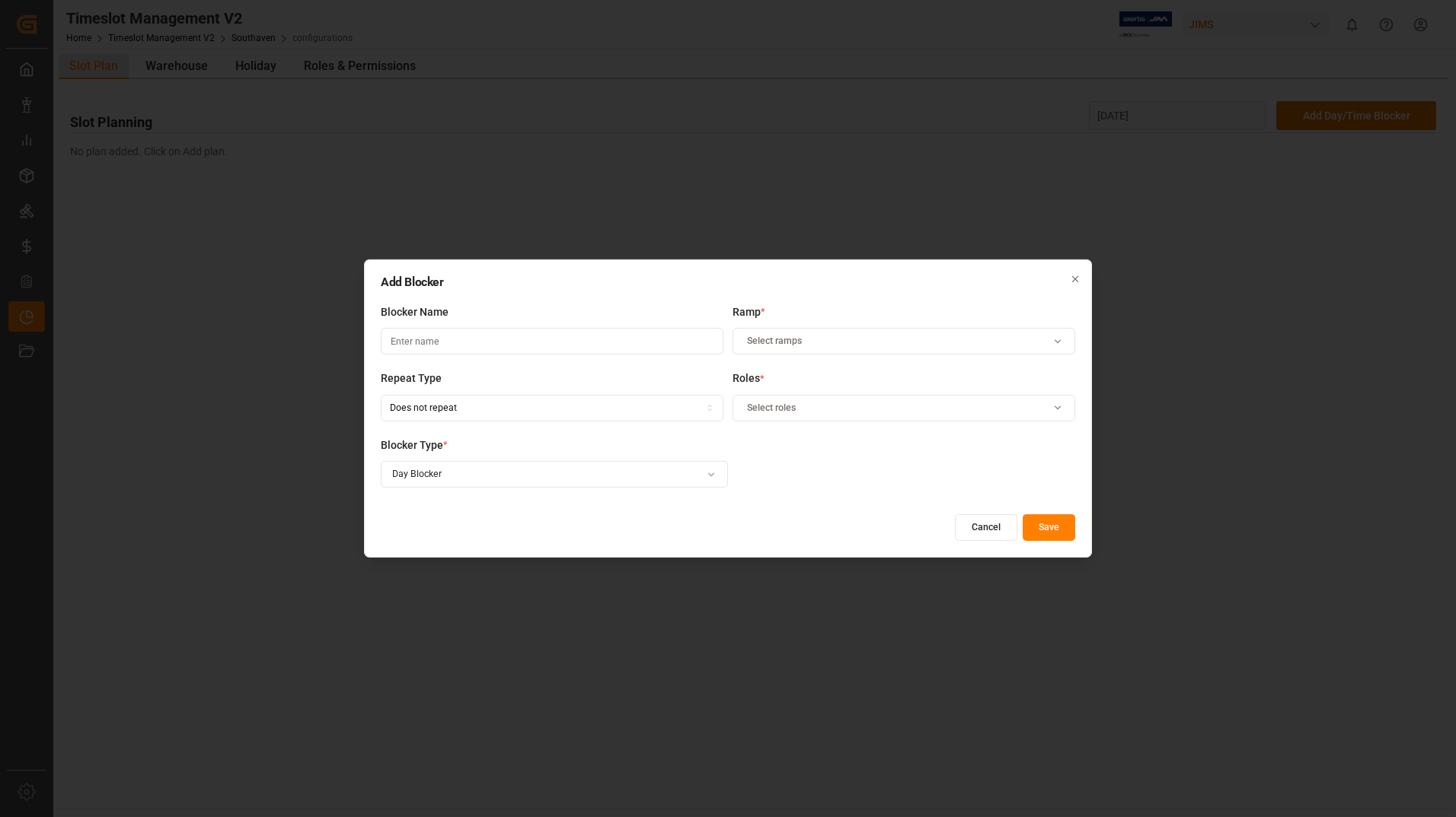
click at [409, 338] on input at bounding box center [552, 341] width 343 height 26
type input "Reserved"
click at [770, 333] on button "Select ramps" at bounding box center [903, 341] width 343 height 26
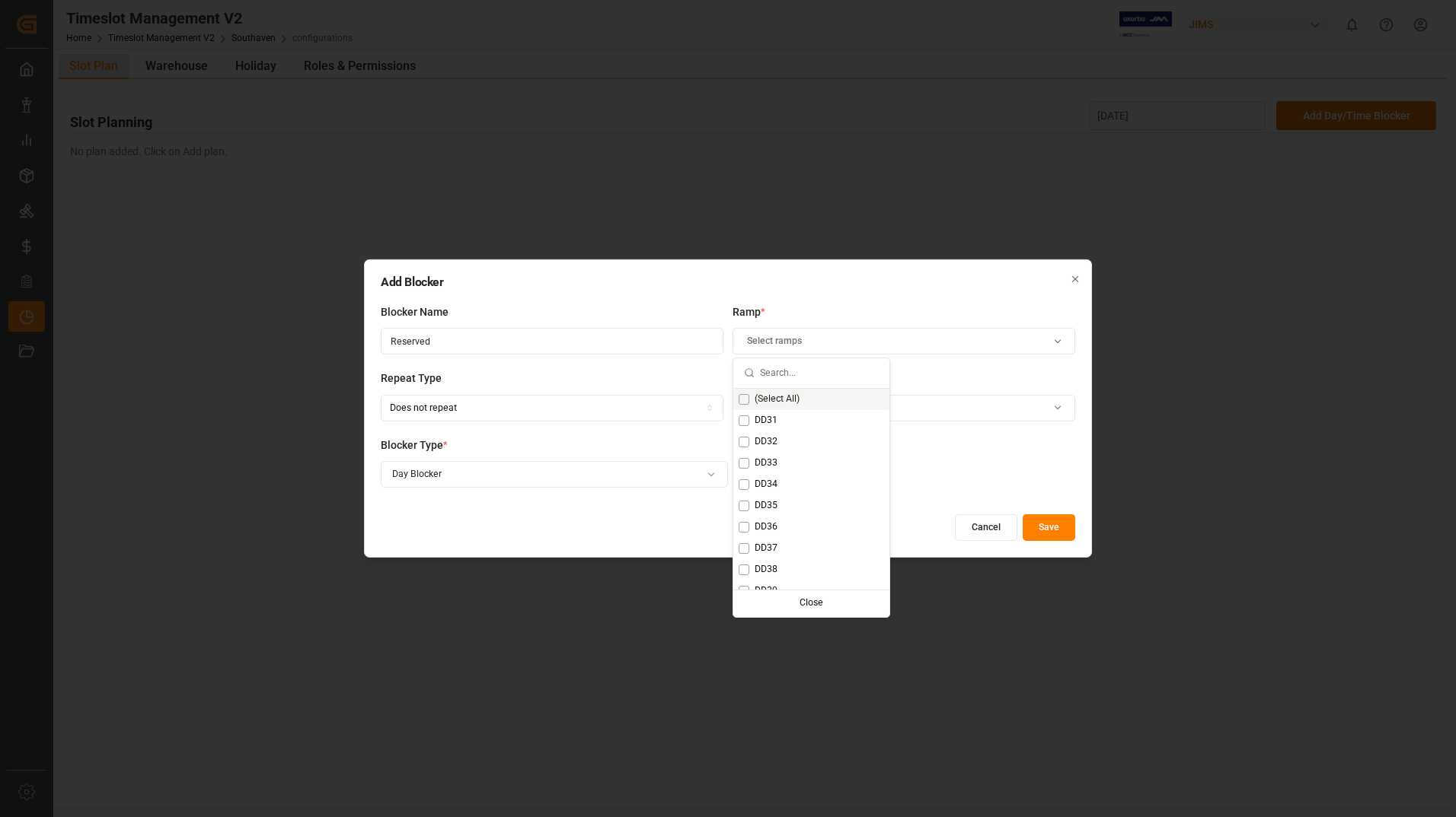
click at [759, 392] on div "(Select All)" at bounding box center [811, 400] width 156 height 21
click at [539, 373] on label "Repeat Type" at bounding box center [552, 379] width 343 height 16
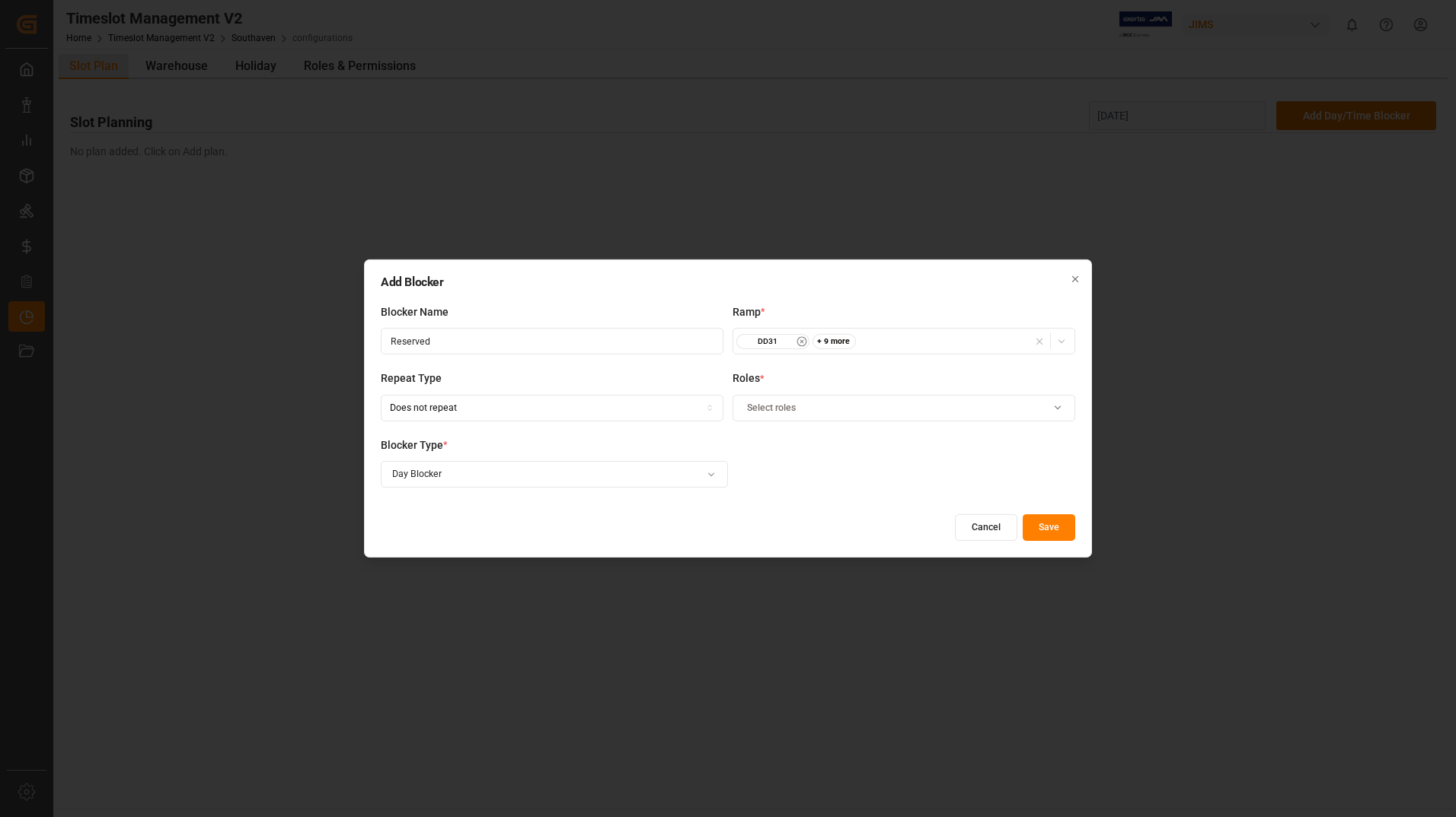
click at [777, 412] on span "Select roles" at bounding box center [772, 408] width 49 height 14
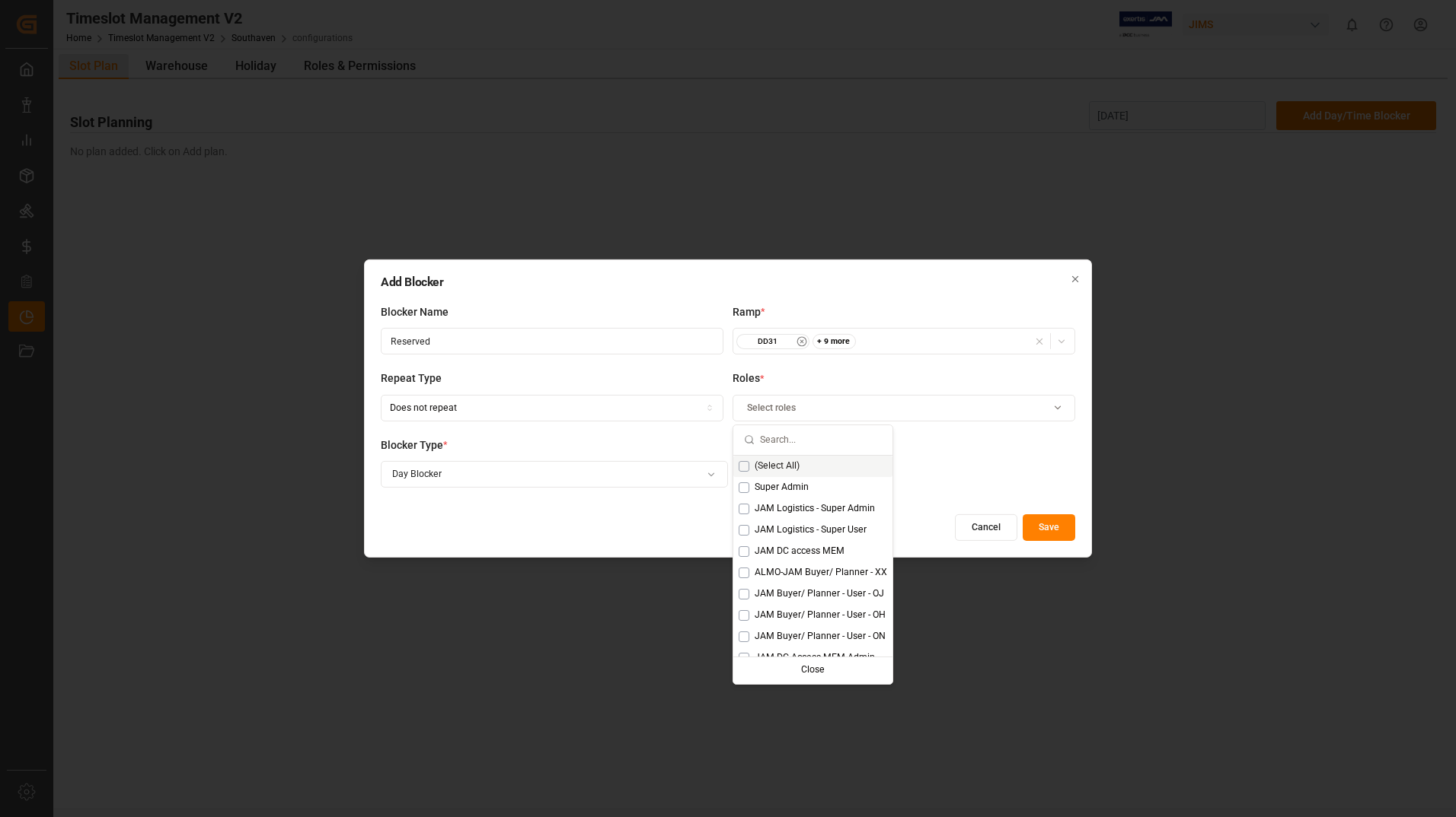
click at [772, 461] on span "(Select All)" at bounding box center [776, 466] width 45 height 14
click at [591, 533] on div "Cancel Save" at bounding box center [728, 528] width 695 height 26
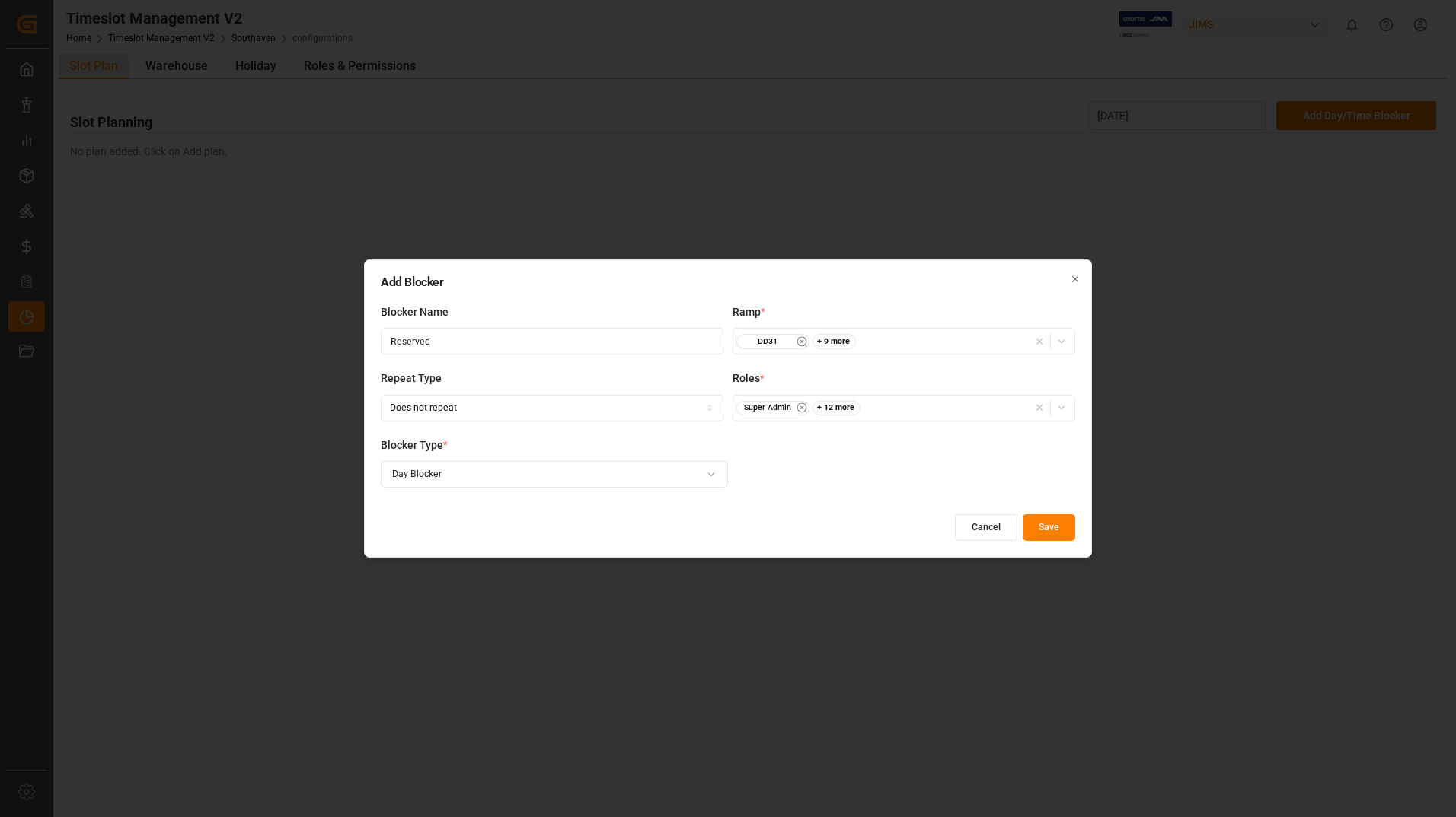
click at [1041, 519] on button "Save" at bounding box center [1049, 528] width 53 height 26
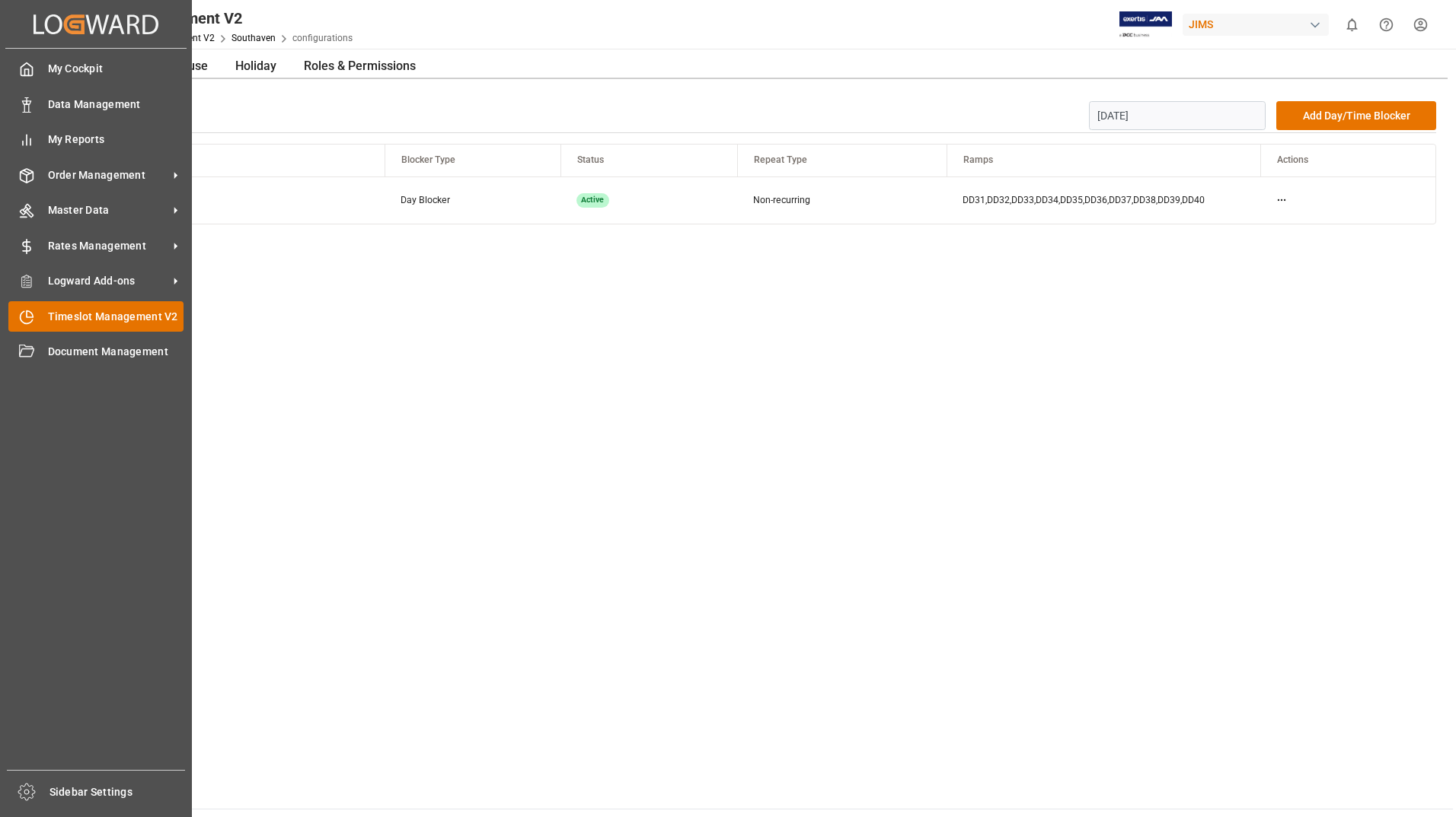
click at [58, 316] on span "Timeslot Management V2" at bounding box center [116, 316] width 136 height 16
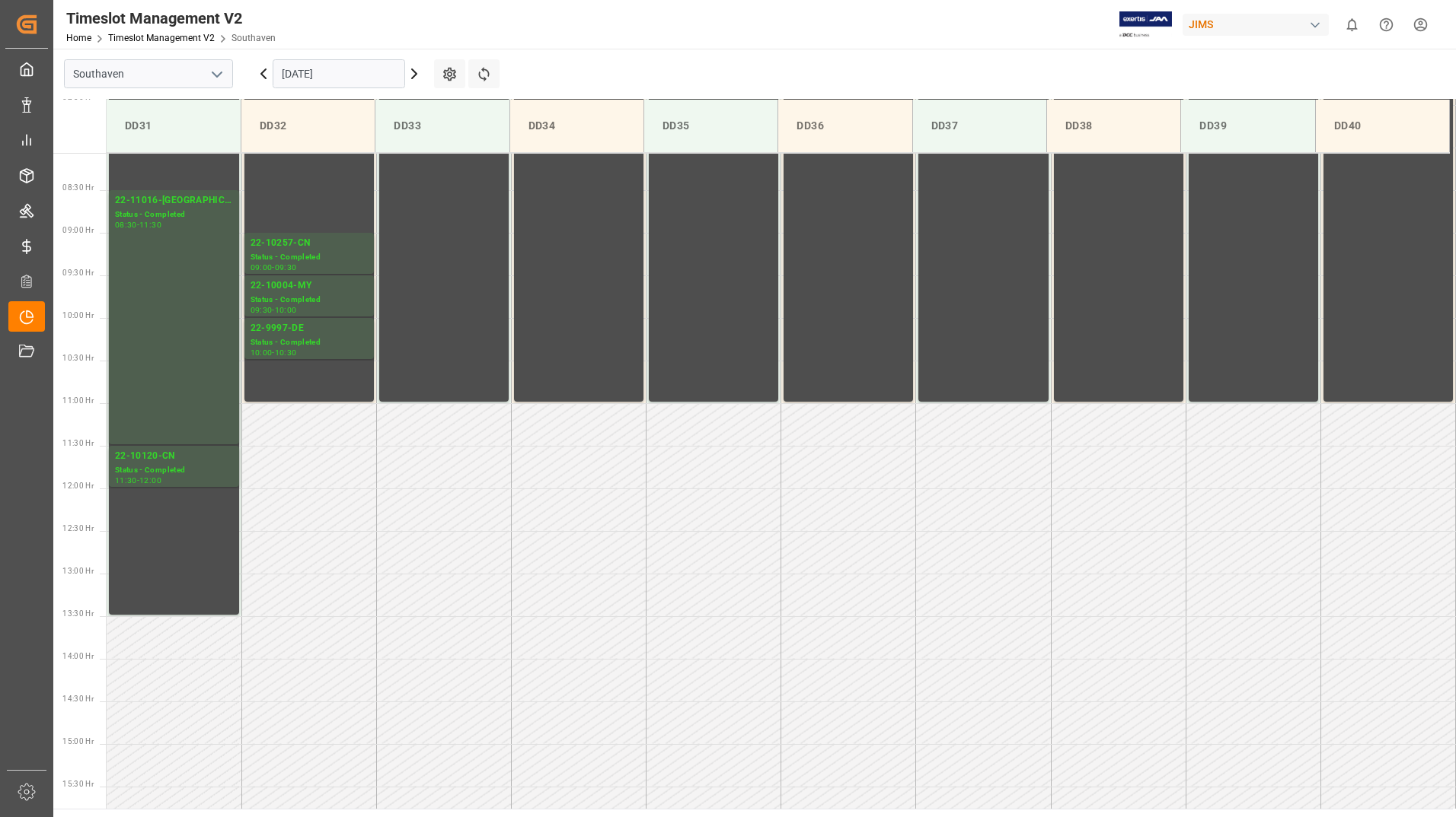
scroll to position [650, 0]
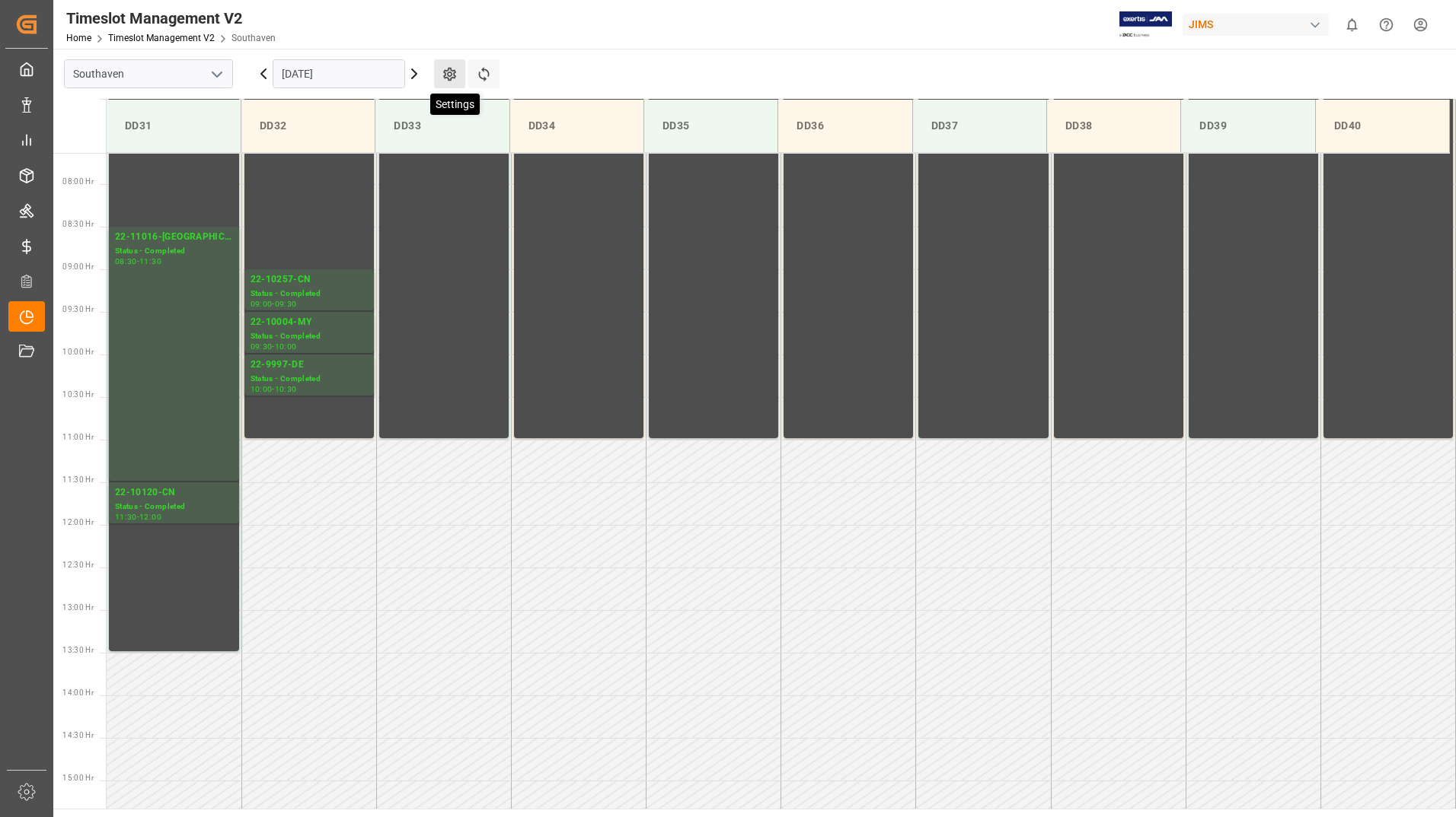
click at [453, 75] on icon at bounding box center [449, 75] width 16 height 16
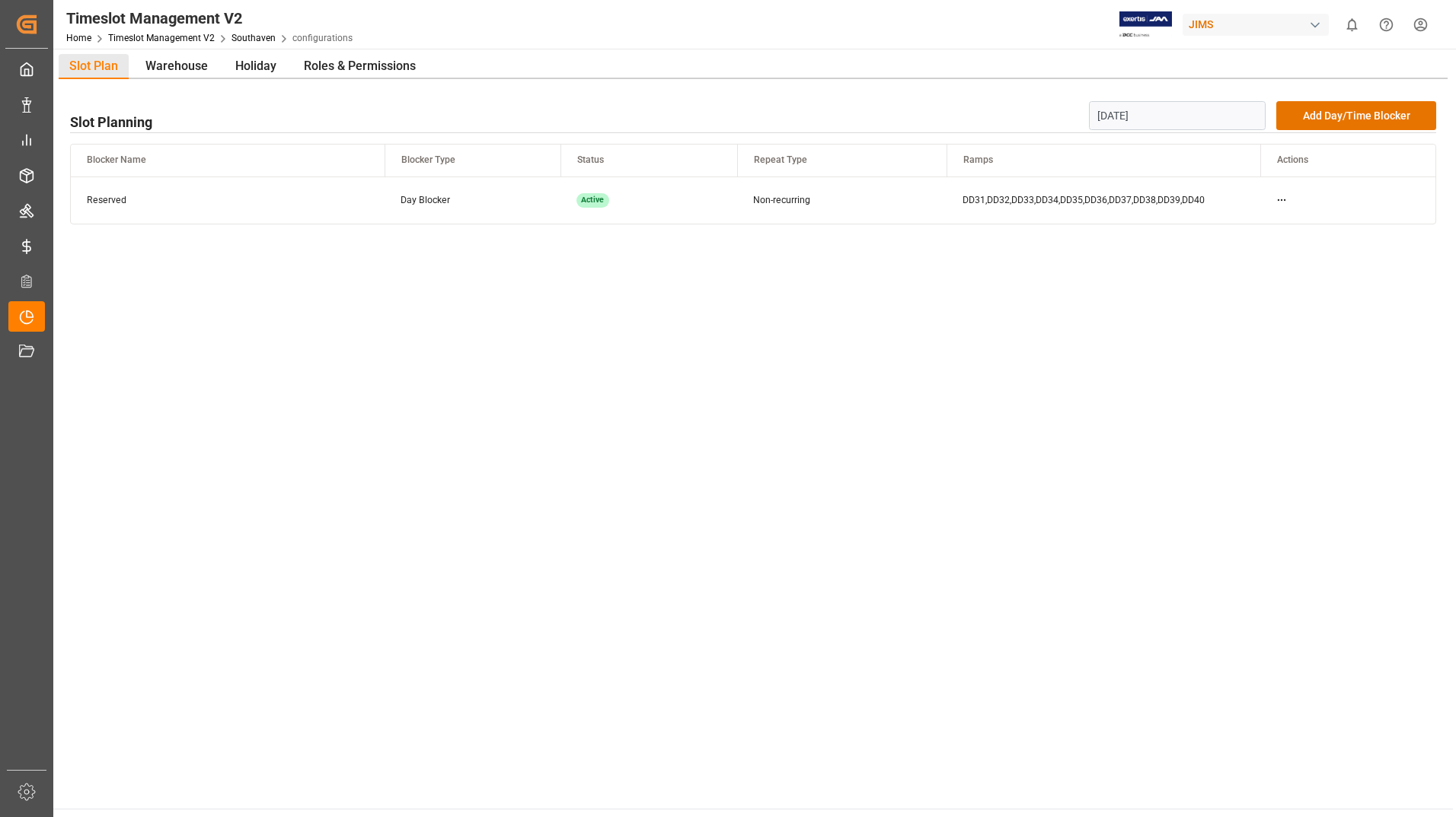
click at [1274, 196] on td at bounding box center [1348, 200] width 175 height 47
click at [1281, 200] on html "Created by potrace 1.15, written by [PERSON_NAME] [DATE]-[DATE] Created by potr…" at bounding box center [728, 408] width 1456 height 817
click at [1278, 246] on div "Delete" at bounding box center [1281, 245] width 78 height 21
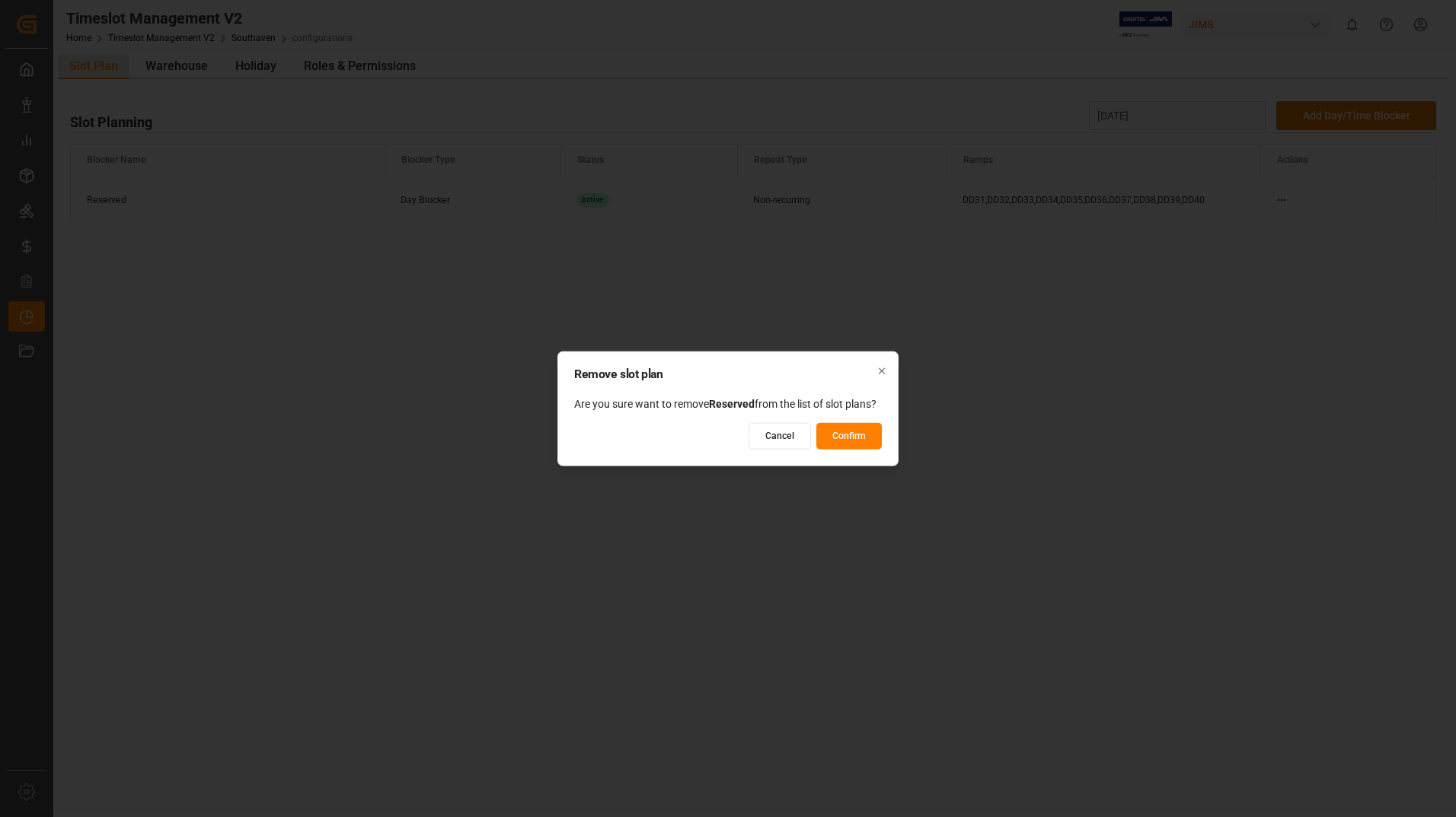
click at [862, 439] on button "Confirm" at bounding box center [848, 436] width 66 height 26
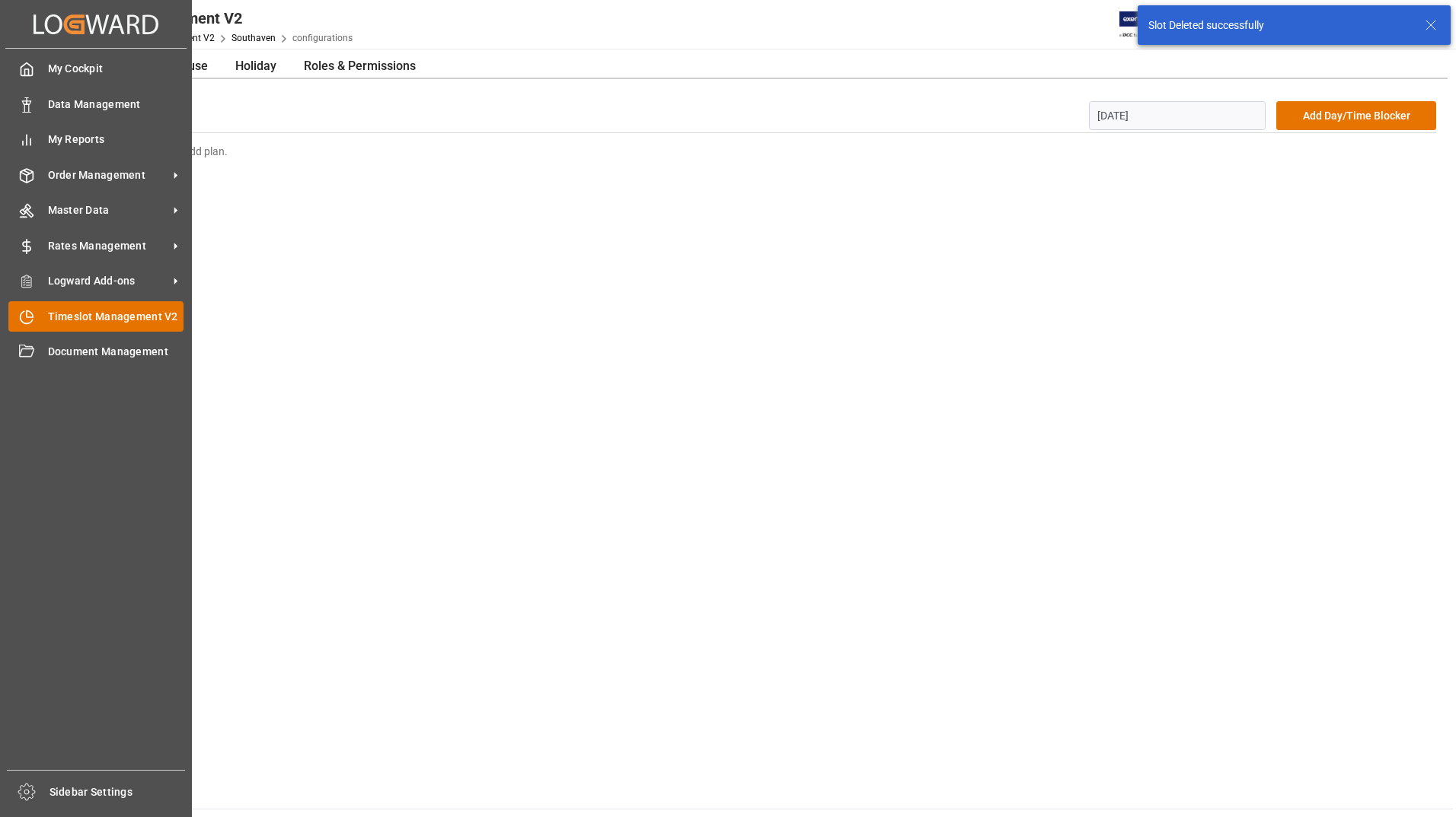
click at [73, 309] on span "Timeslot Management V2" at bounding box center [116, 316] width 136 height 16
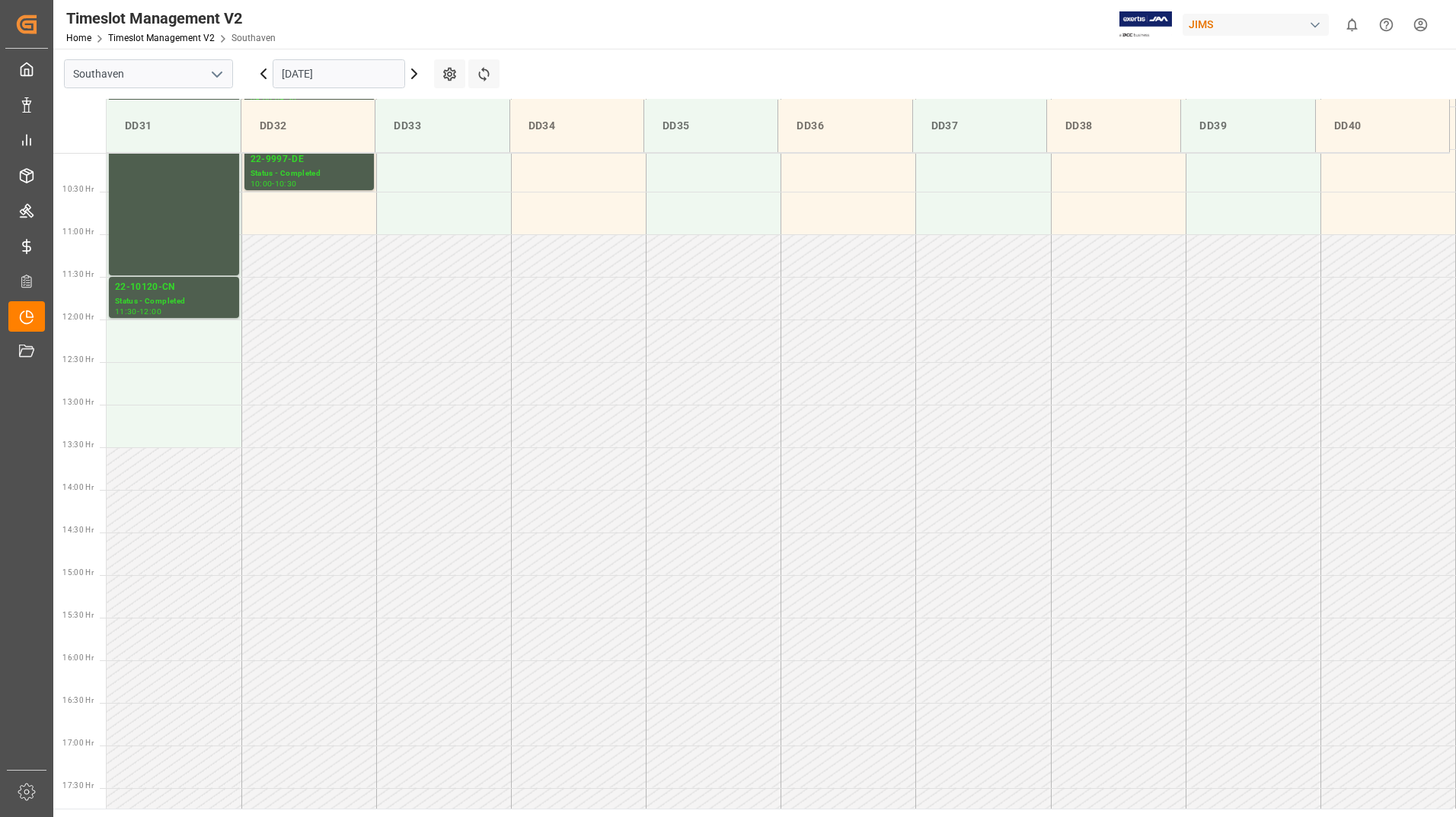
scroll to position [803, 0]
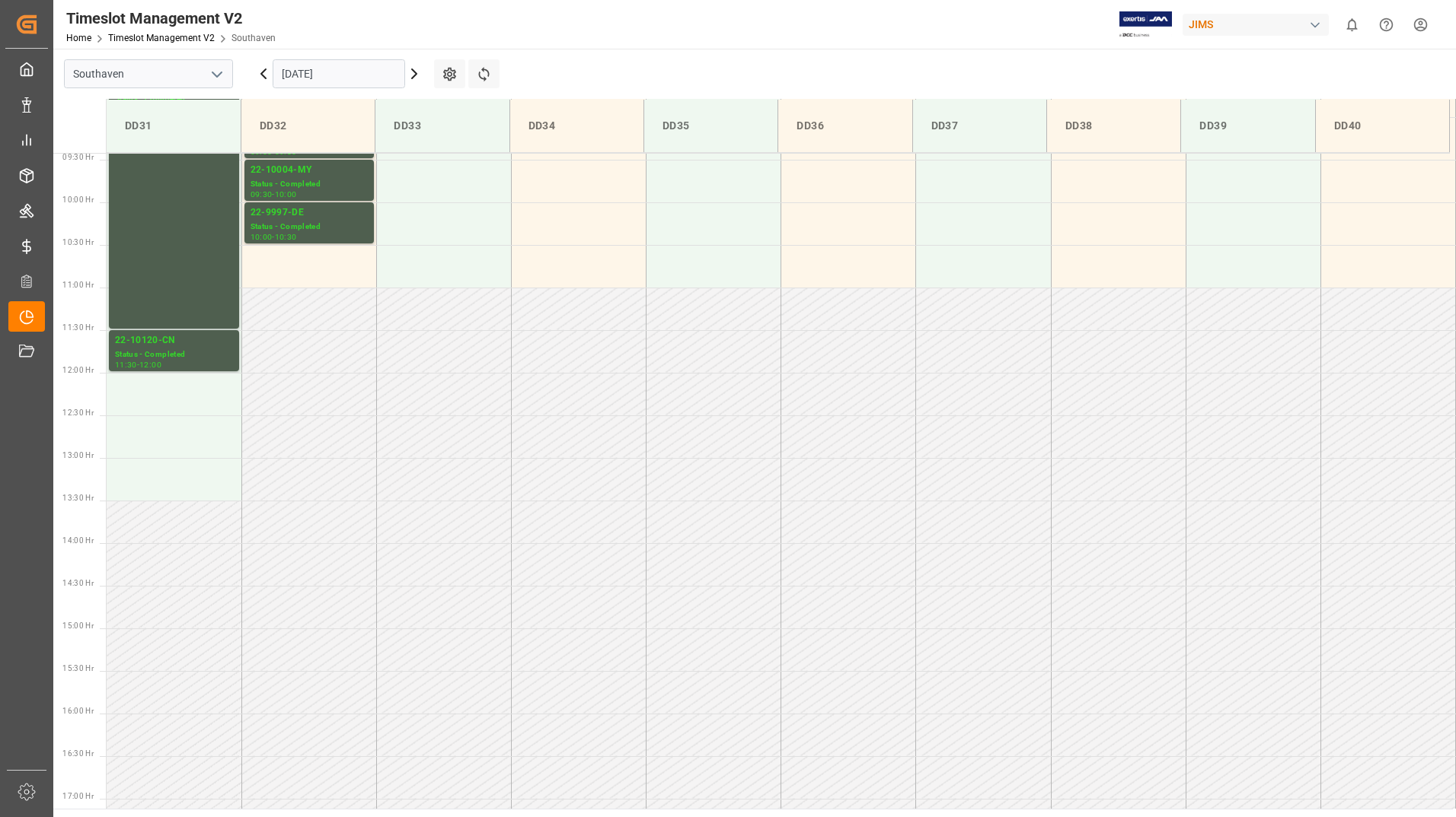
click at [360, 60] on input "[DATE]" at bounding box center [339, 74] width 132 height 29
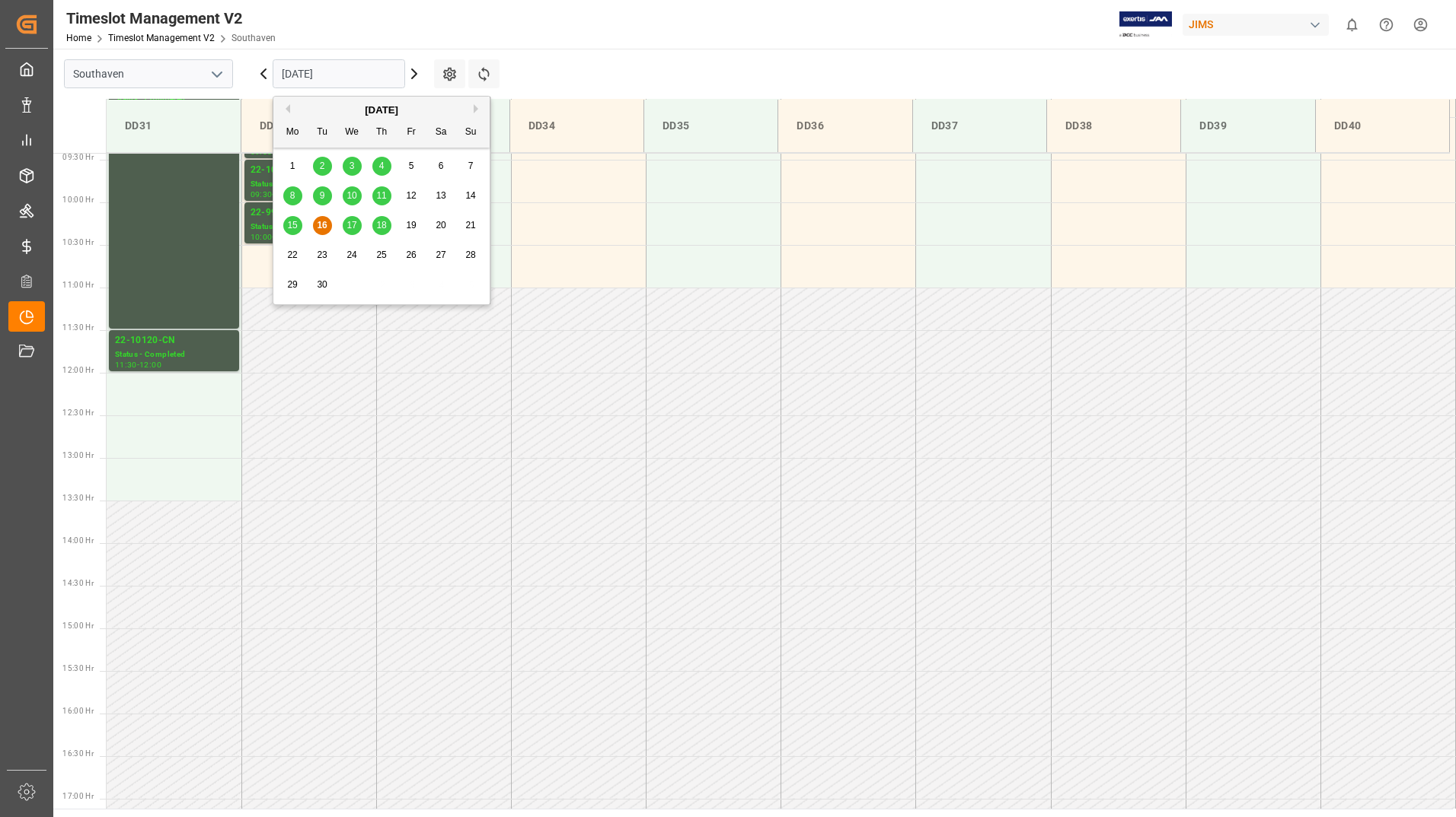
click at [412, 222] on span "19" at bounding box center [410, 225] width 10 height 11
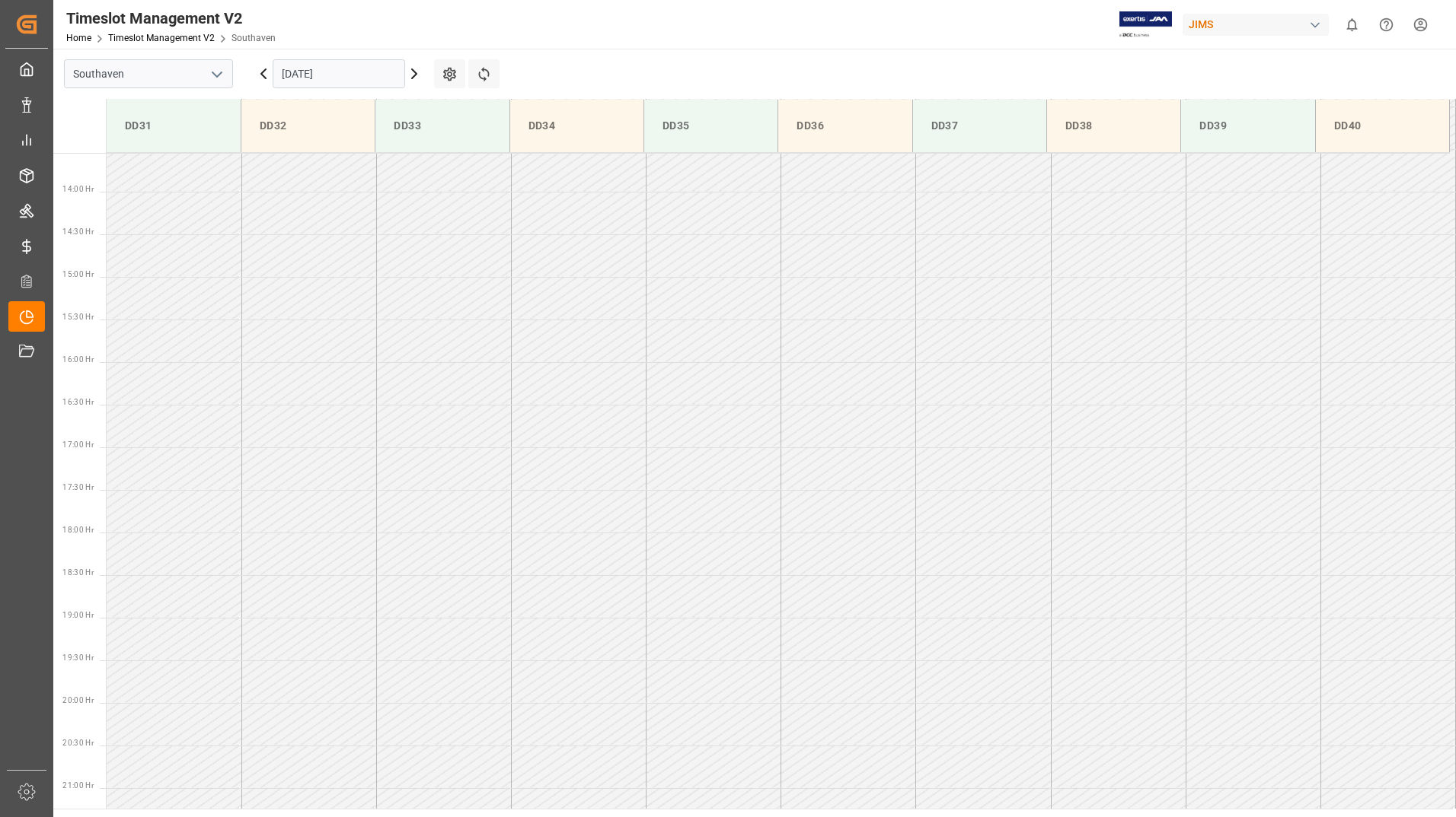
scroll to position [1183, 0]
click at [470, 78] on button "Refresh Time Slots" at bounding box center [484, 74] width 32 height 29
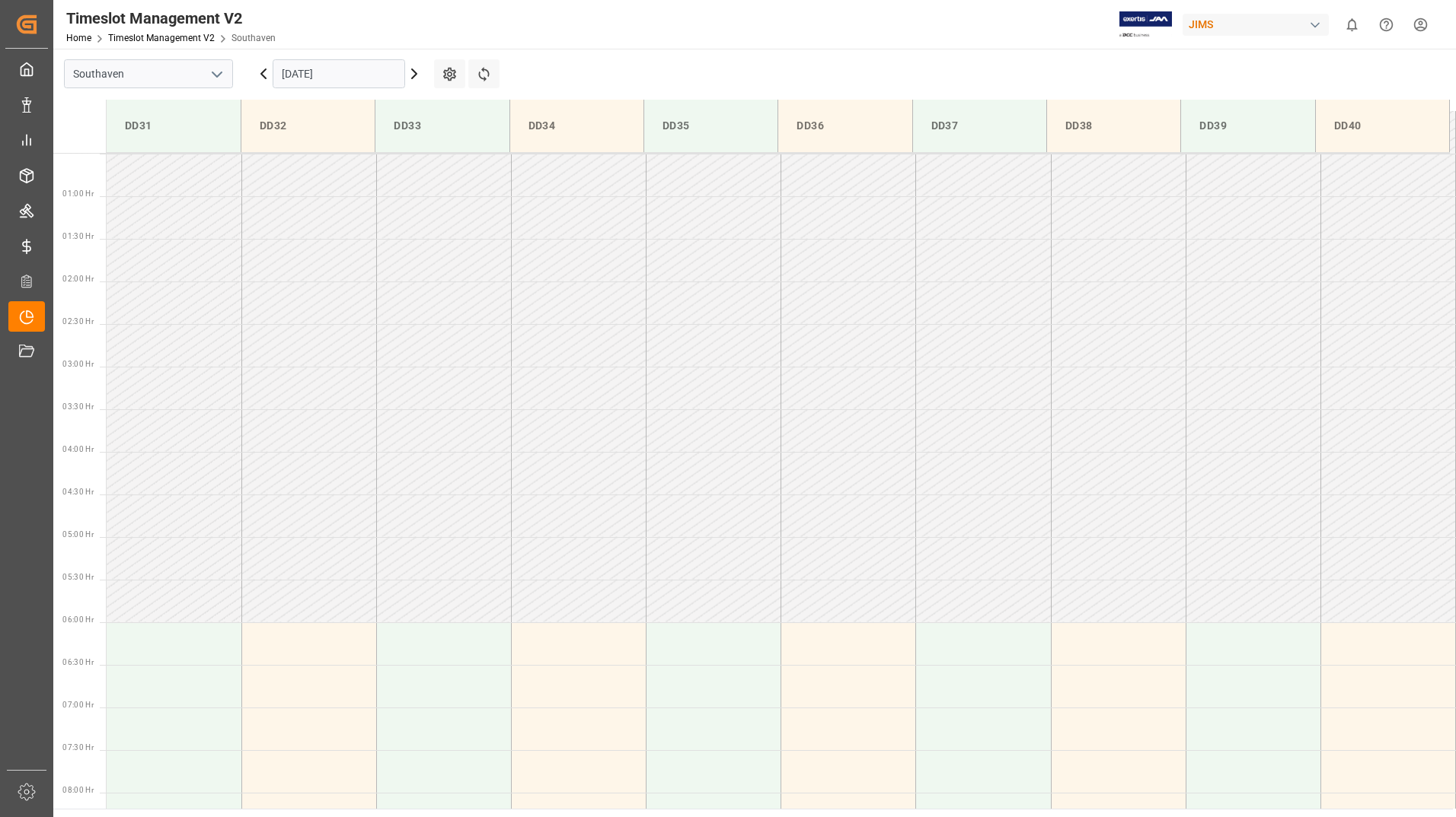
scroll to position [0, 0]
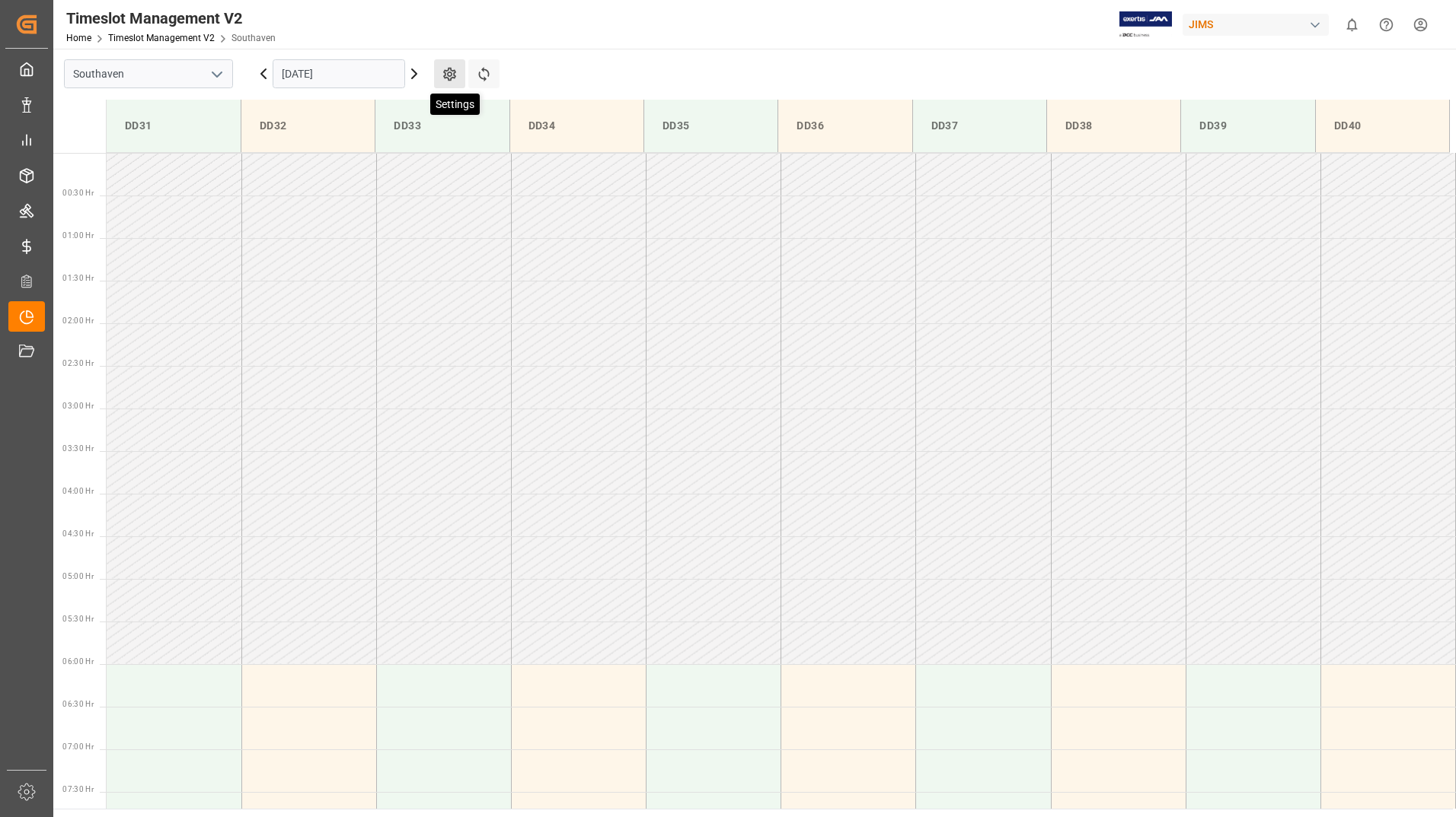
click at [451, 78] on icon at bounding box center [449, 75] width 13 height 14
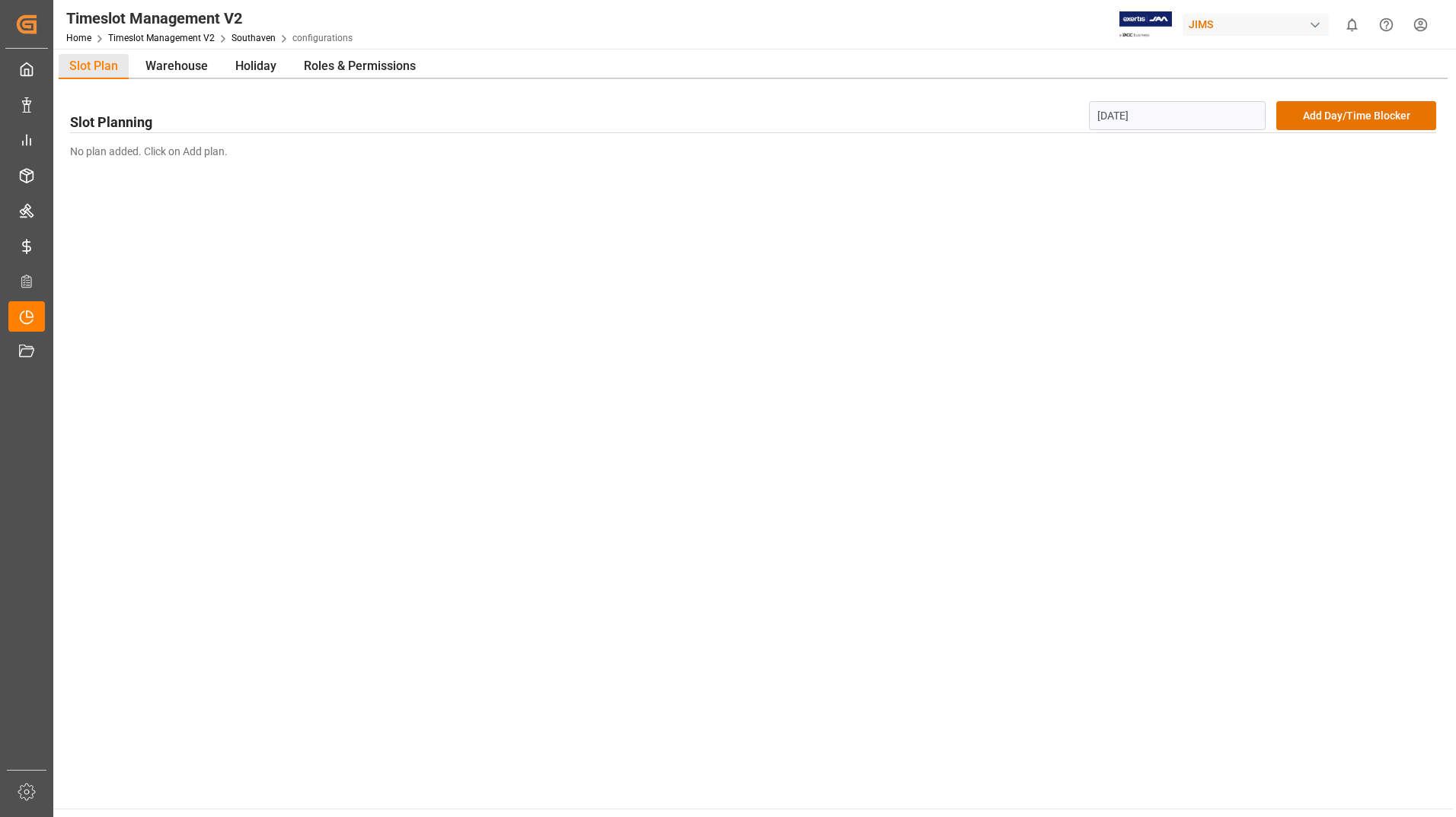
click at [1185, 122] on input "[DATE]" at bounding box center [1177, 115] width 177 height 29
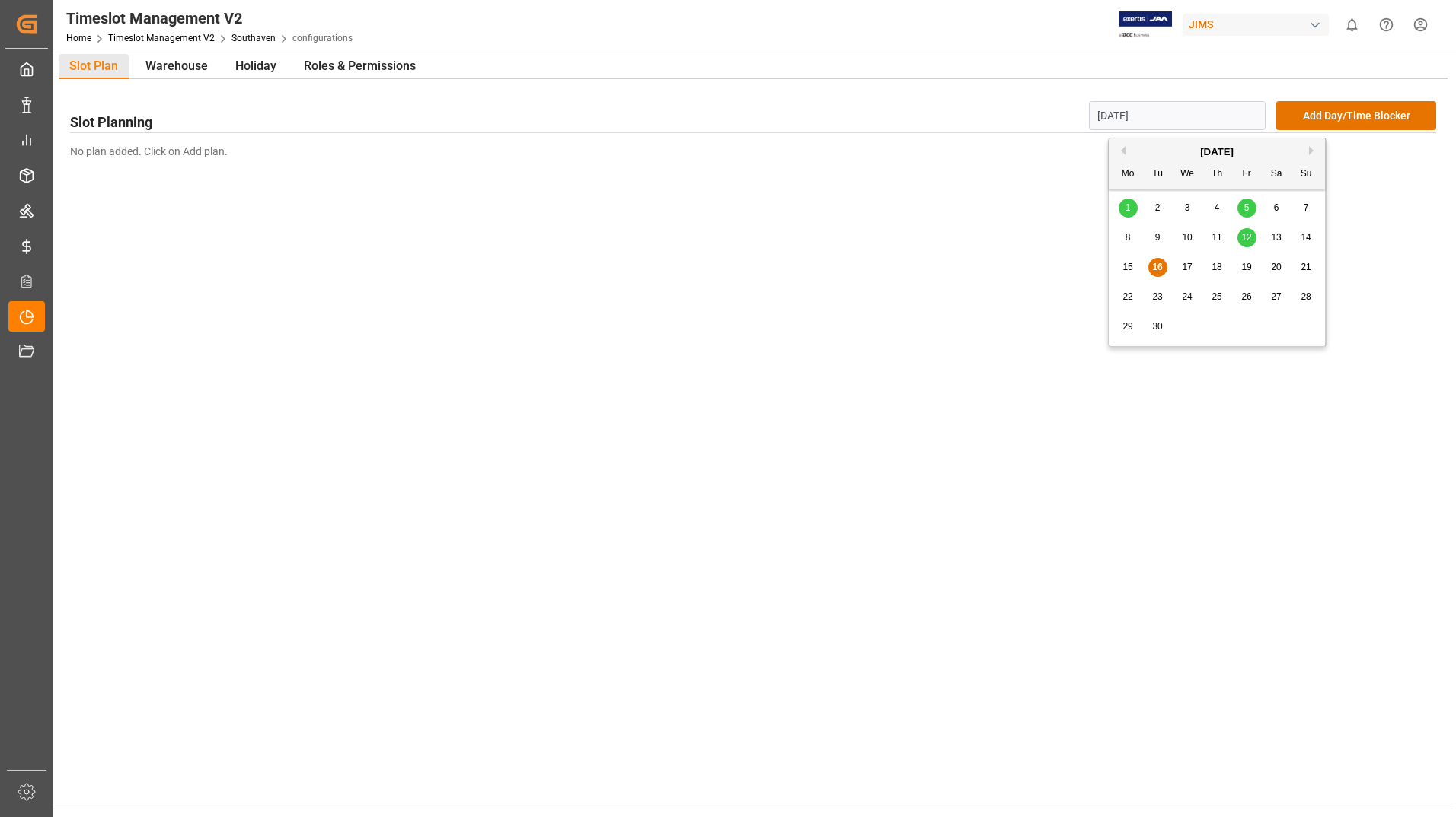
click at [1249, 266] on span "19" at bounding box center [1245, 267] width 10 height 11
type input "[DATE]"
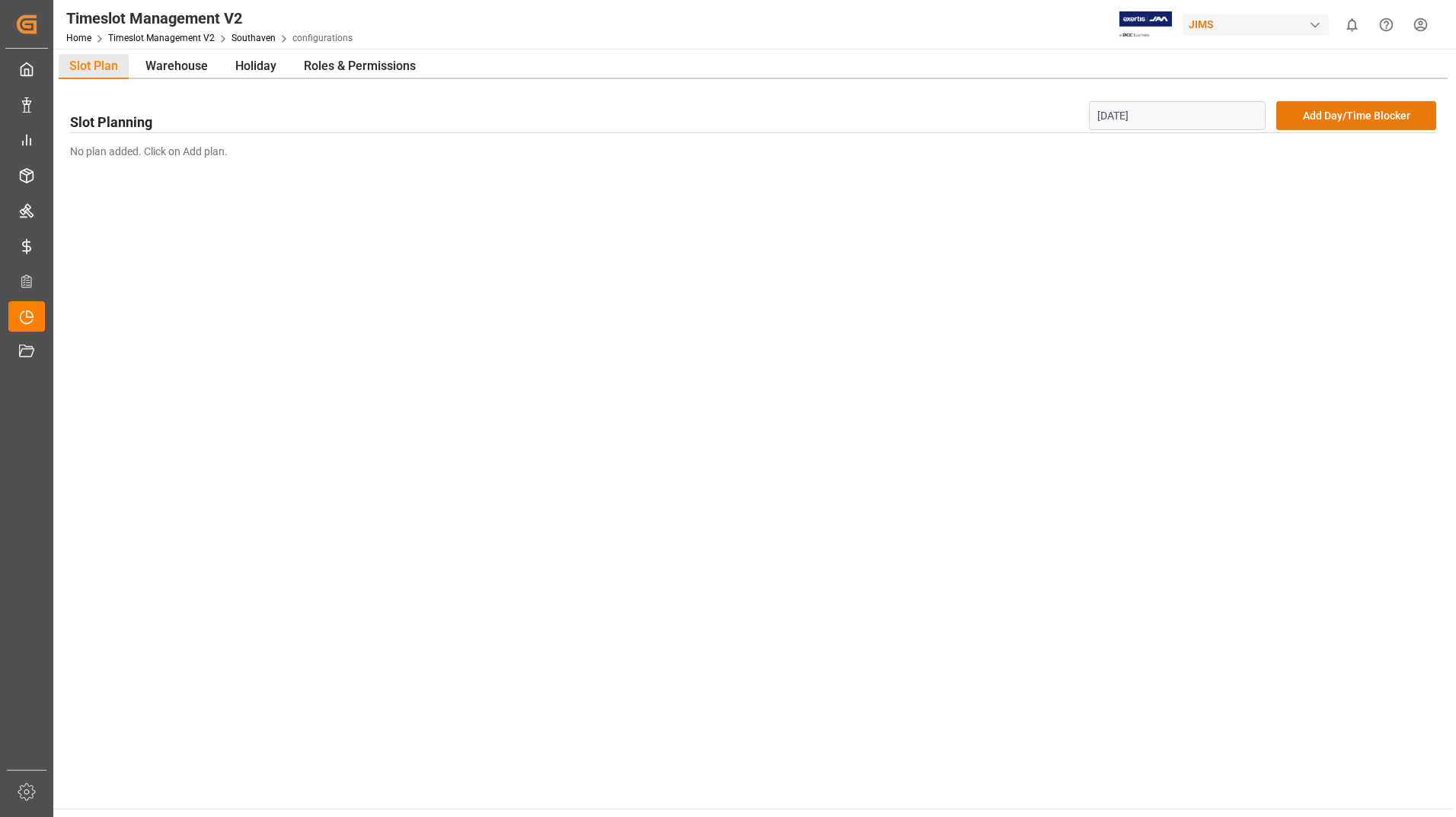
click at [1302, 117] on button "Add Day/Time Blocker" at bounding box center [1356, 115] width 160 height 29
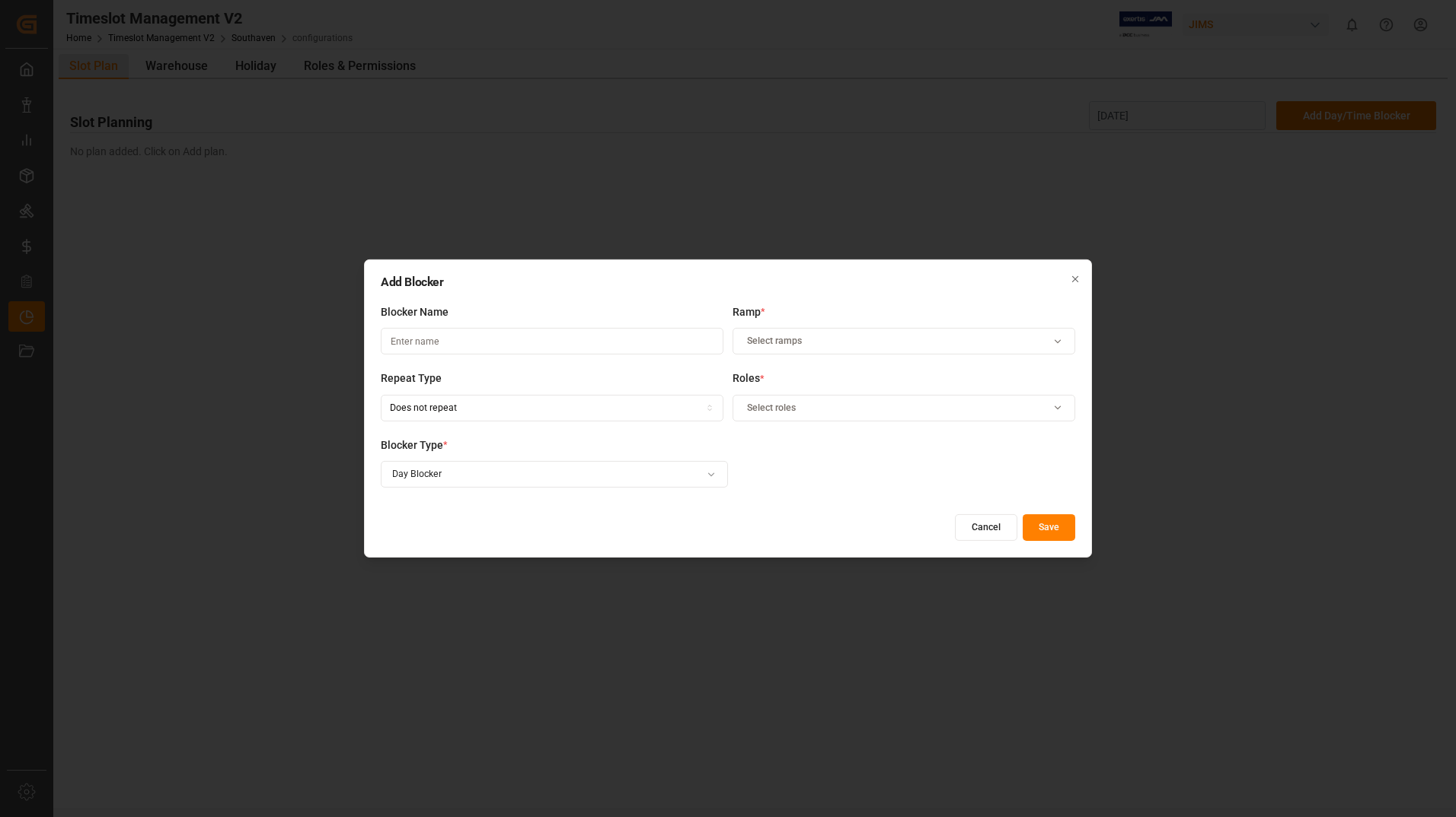
click at [453, 341] on input at bounding box center [552, 341] width 343 height 26
type input "Reserved"
click at [1054, 337] on icon "button" at bounding box center [1057, 342] width 18 height 11
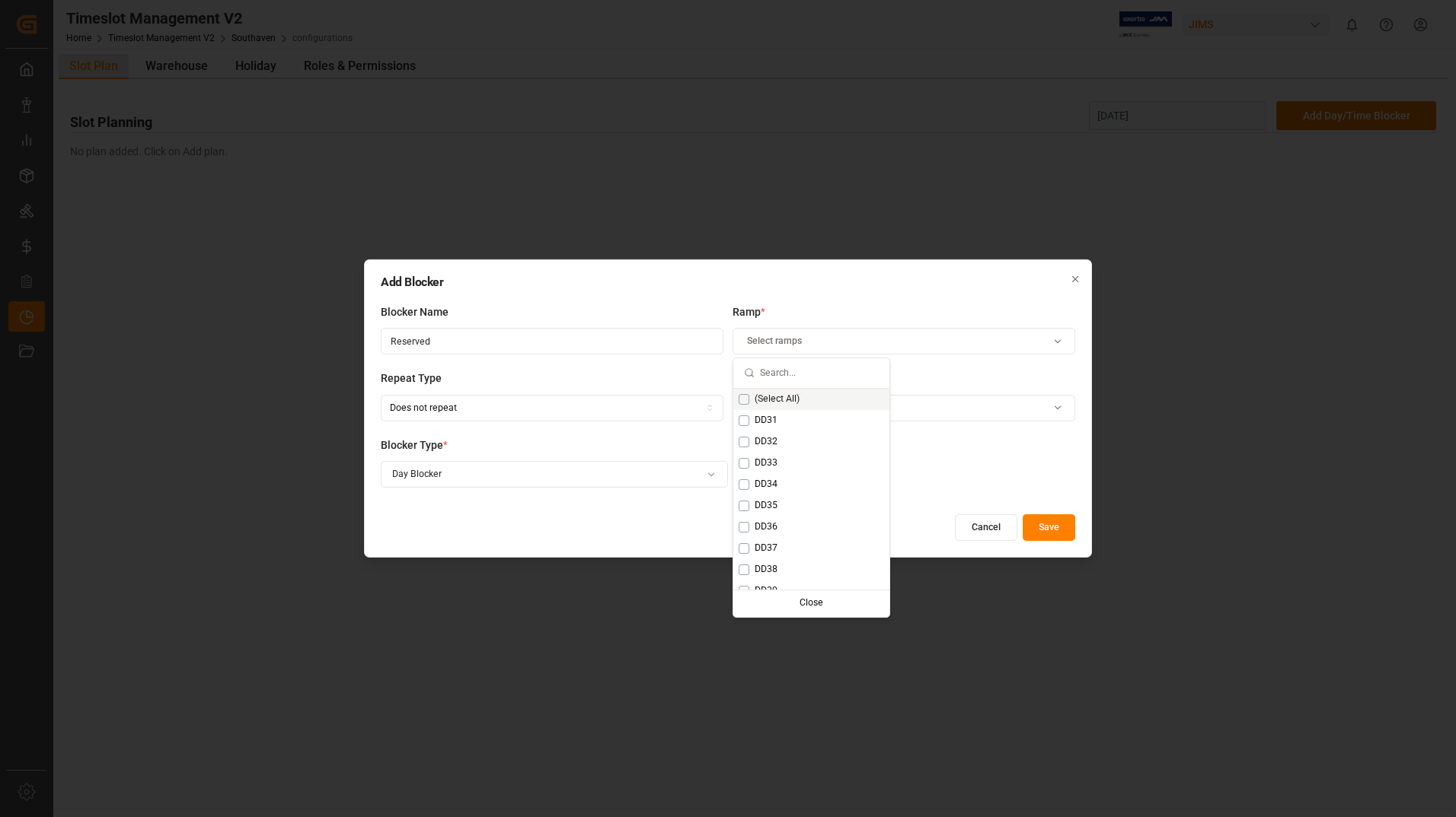
click at [803, 403] on div "(Select All)" at bounding box center [811, 400] width 156 height 21
click at [489, 410] on div "Does not repeat" at bounding box center [552, 408] width 336 height 14
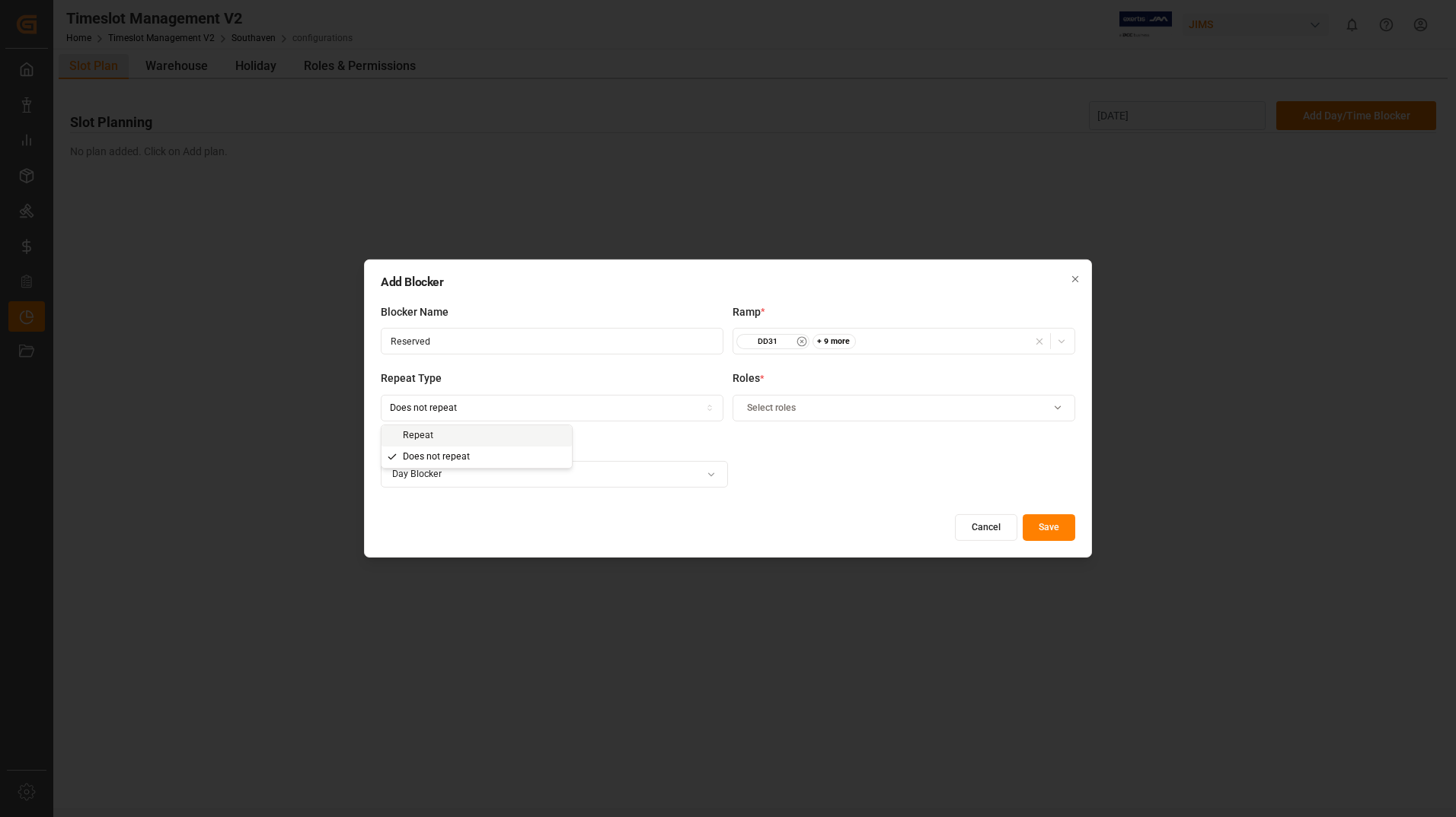
click at [814, 408] on div "Select roles" at bounding box center [903, 408] width 336 height 14
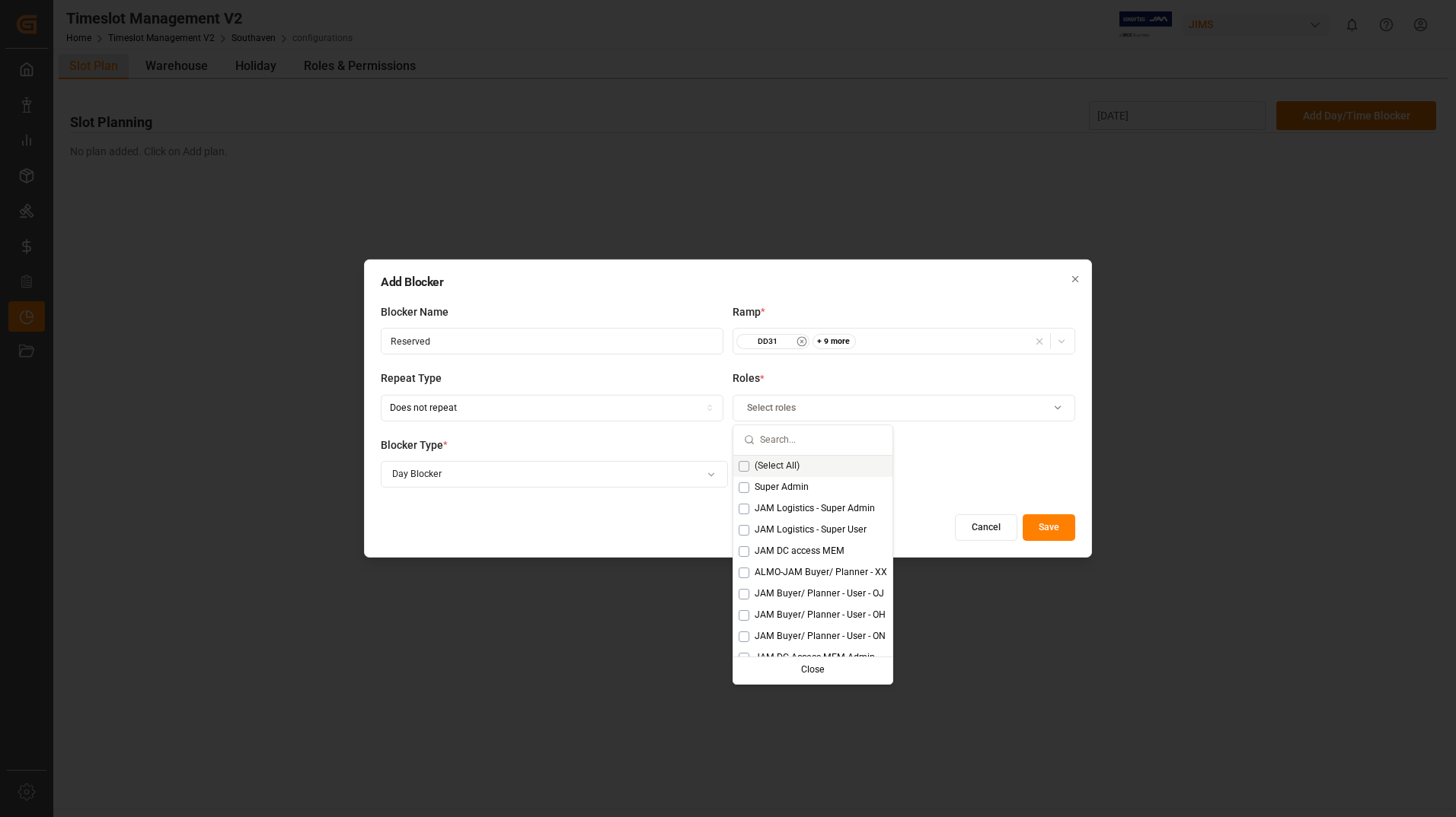
click at [767, 466] on span "(Select All)" at bounding box center [776, 466] width 45 height 14
click at [697, 505] on div "Add Blocker Blocker Name Reserved Ramp * DD31 + 9 more Repeat Type Does not rep…" at bounding box center [728, 408] width 728 height 298
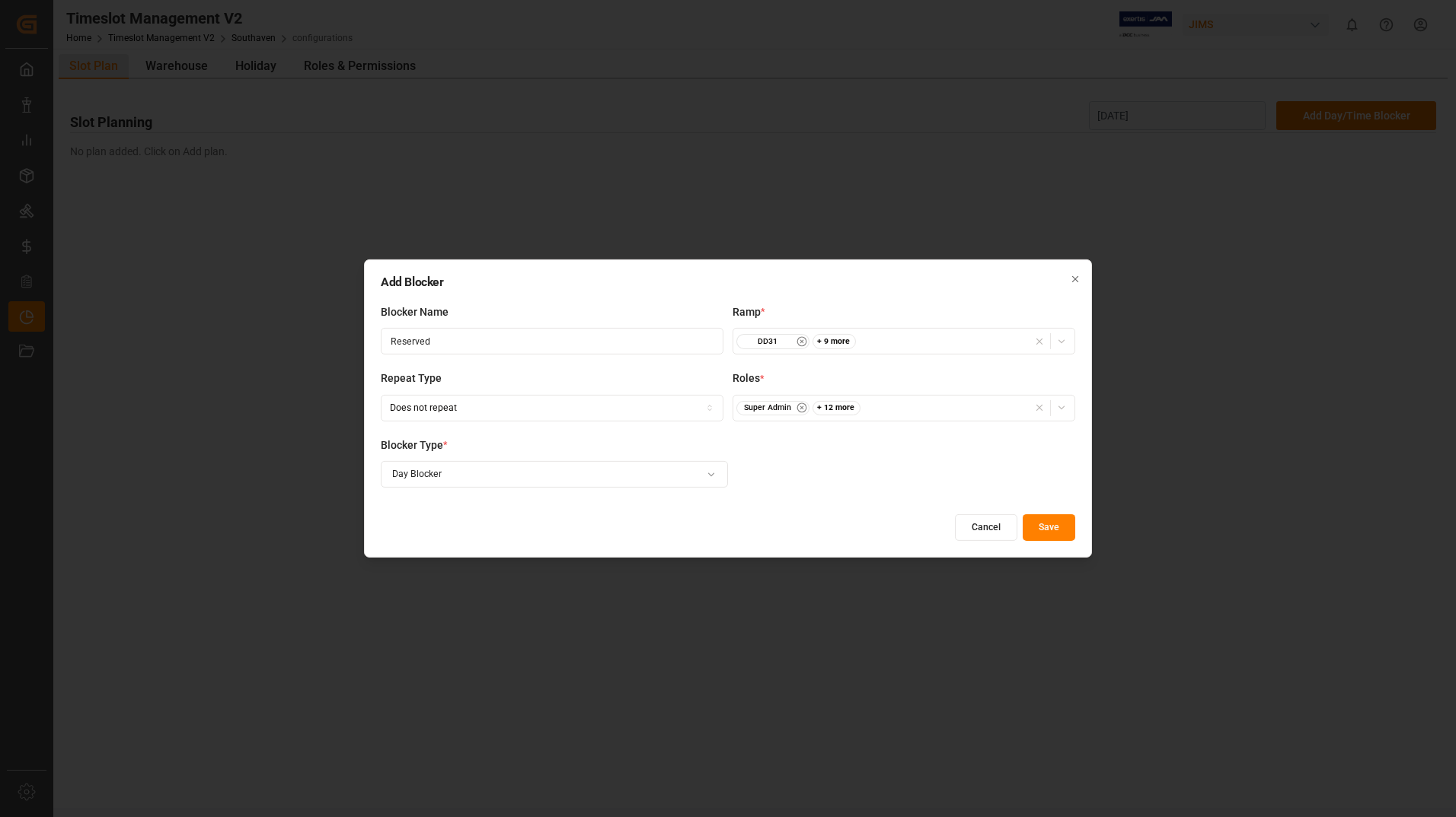
click at [1039, 526] on button "Save" at bounding box center [1049, 528] width 53 height 26
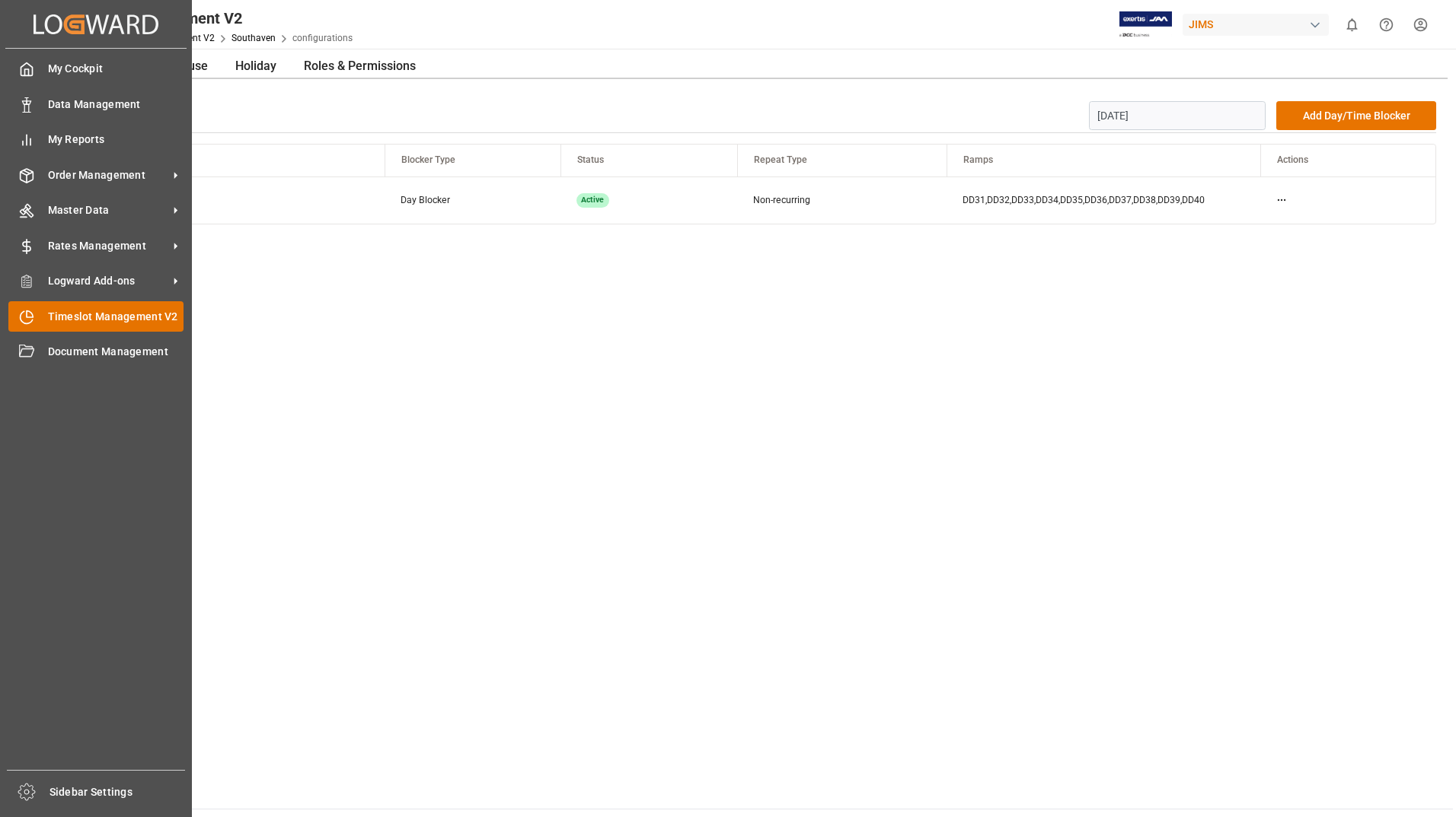
click at [96, 320] on span "Timeslot Management V2" at bounding box center [116, 316] width 136 height 16
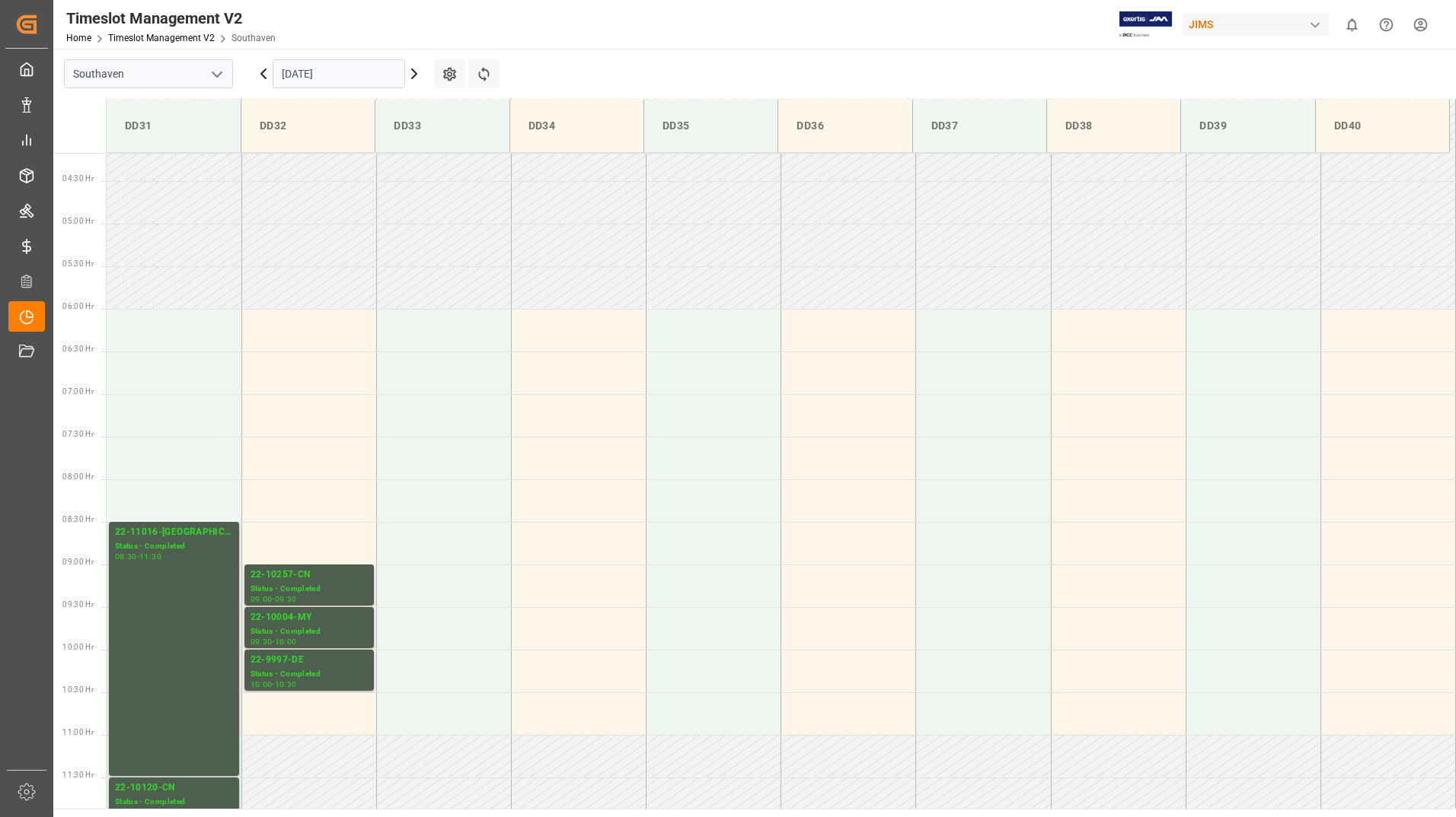
scroll to position [346, 0]
click at [365, 82] on input "[DATE]" at bounding box center [339, 74] width 132 height 29
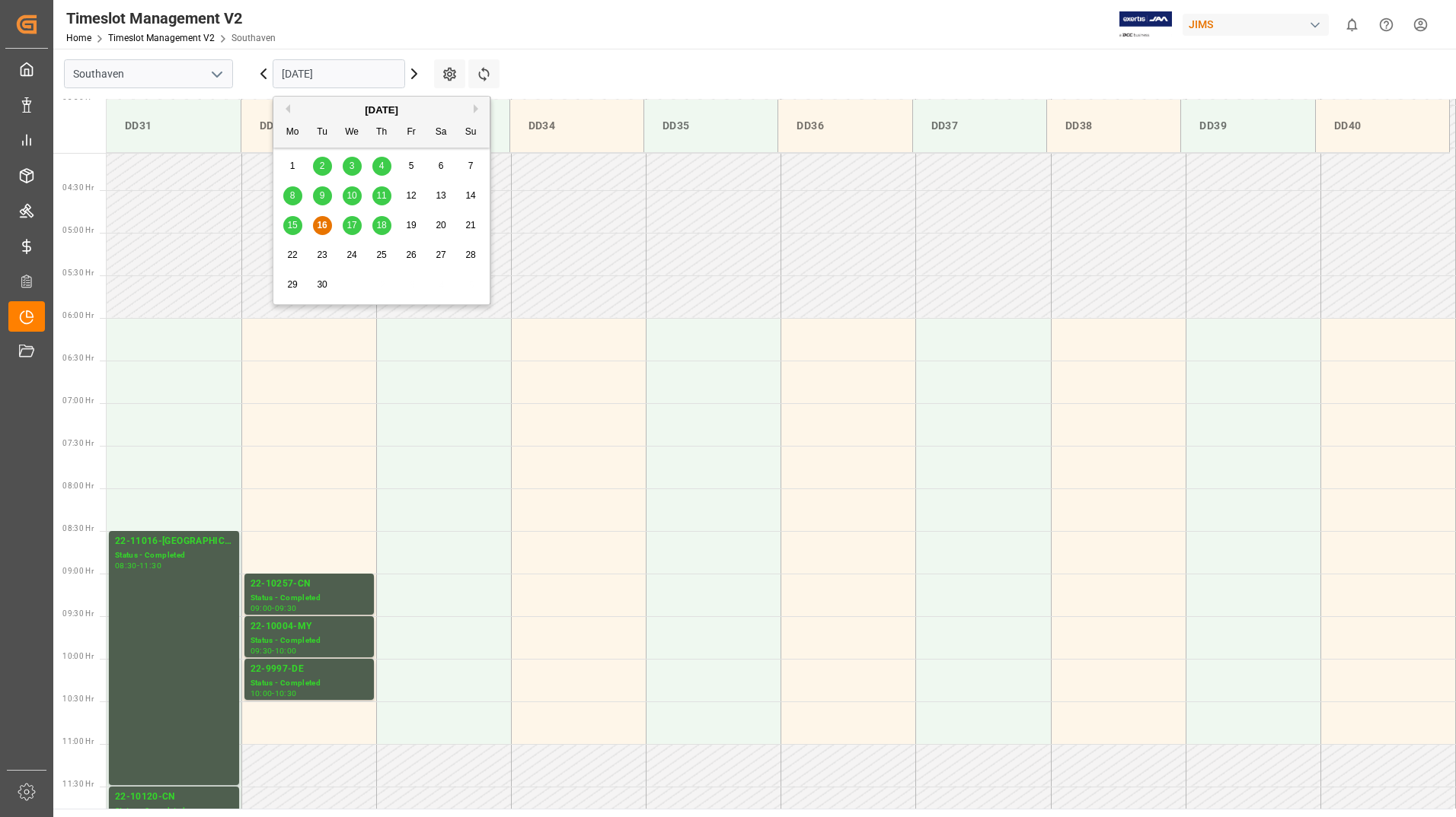
click at [382, 228] on span "18" at bounding box center [381, 225] width 10 height 11
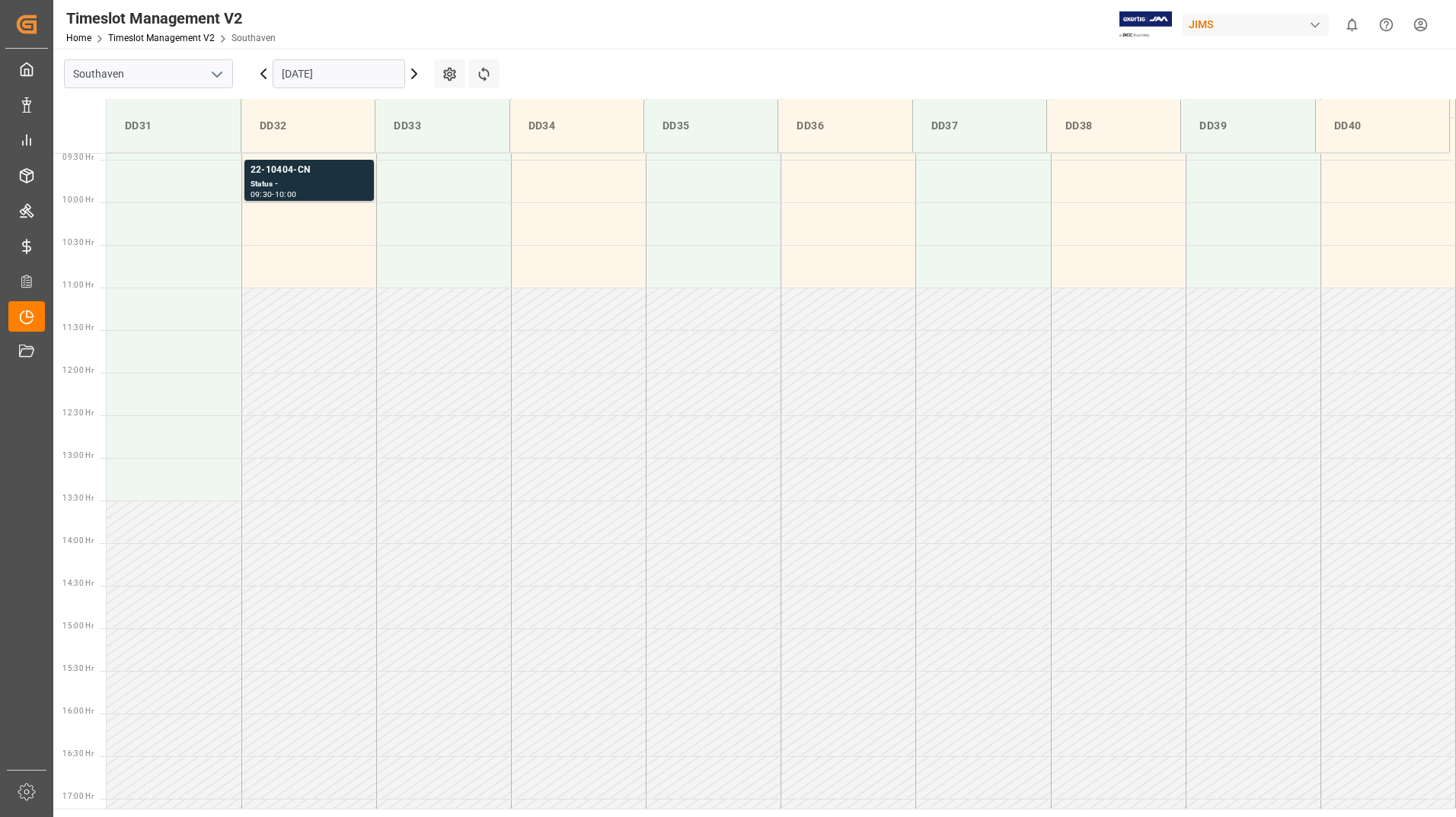
scroll to position [423, 0]
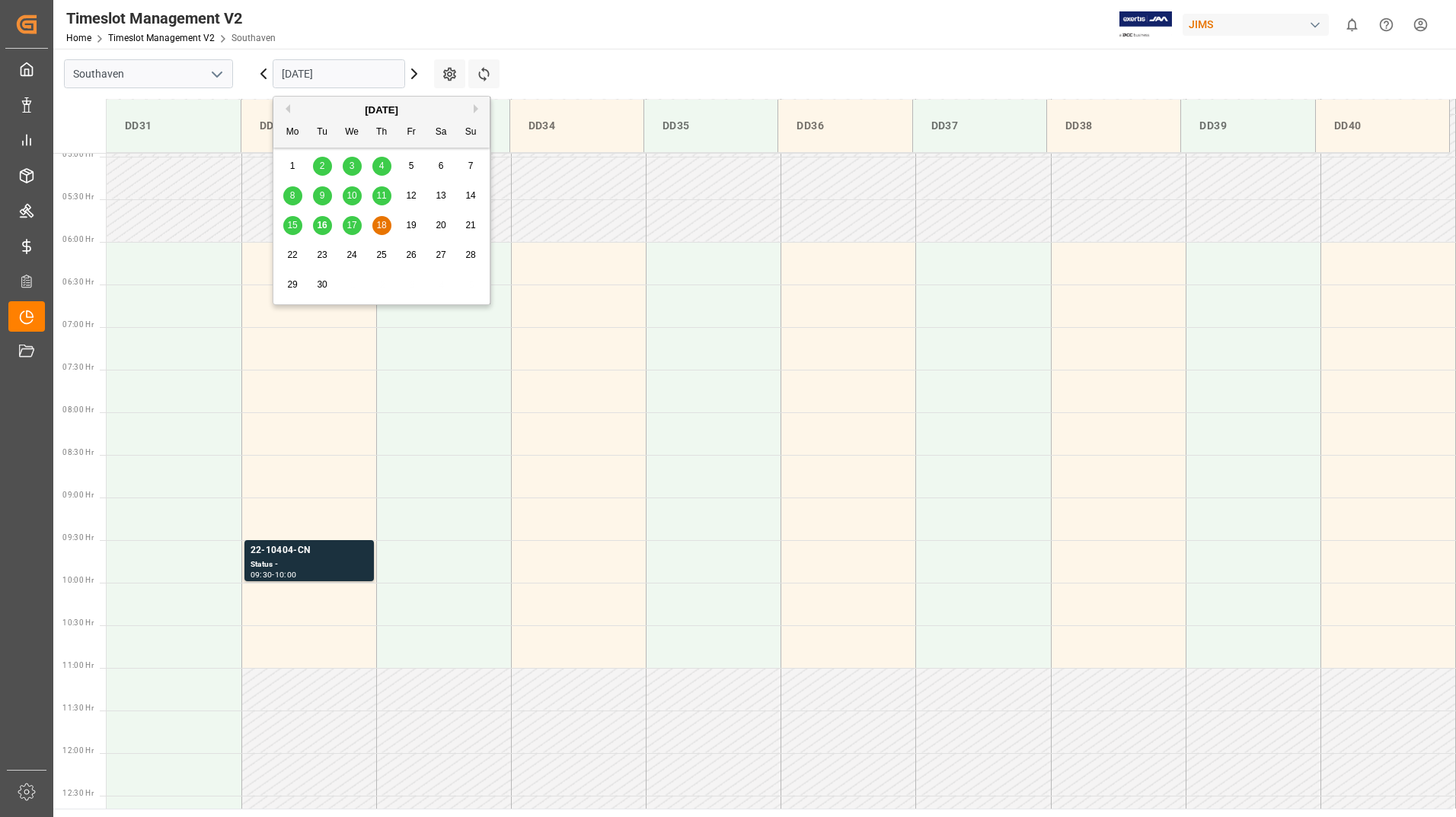
click at [372, 77] on input "[DATE]" at bounding box center [339, 74] width 132 height 29
click at [410, 220] on span "19" at bounding box center [410, 225] width 10 height 11
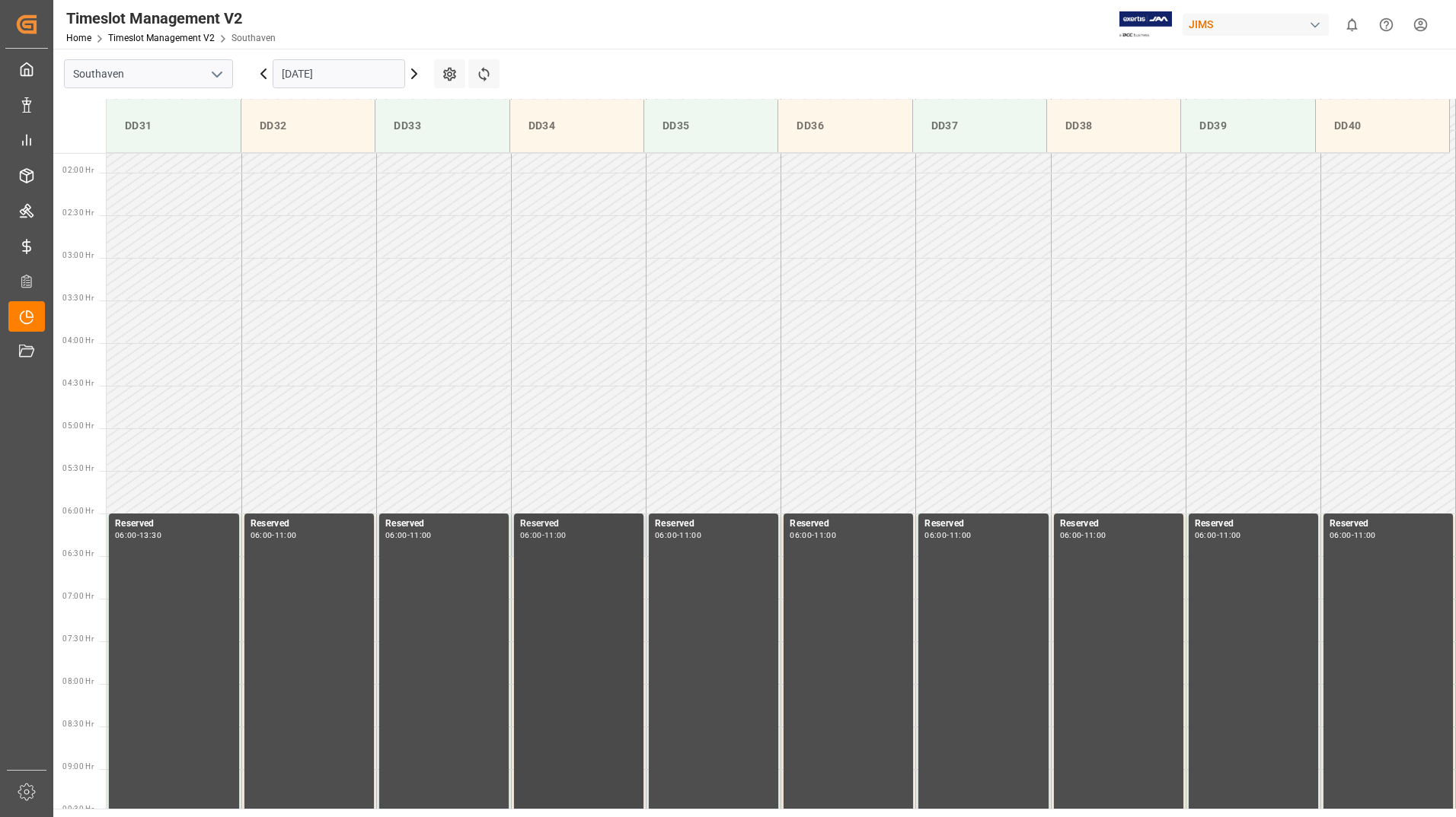
scroll to position [102, 0]
